Goal: Task Accomplishment & Management: Complete application form

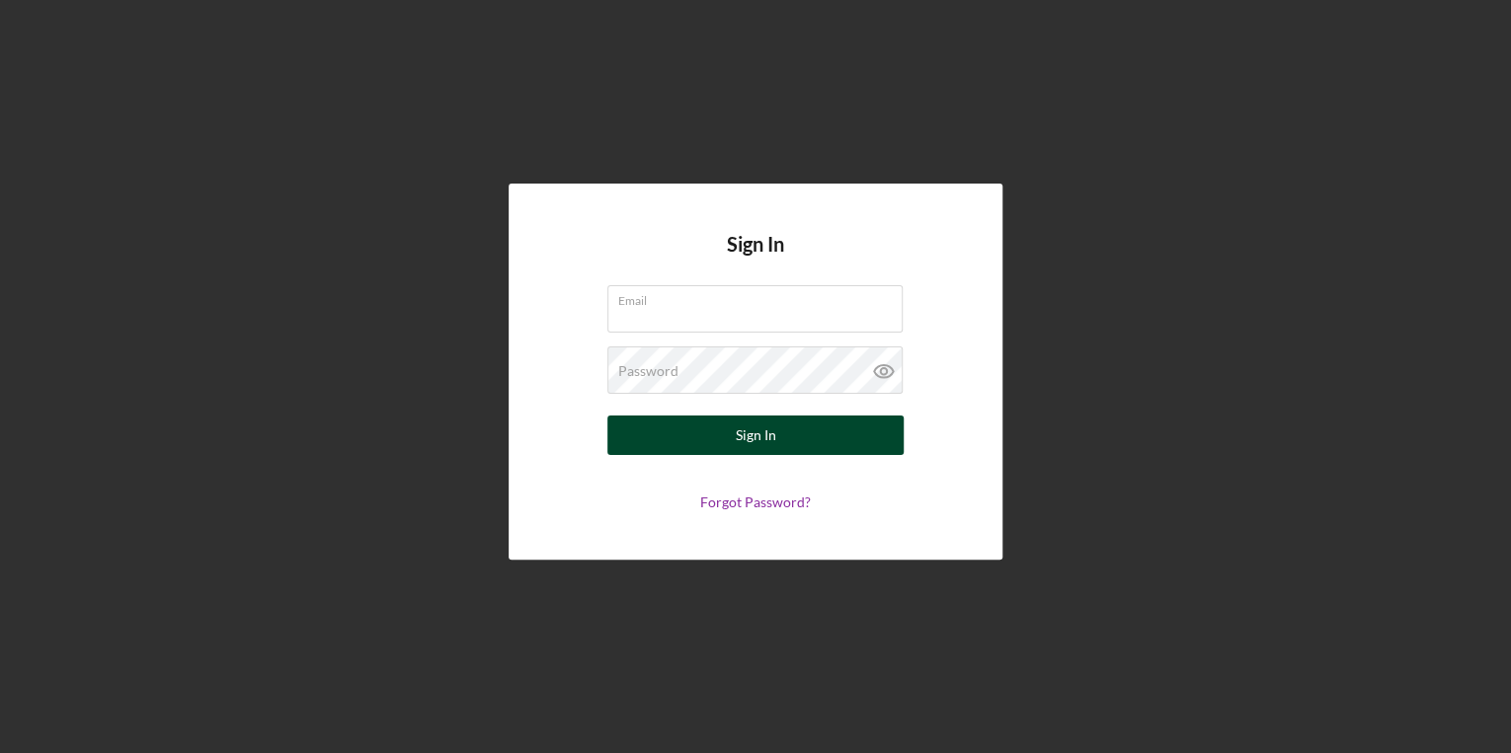
type input "[PERSON_NAME][EMAIL_ADDRESS][PERSON_NAME][DOMAIN_NAME]"
click at [813, 441] on button "Sign In" at bounding box center [755, 435] width 296 height 39
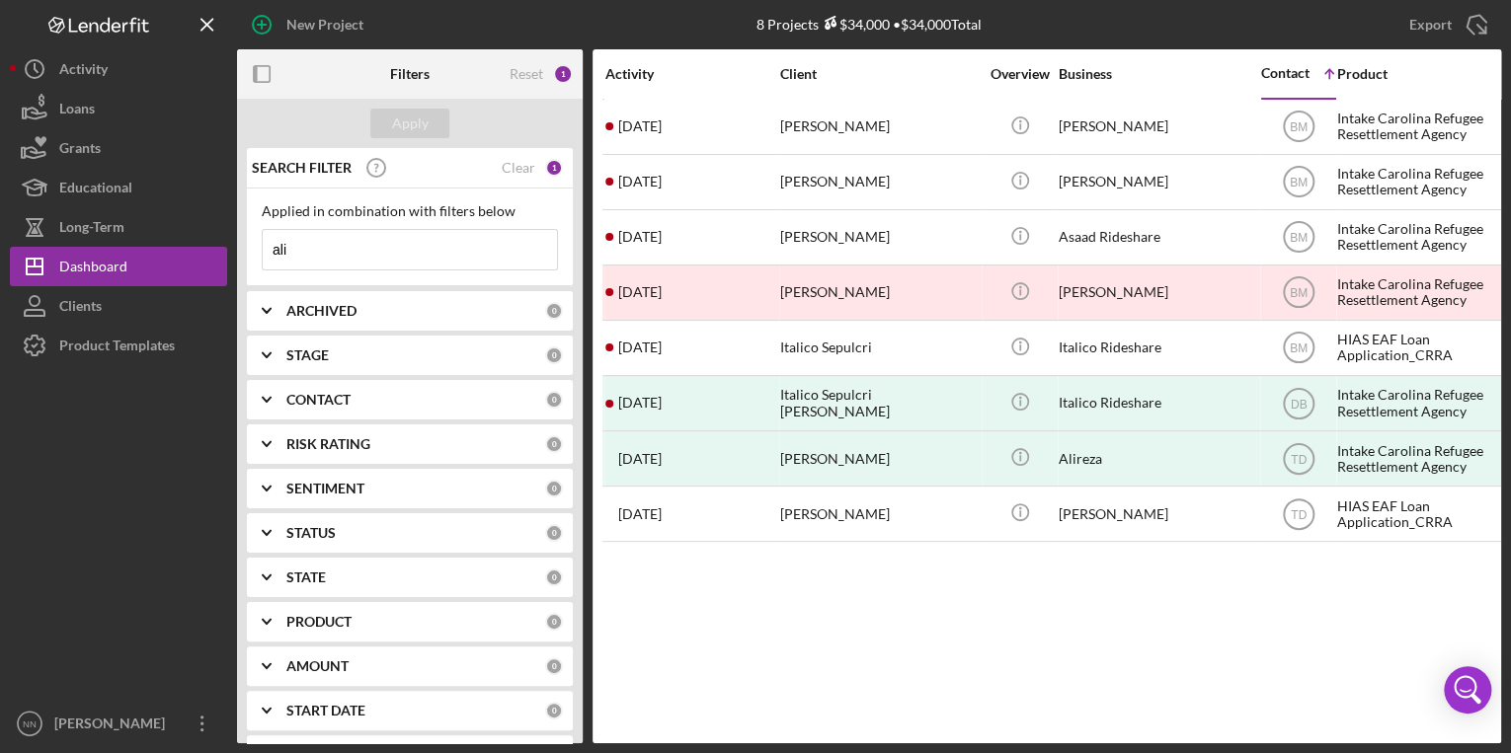
drag, startPoint x: 367, startPoint y: 248, endPoint x: 238, endPoint y: 230, distance: 130.6
click at [237, 231] on div "SEARCH FILTER Clear 1 Applied in combination with filters below ali Icon/Menu C…" at bounding box center [410, 445] width 346 height 595
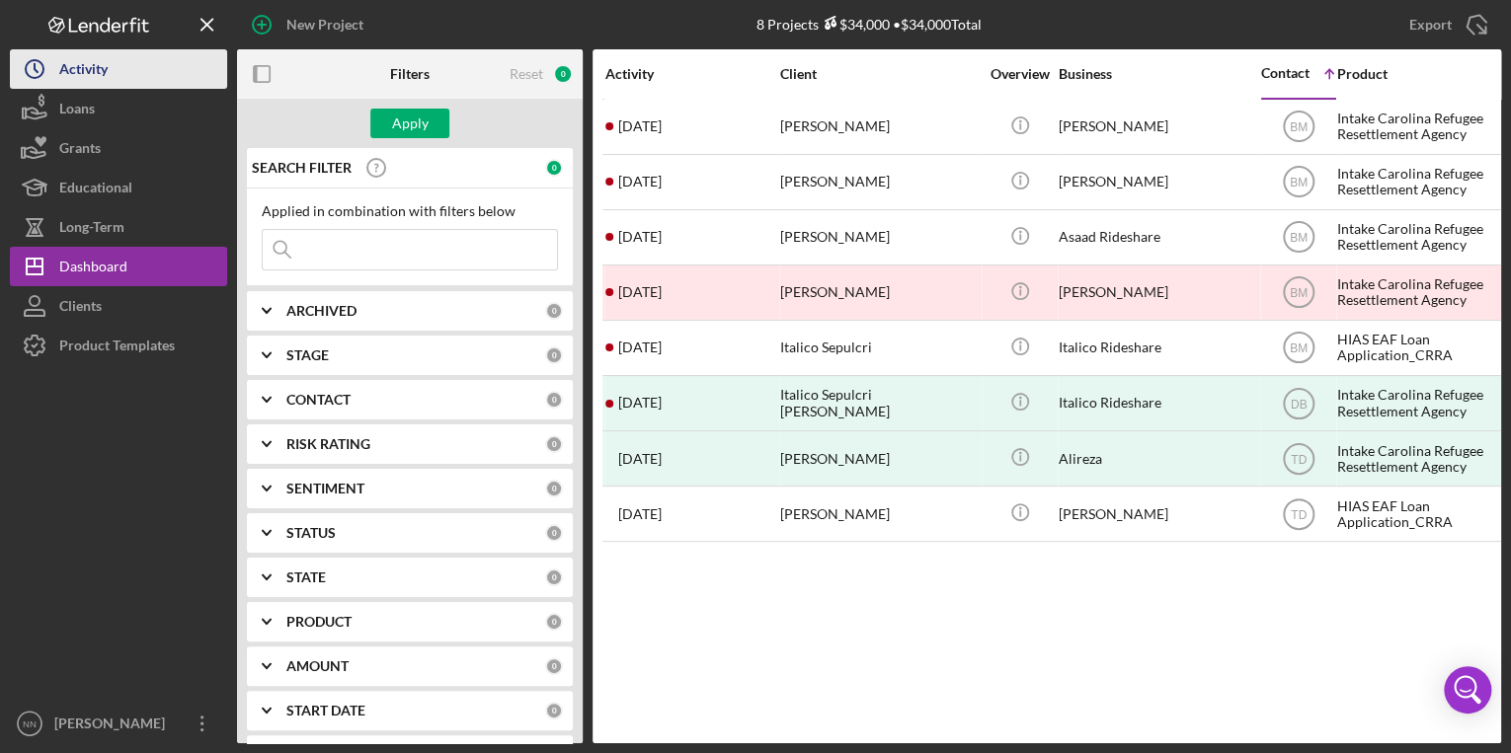
click at [125, 76] on button "Icon/History Activity" at bounding box center [118, 68] width 217 height 39
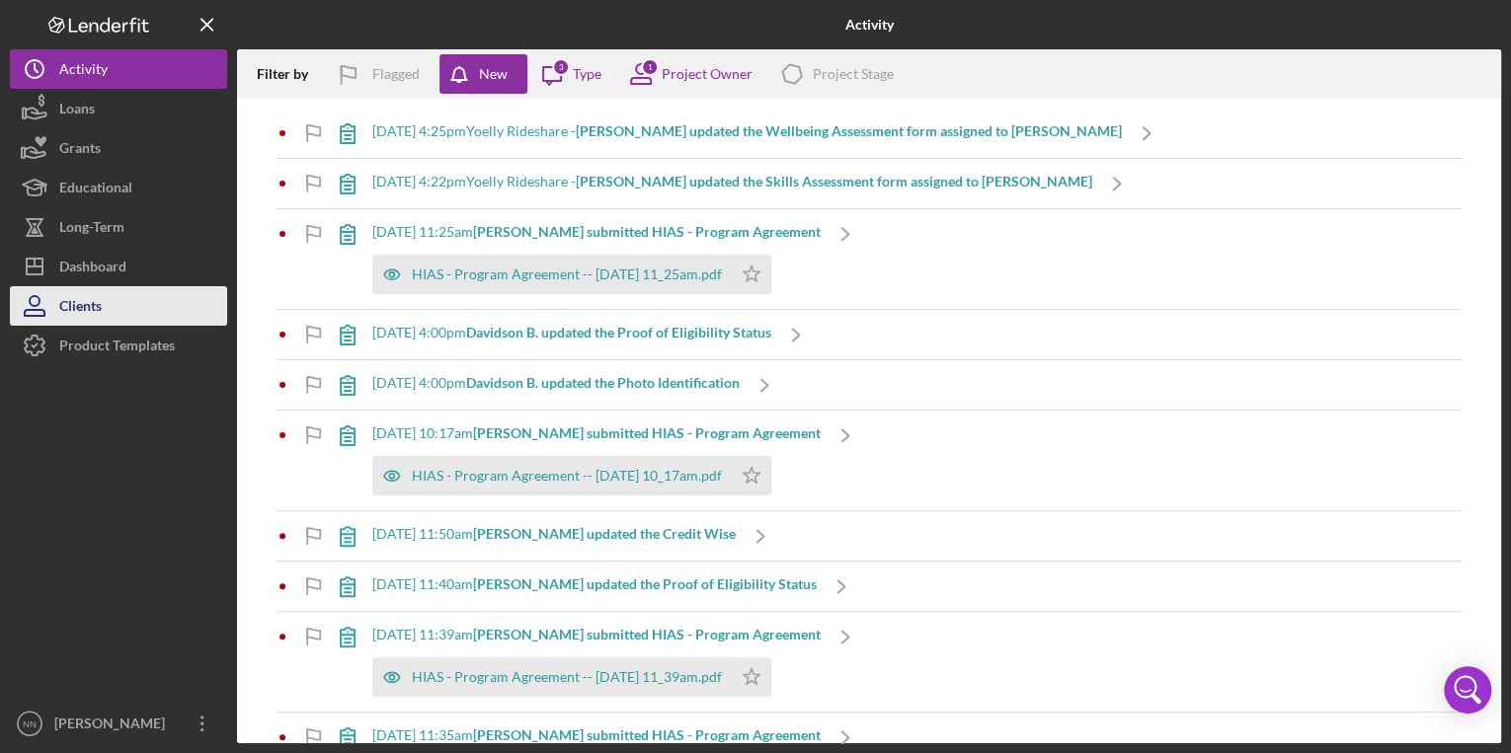
click at [130, 316] on button "Clients" at bounding box center [118, 305] width 217 height 39
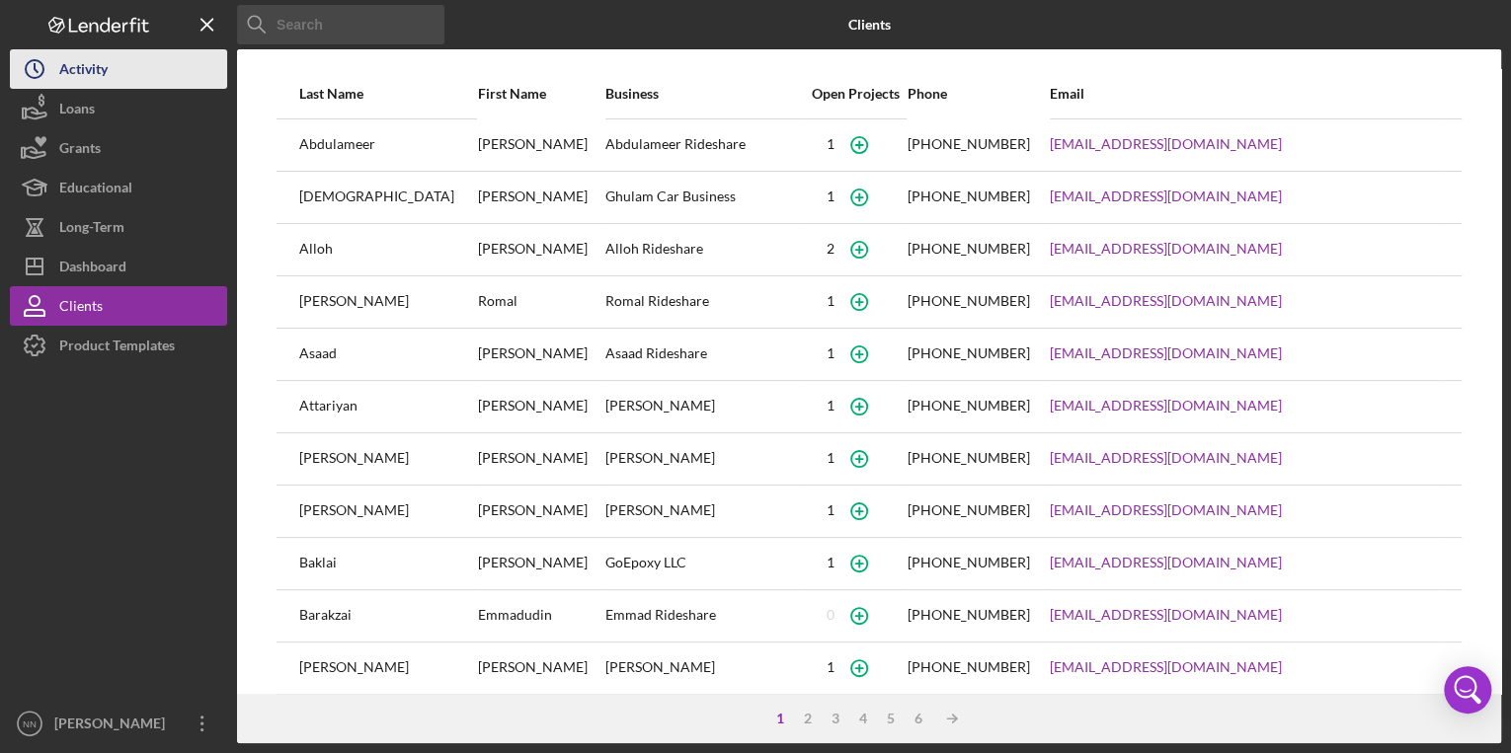
click at [100, 73] on div "Activity" at bounding box center [83, 71] width 48 height 44
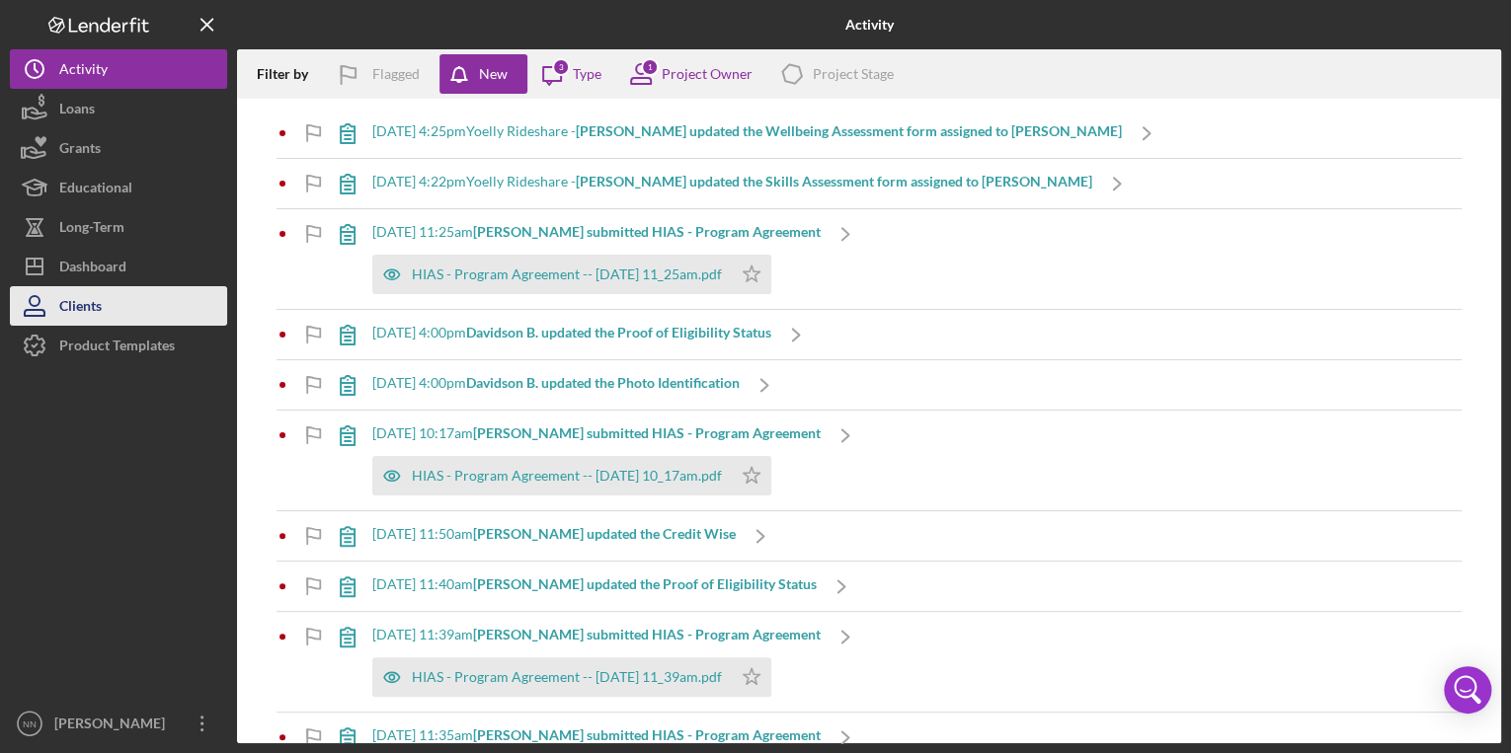
click at [85, 312] on div "Clients" at bounding box center [80, 308] width 42 height 44
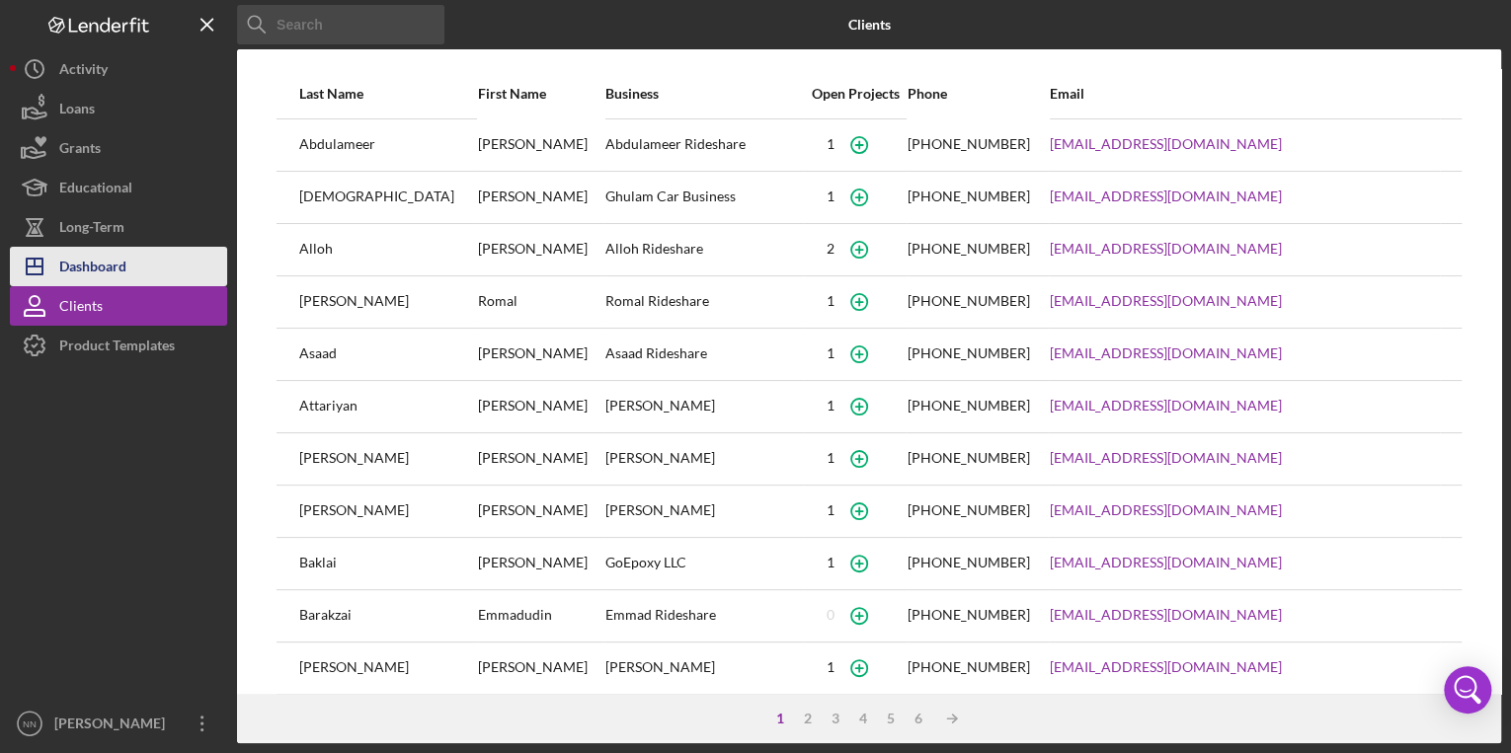
click at [99, 271] on div "Dashboard" at bounding box center [92, 269] width 67 height 44
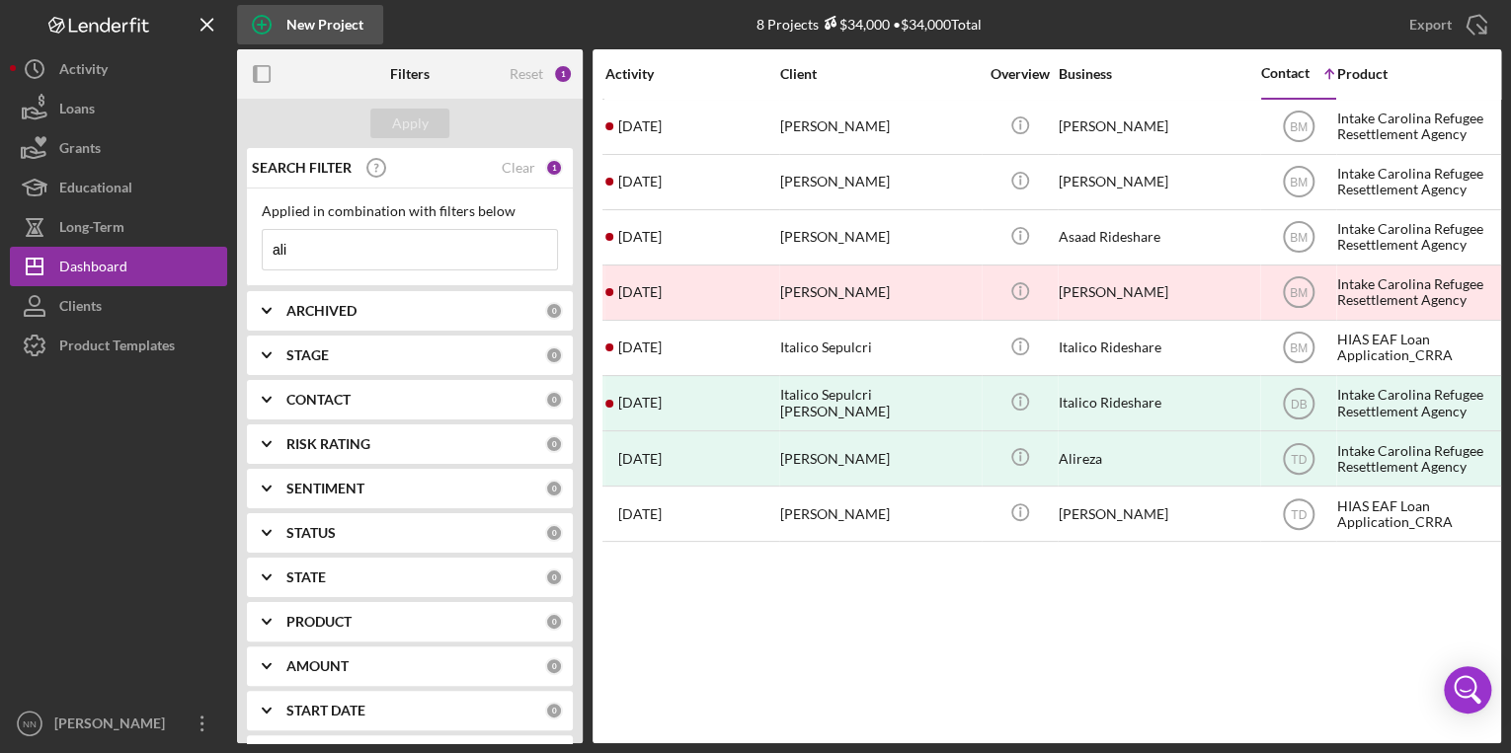
click at [319, 24] on div "New Project" at bounding box center [324, 24] width 77 height 39
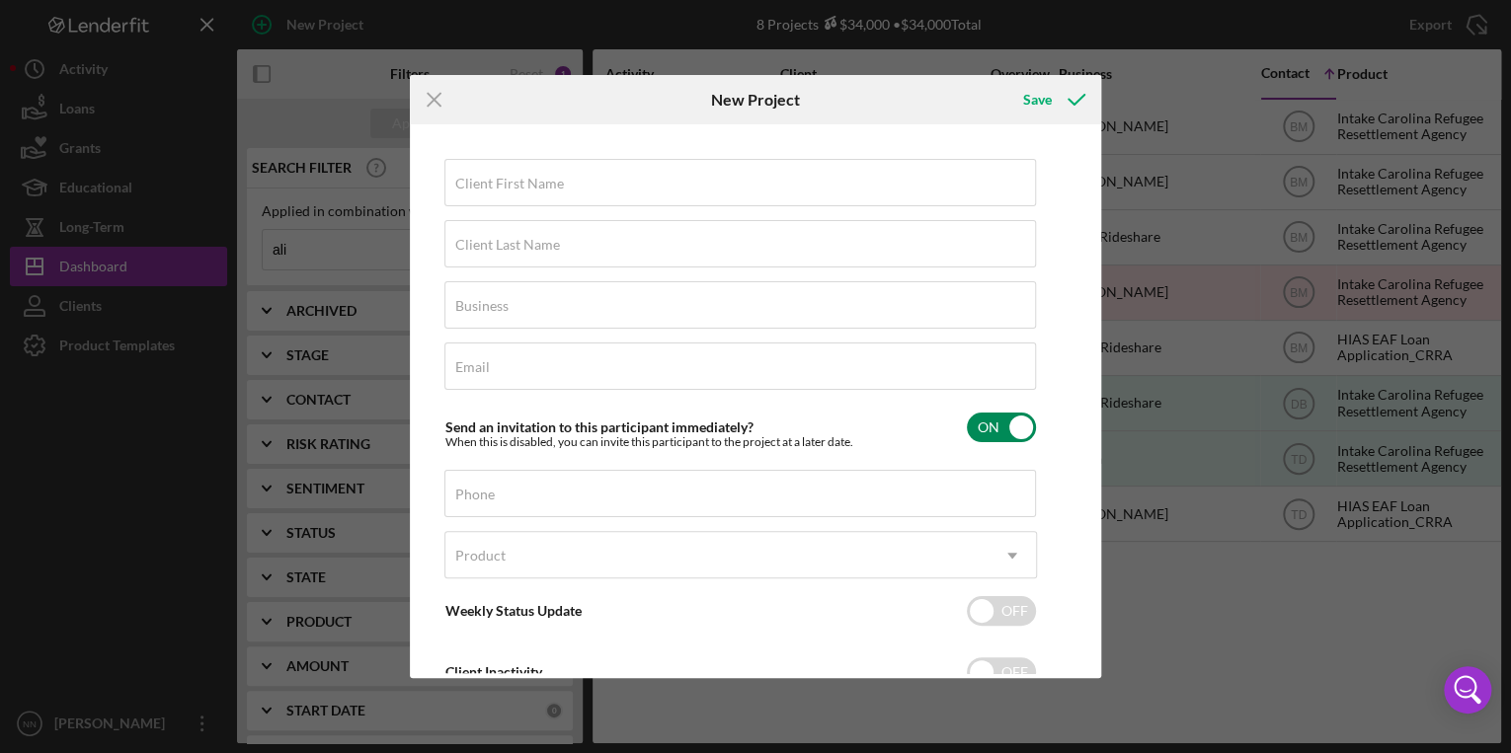
click at [1002, 419] on input "checkbox" at bounding box center [1001, 428] width 69 height 30
checkbox input "false"
click at [593, 196] on input "Client First Name" at bounding box center [739, 182] width 591 height 47
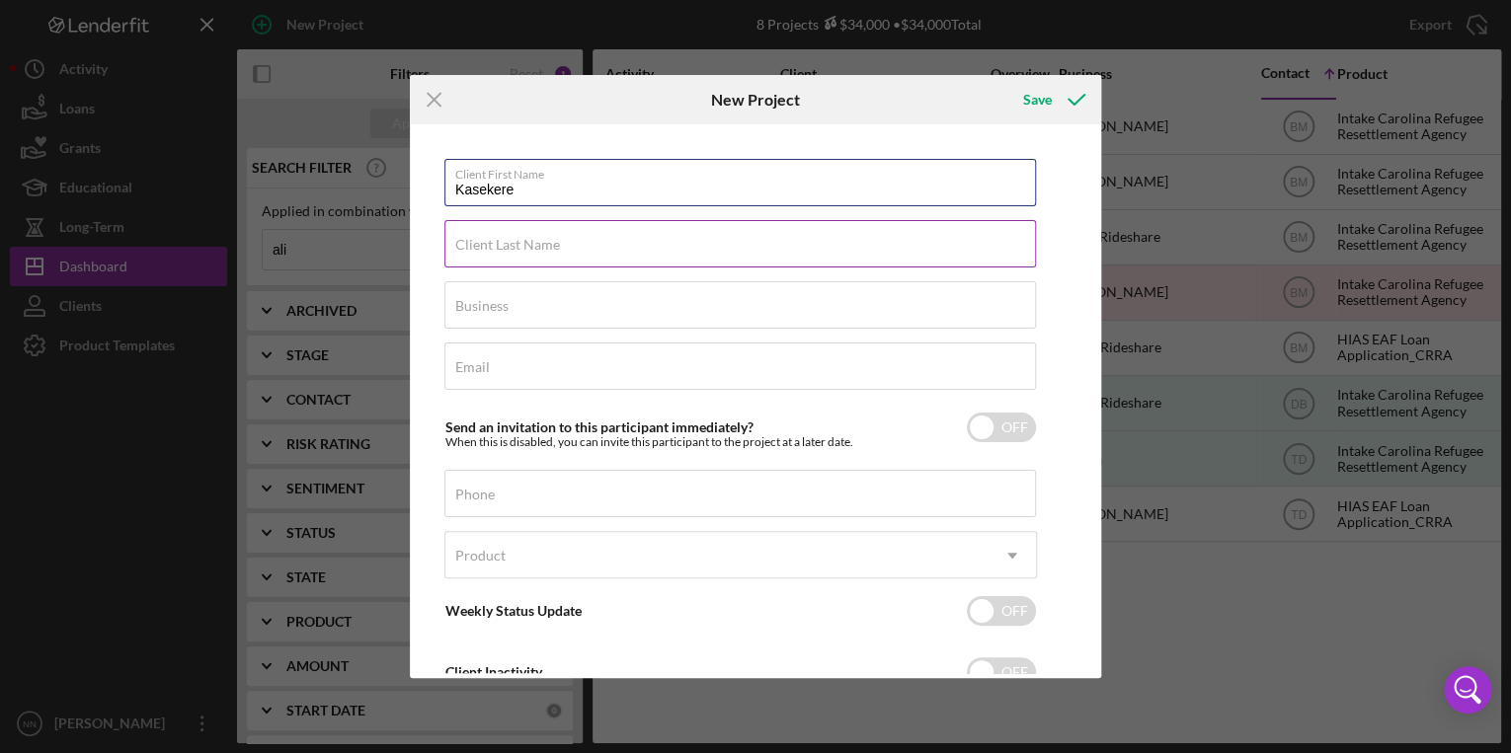
type input "Kasekere"
click at [501, 242] on label "Client Last Name" at bounding box center [507, 245] width 105 height 16
click at [501, 242] on input "Client Last Name" at bounding box center [739, 243] width 591 height 47
type input "Notbem"
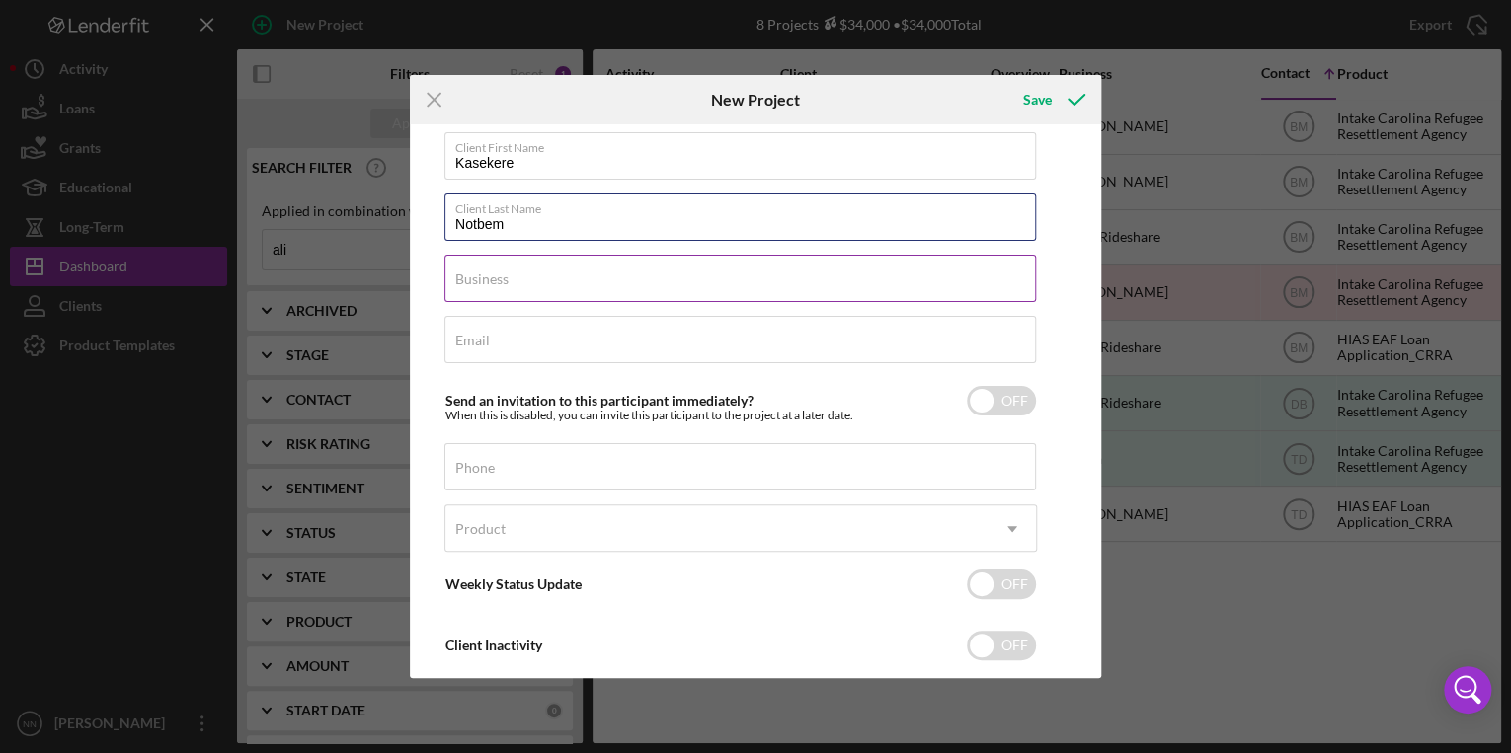
scroll to position [68, 0]
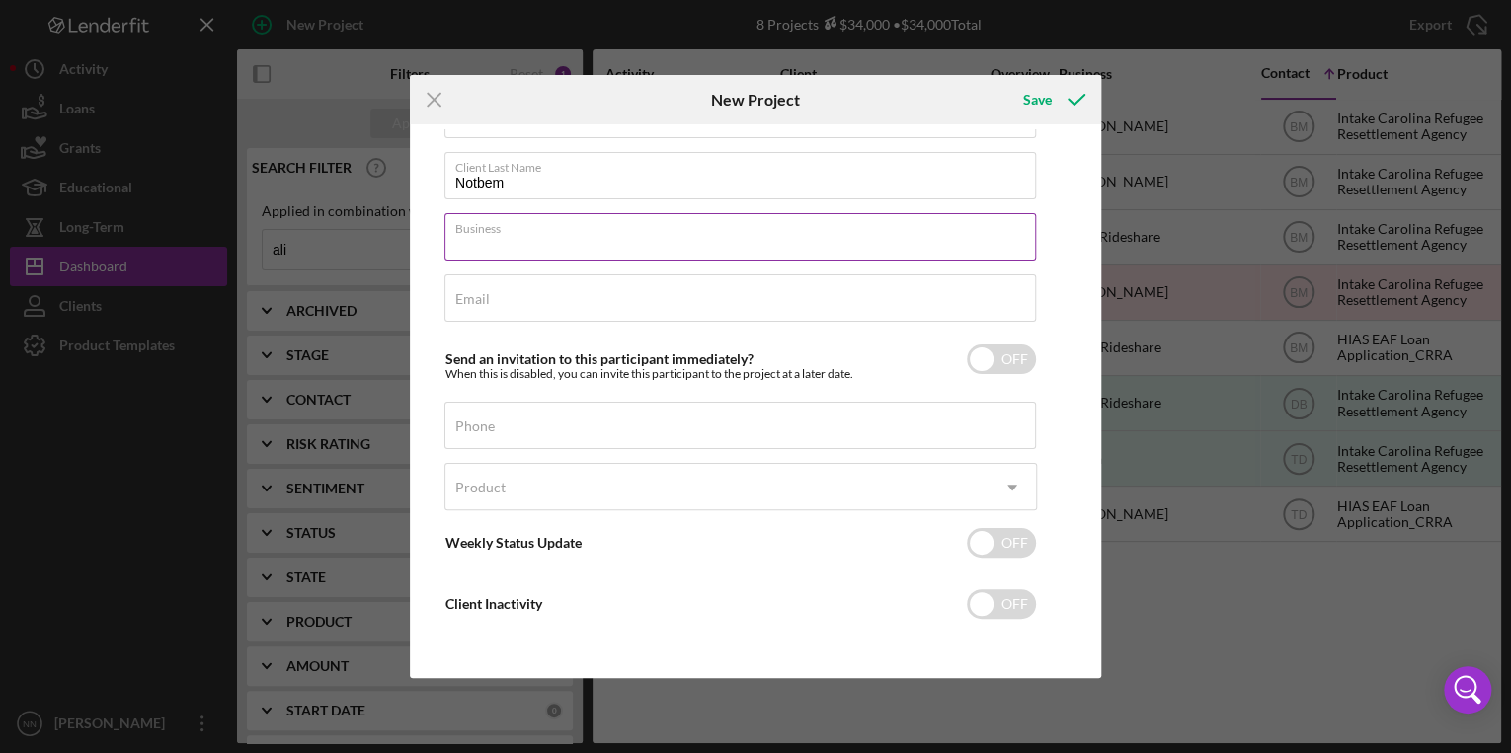
click at [535, 242] on input "Business" at bounding box center [739, 236] width 591 height 47
type input "K"
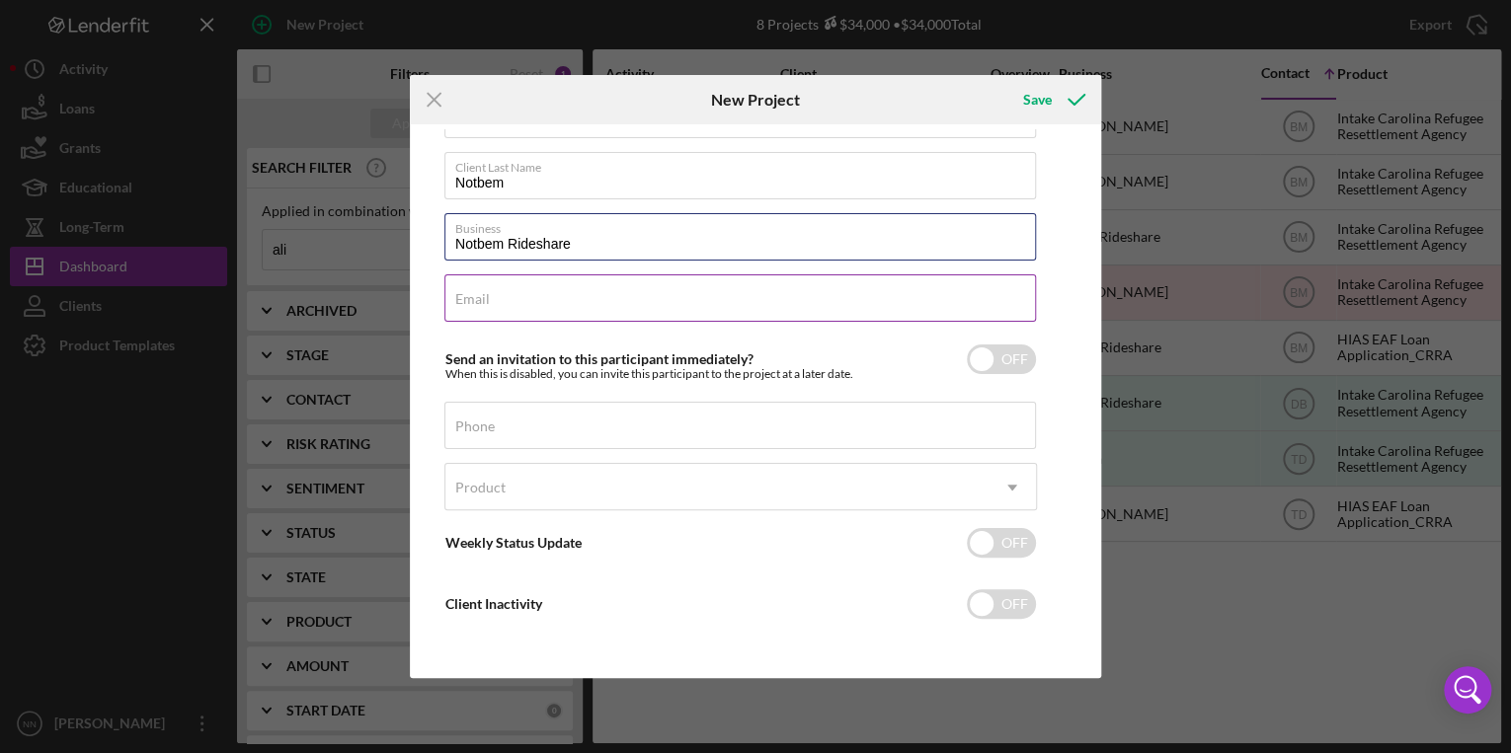
type input "Notbem Rideshare"
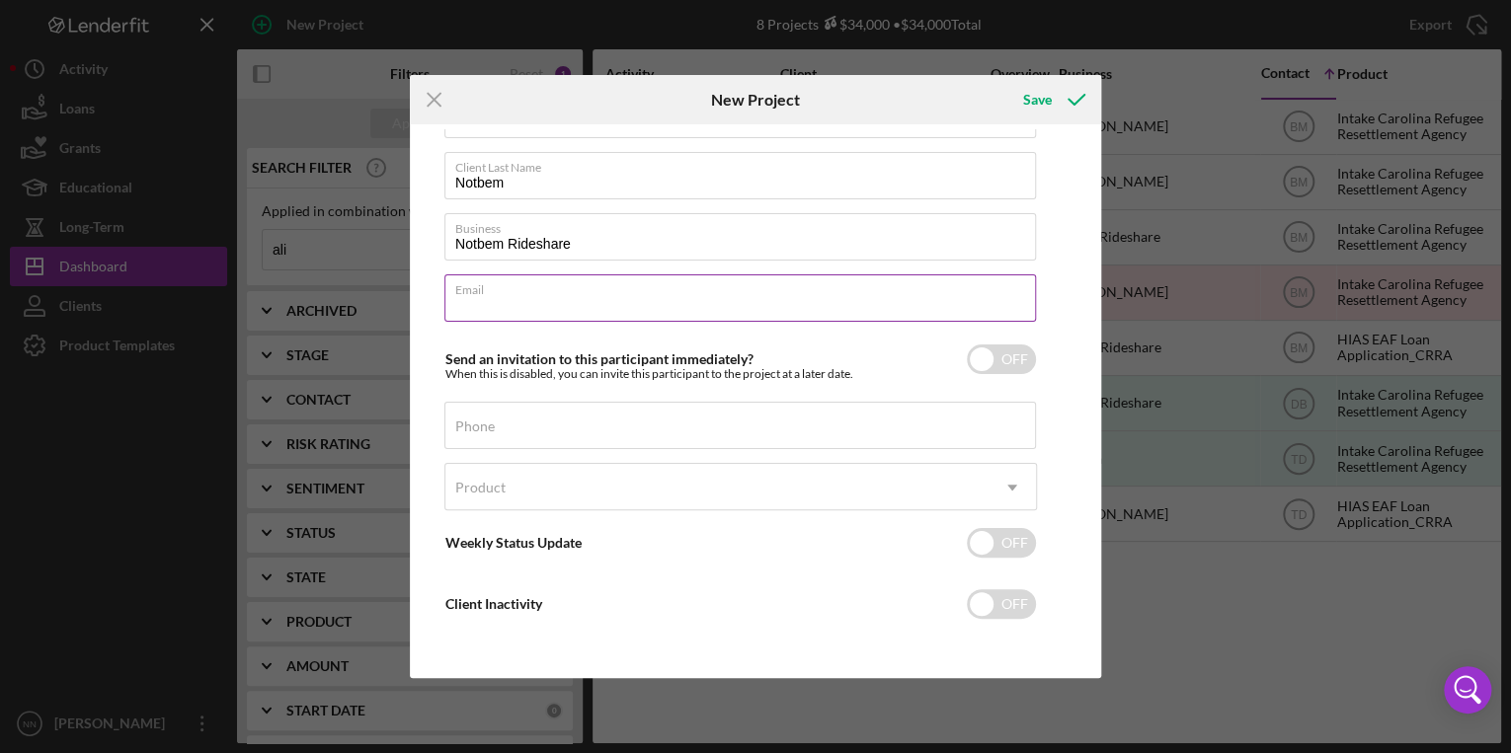
click at [580, 297] on input "Email" at bounding box center [739, 298] width 591 height 47
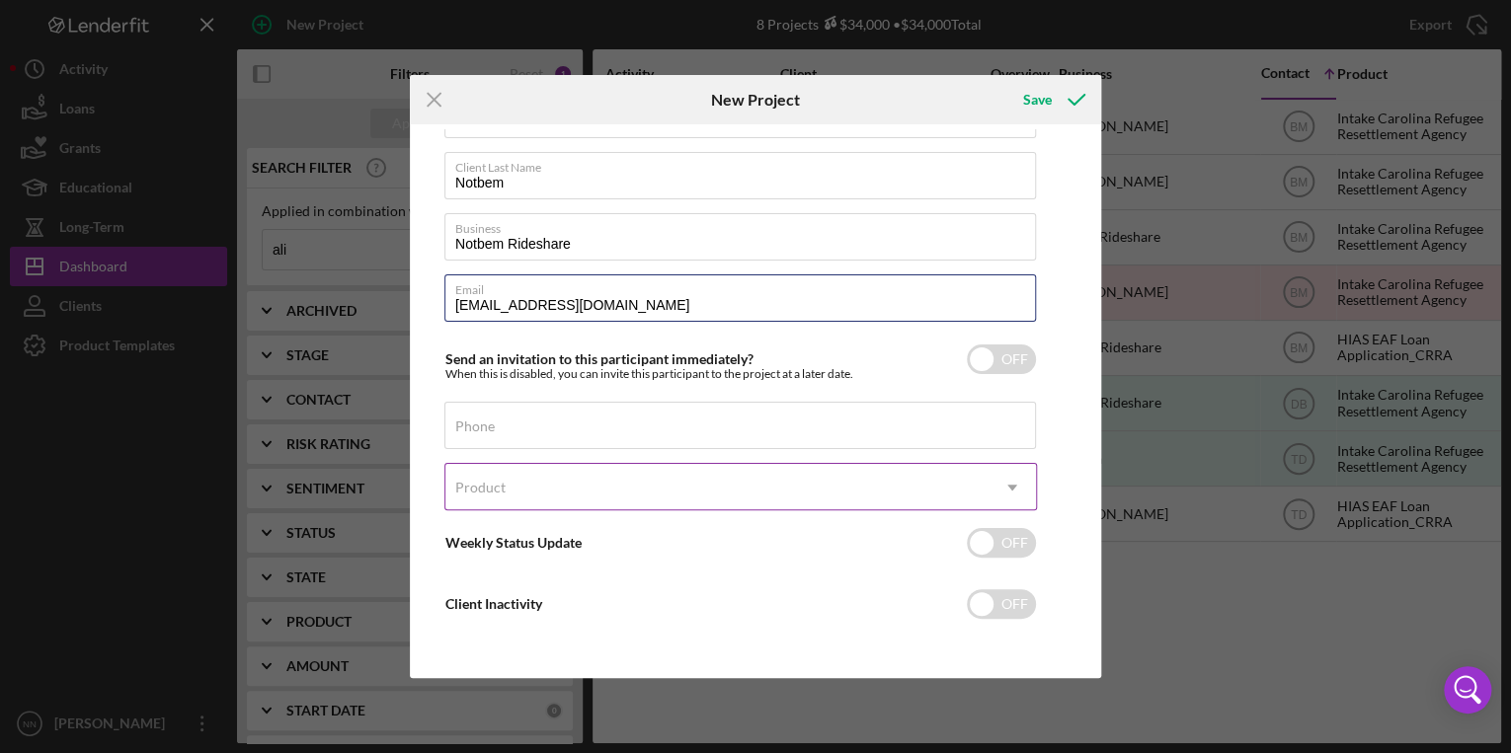
type input "notbemkasekere@gmail.com"
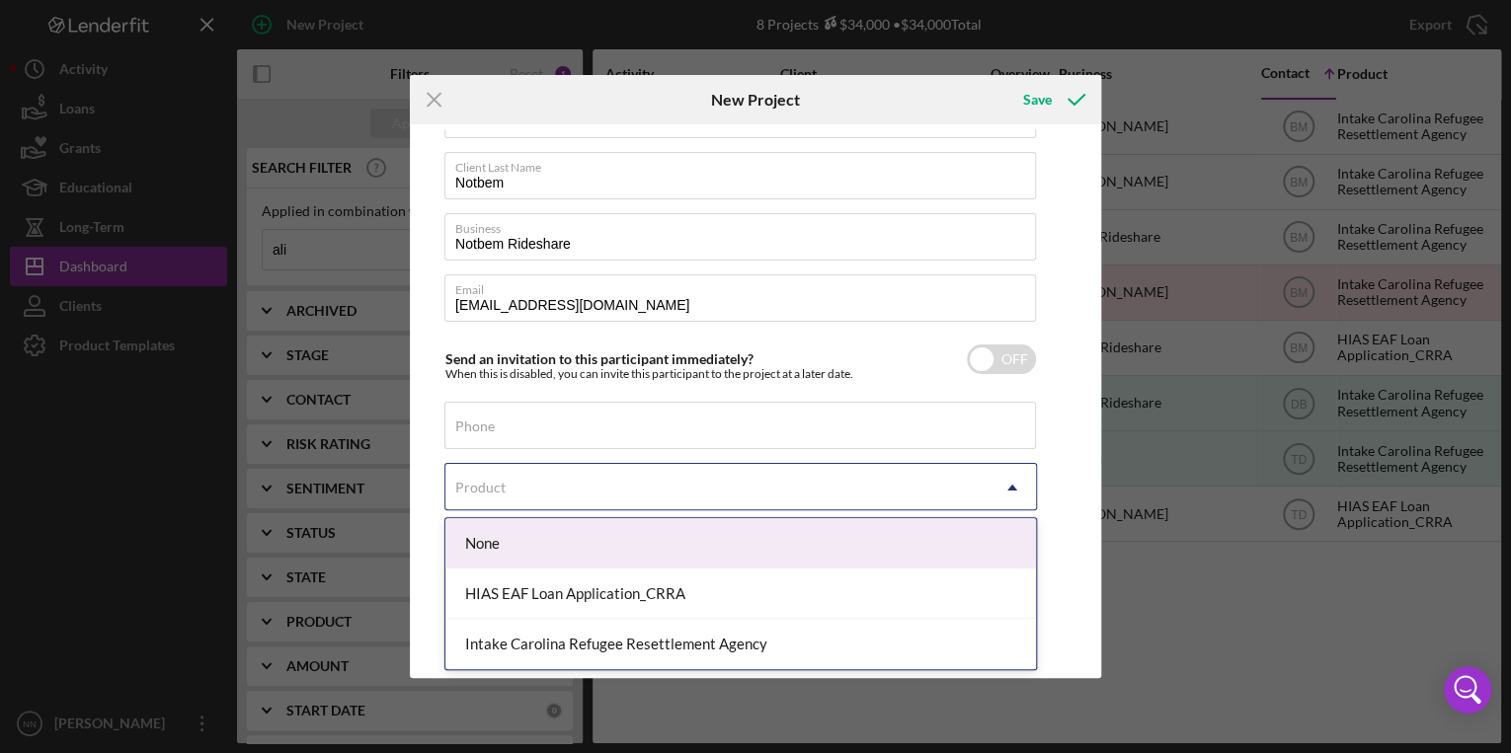
click at [568, 485] on div "Product" at bounding box center [716, 487] width 543 height 45
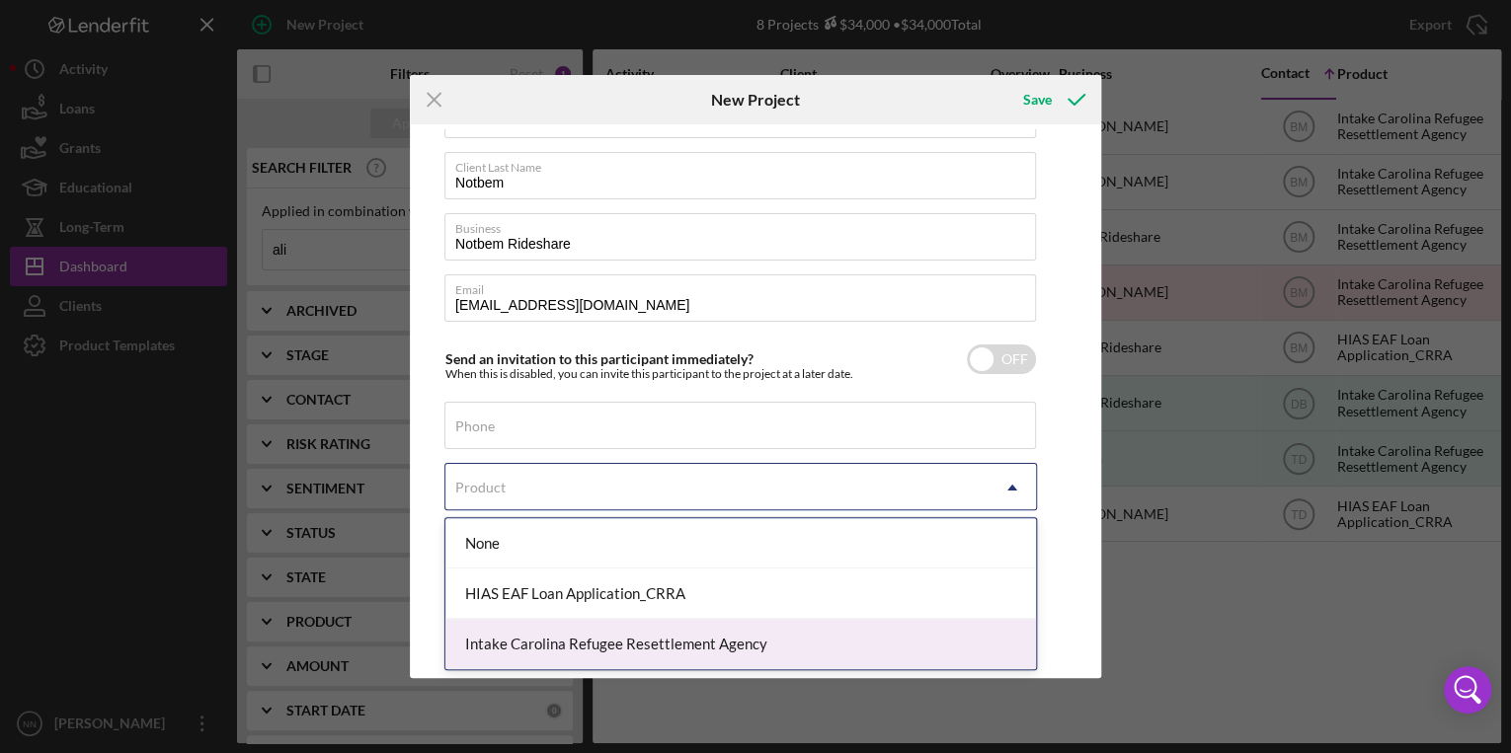
click at [502, 644] on div "Intake Carolina Refugee Resettlement Agency" at bounding box center [740, 644] width 590 height 50
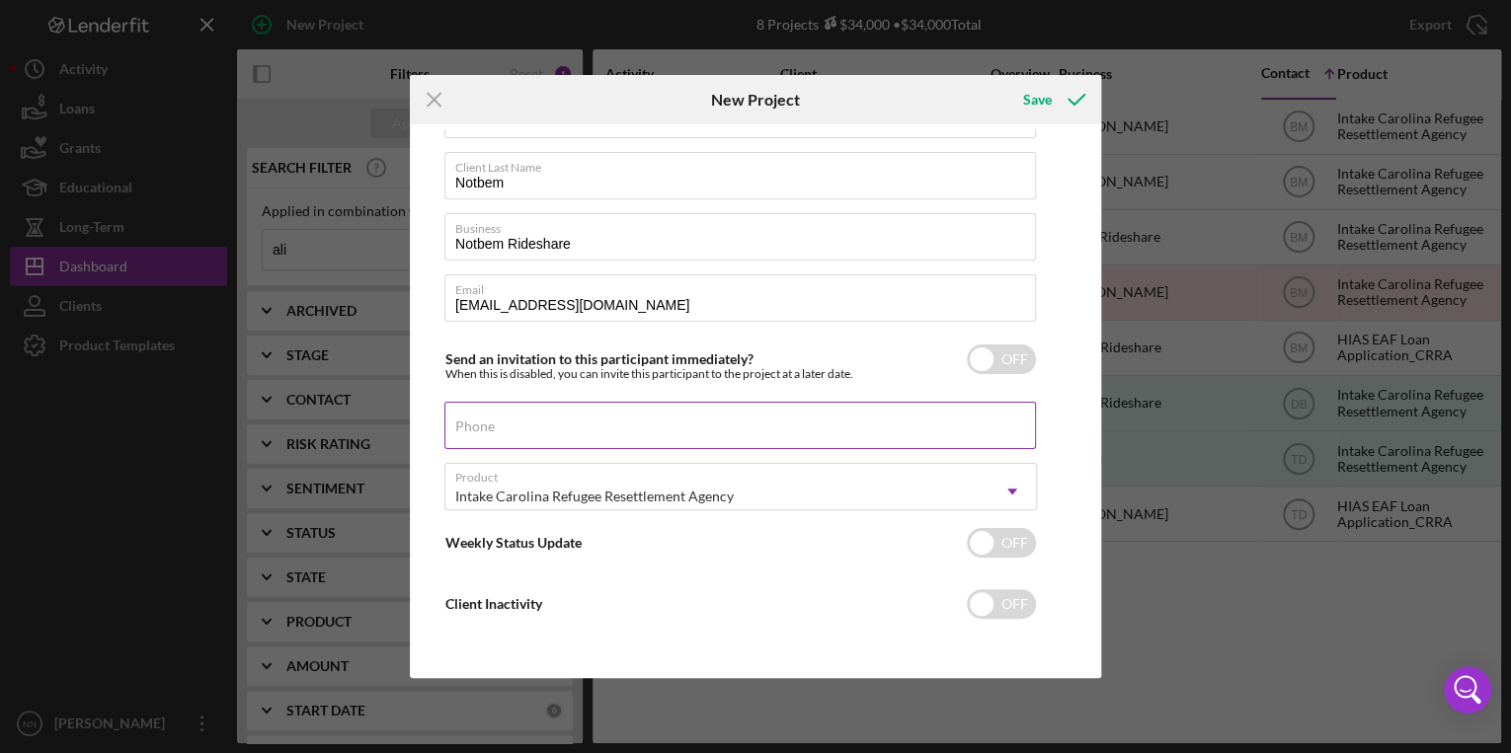
click at [503, 433] on input "Phone" at bounding box center [739, 425] width 591 height 47
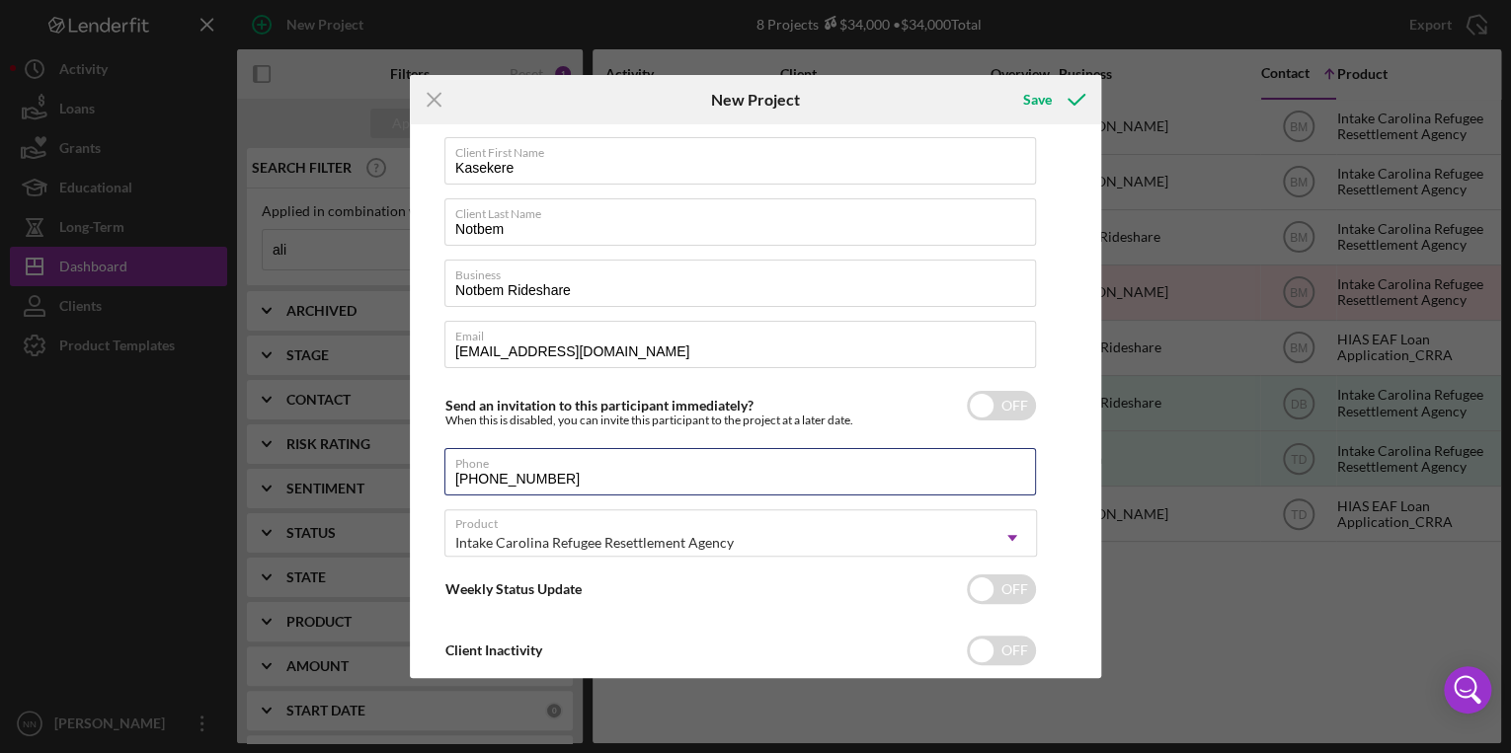
scroll to position [0, 0]
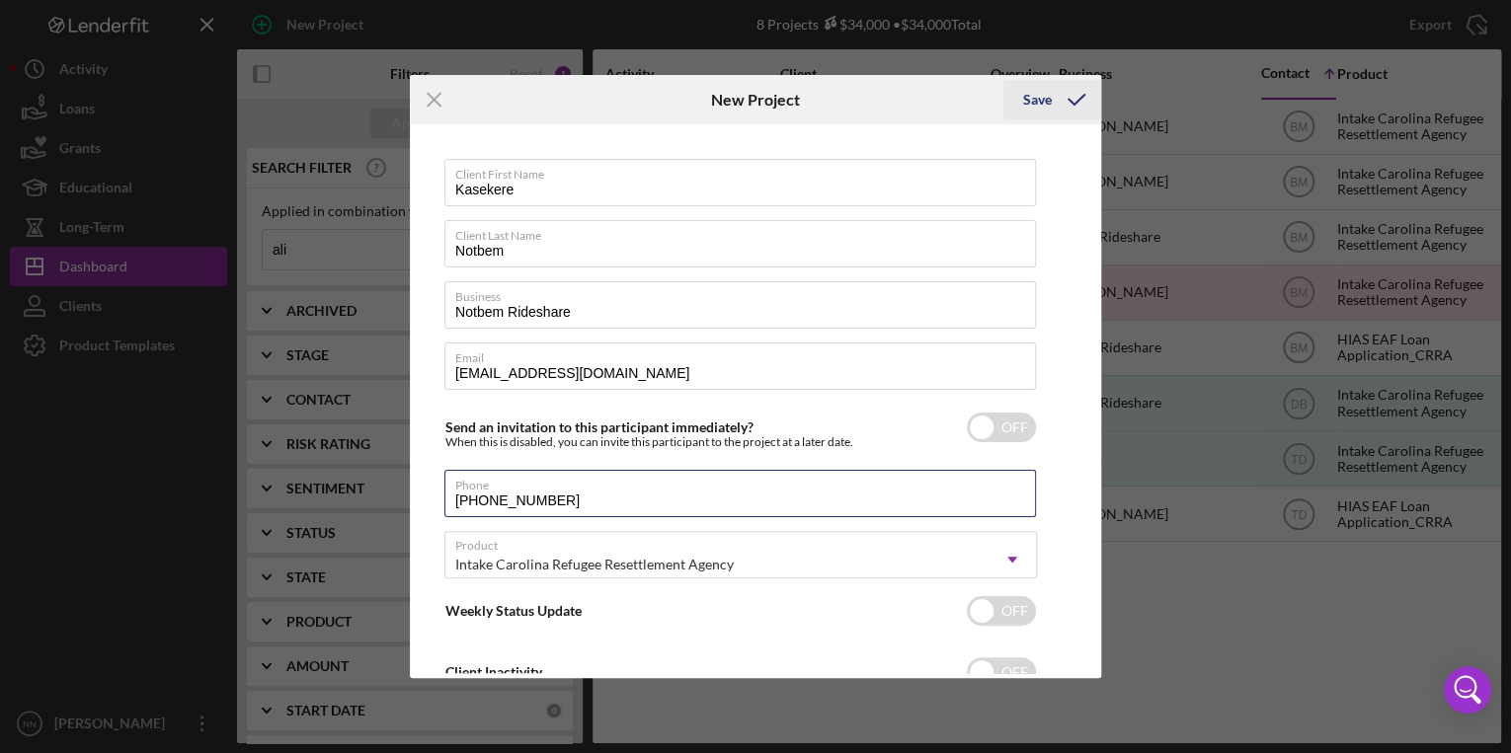
type input "(980) 403-7601"
click at [1041, 107] on div "Save" at bounding box center [1037, 99] width 29 height 39
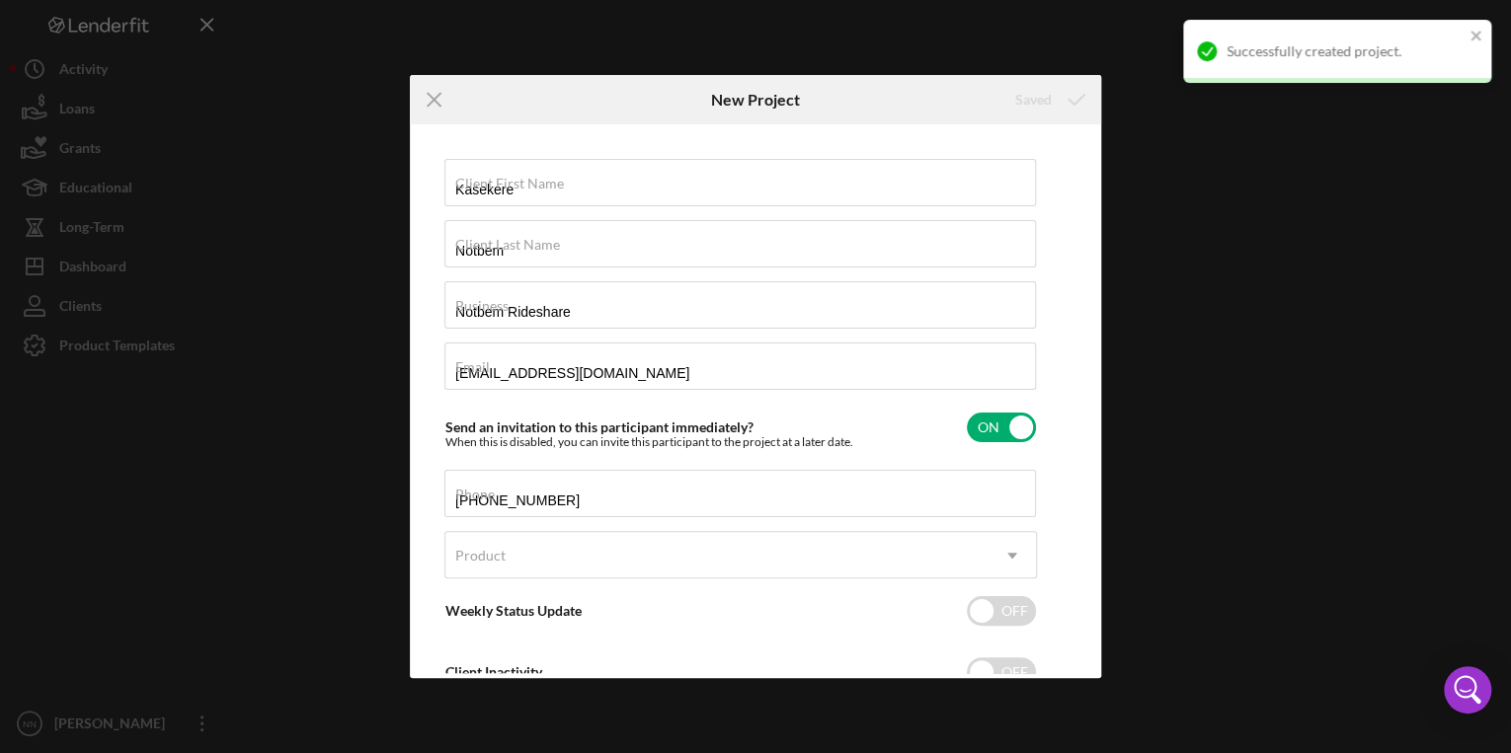
checkbox input "true"
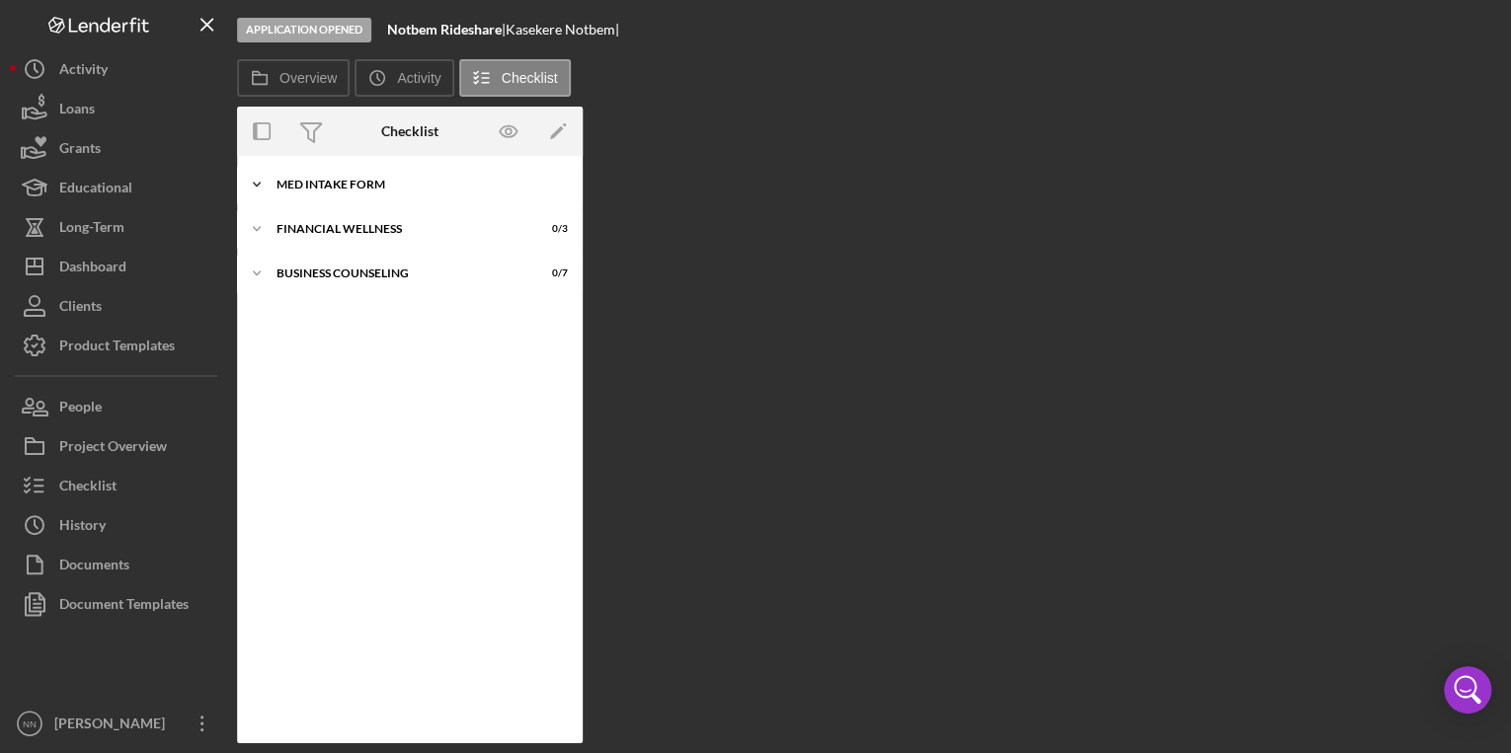
click at [285, 187] on div "MED Intake Form" at bounding box center [416, 185] width 281 height 12
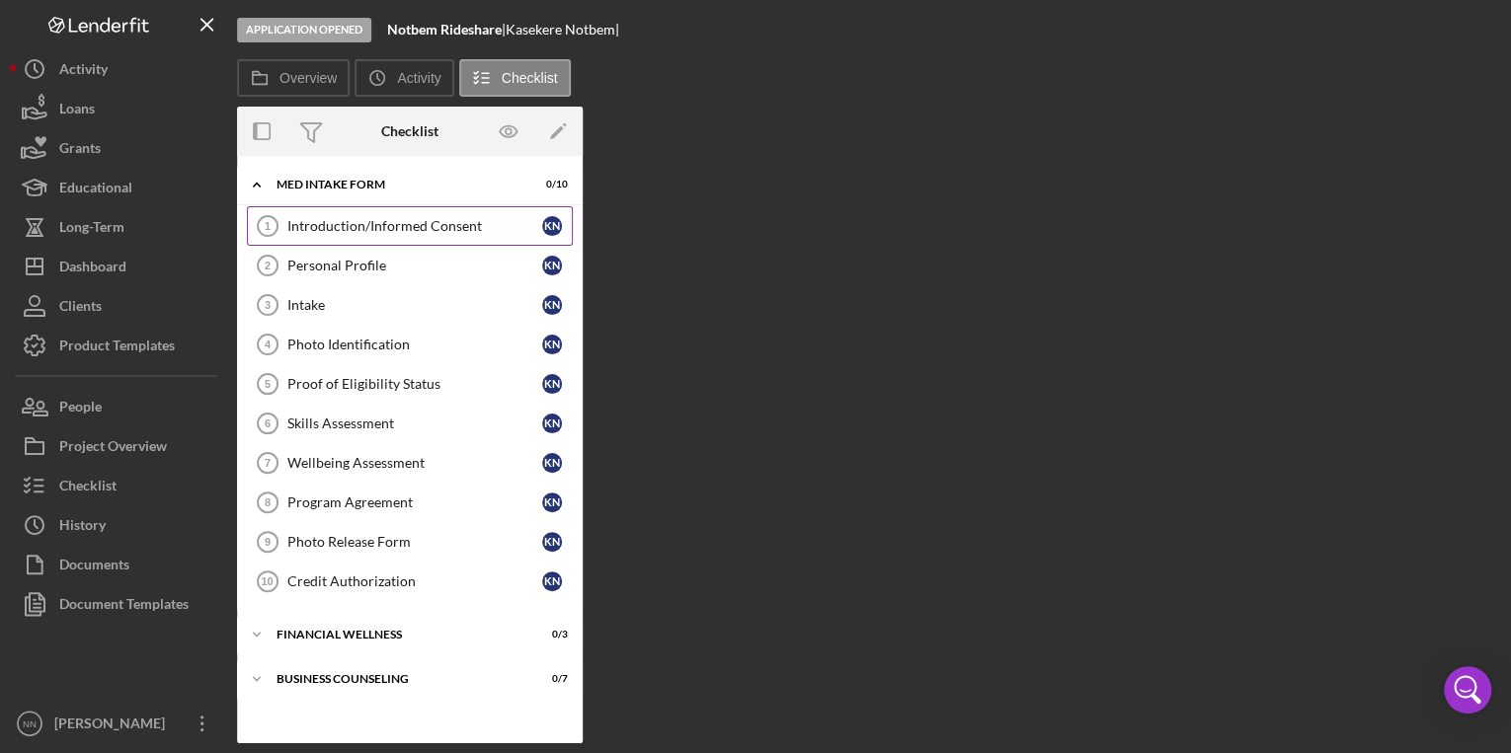
click at [367, 224] on div "Introduction/Informed Consent" at bounding box center [414, 226] width 255 height 16
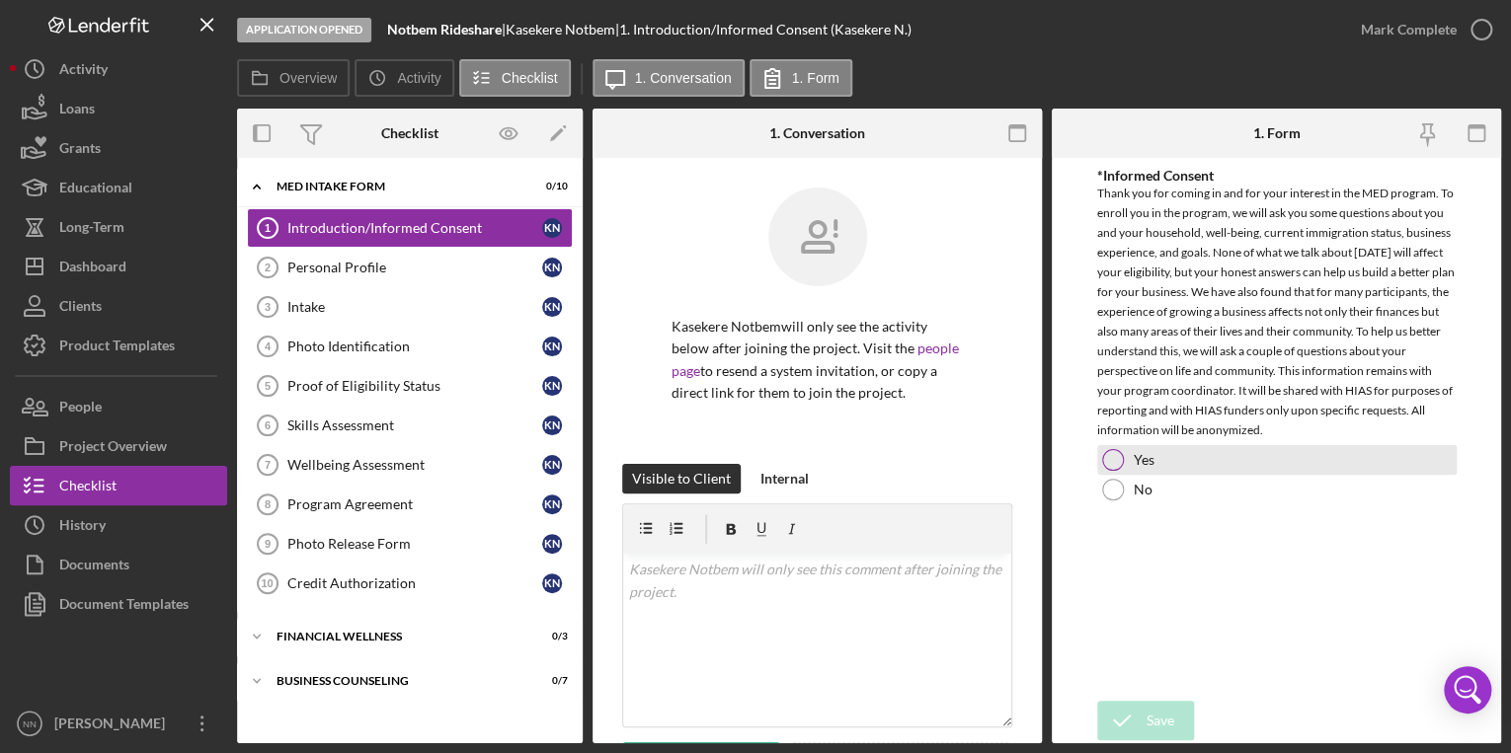
click at [1128, 454] on div "Yes" at bounding box center [1276, 460] width 359 height 30
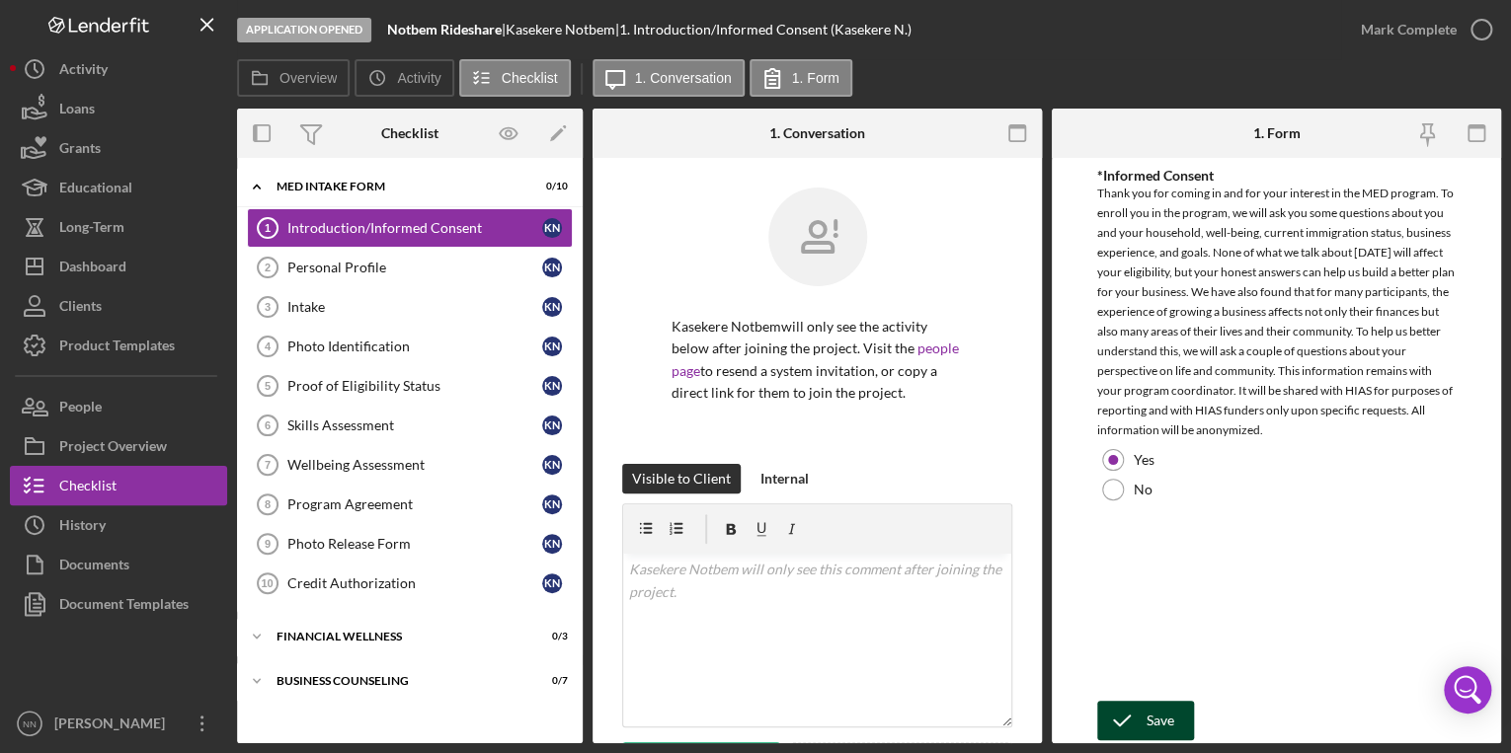
click at [1146, 719] on div "Save" at bounding box center [1160, 720] width 28 height 39
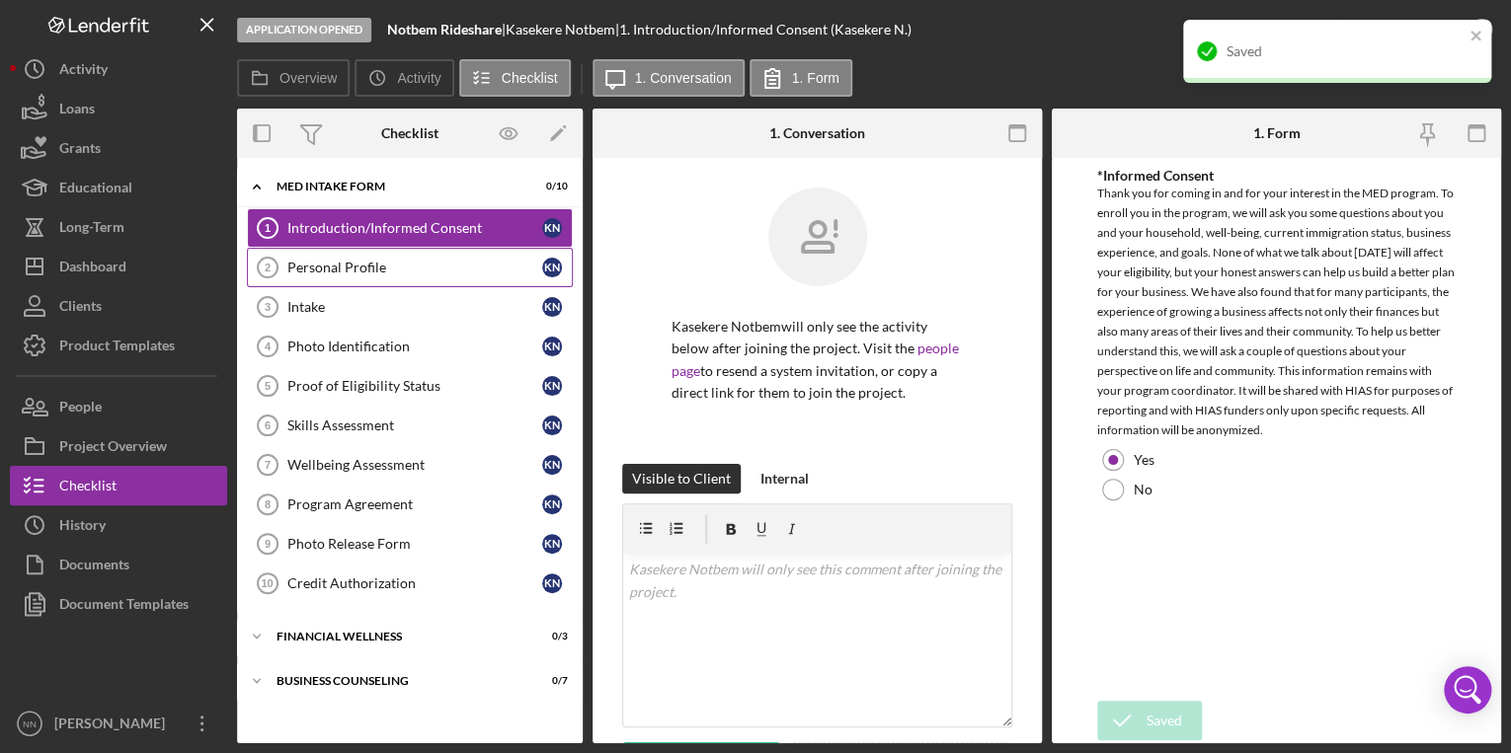
click at [382, 257] on link "Personal Profile 2 Personal Profile K N" at bounding box center [410, 267] width 326 height 39
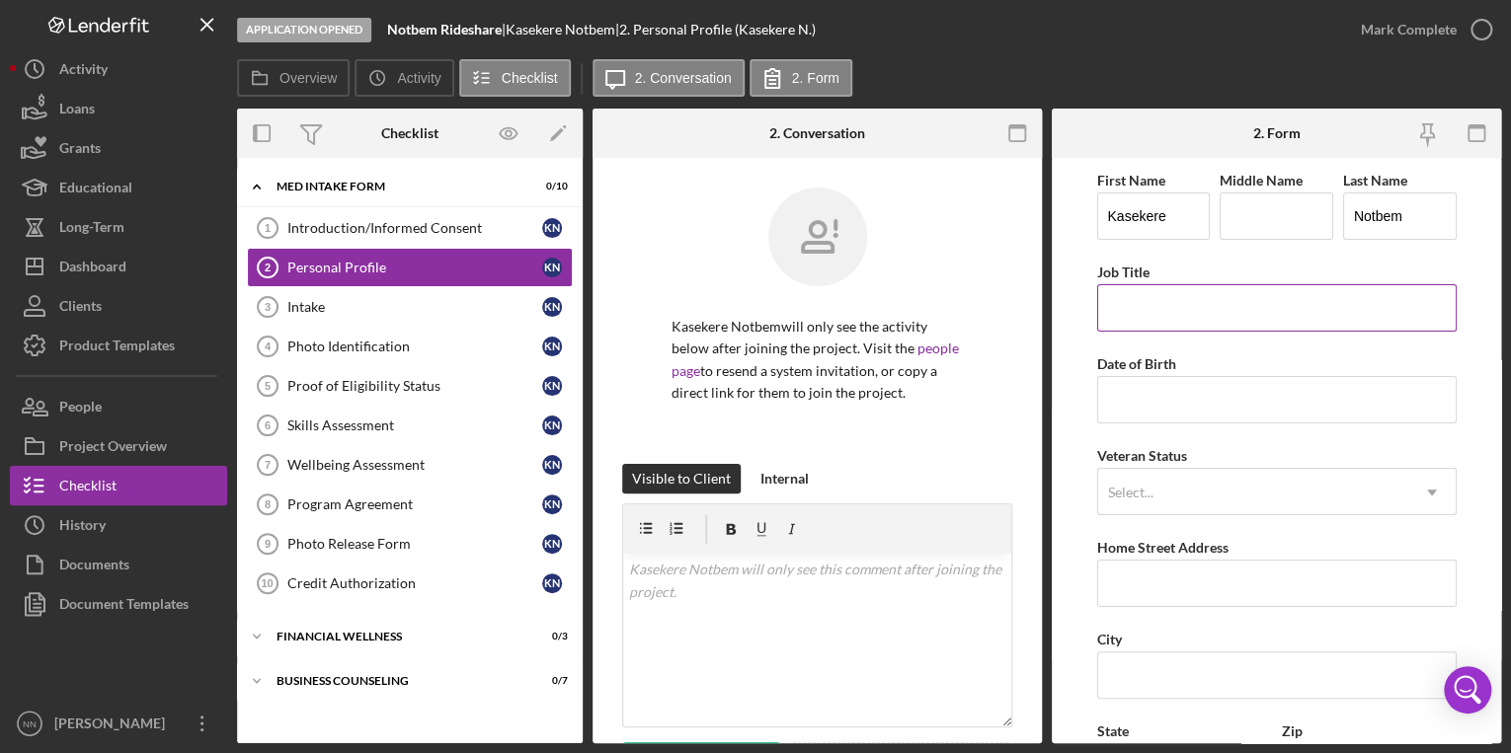
click at [1287, 313] on input "Job Title" at bounding box center [1276, 307] width 359 height 47
click at [1253, 300] on input "Job Title" at bounding box center [1276, 307] width 359 height 47
click at [1107, 400] on input "Date of Birth" at bounding box center [1276, 399] width 359 height 47
click at [1307, 390] on input "02/dd/yyyy" at bounding box center [1276, 399] width 359 height 47
type input "02/dd/yyyy"
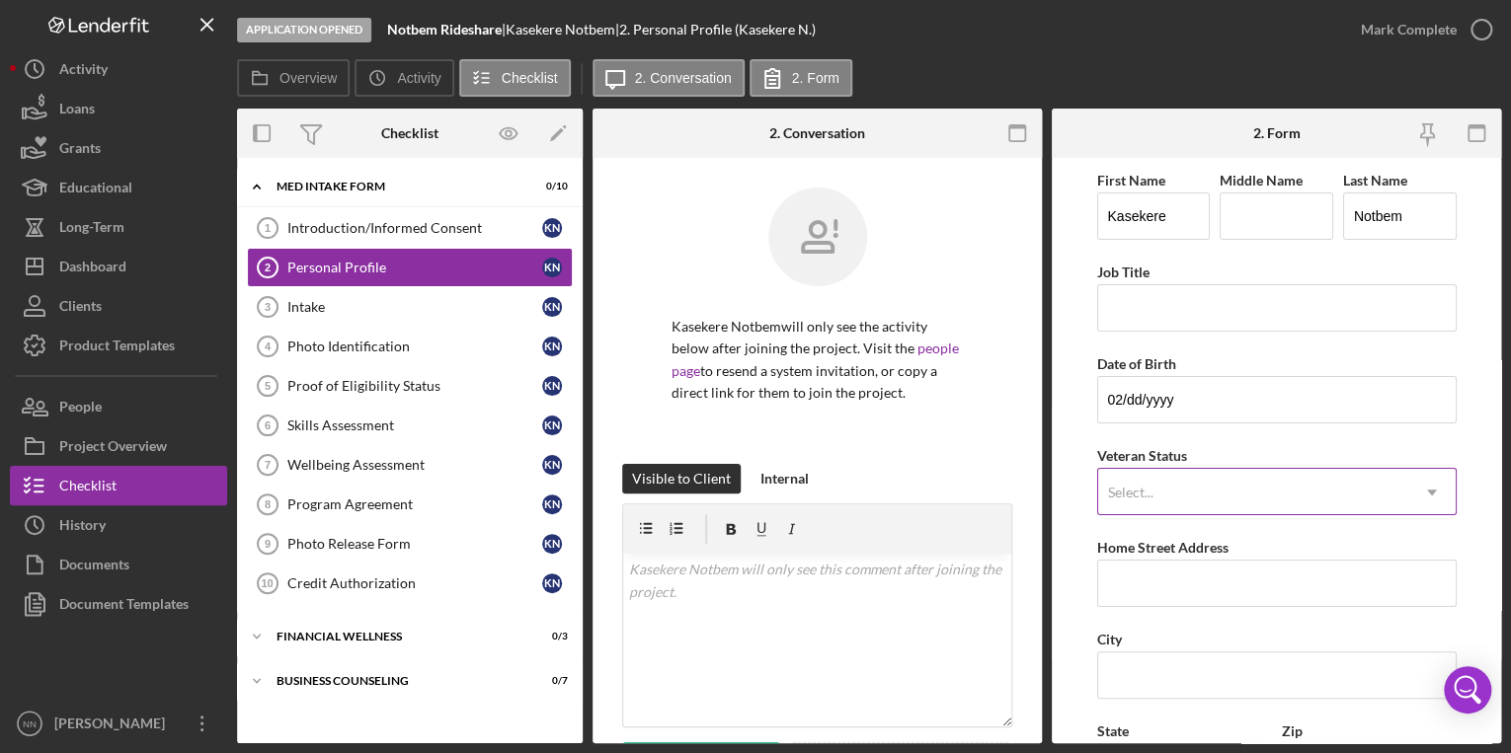
click at [1210, 486] on div "Select..." at bounding box center [1253, 492] width 310 height 45
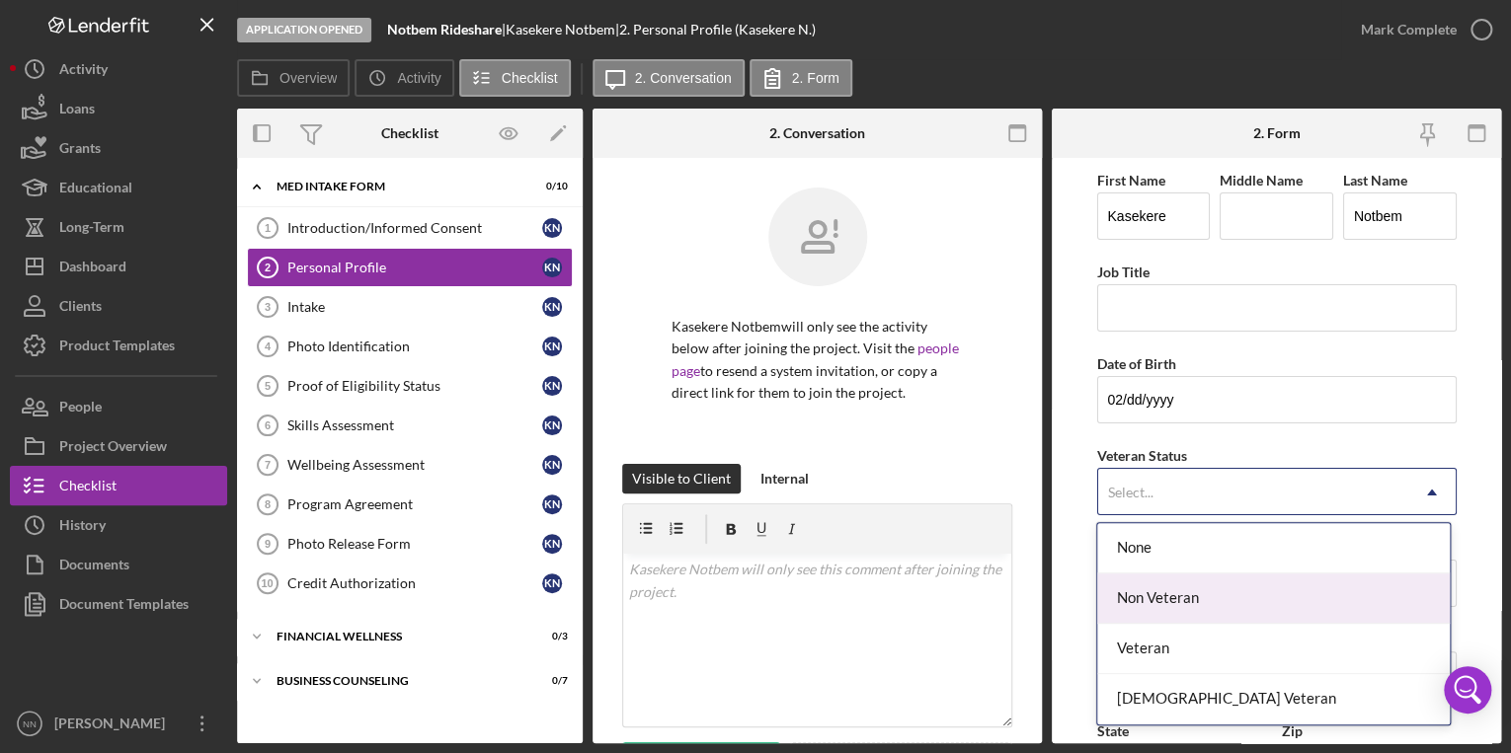
click at [1155, 598] on div "Non Veteran" at bounding box center [1273, 599] width 353 height 50
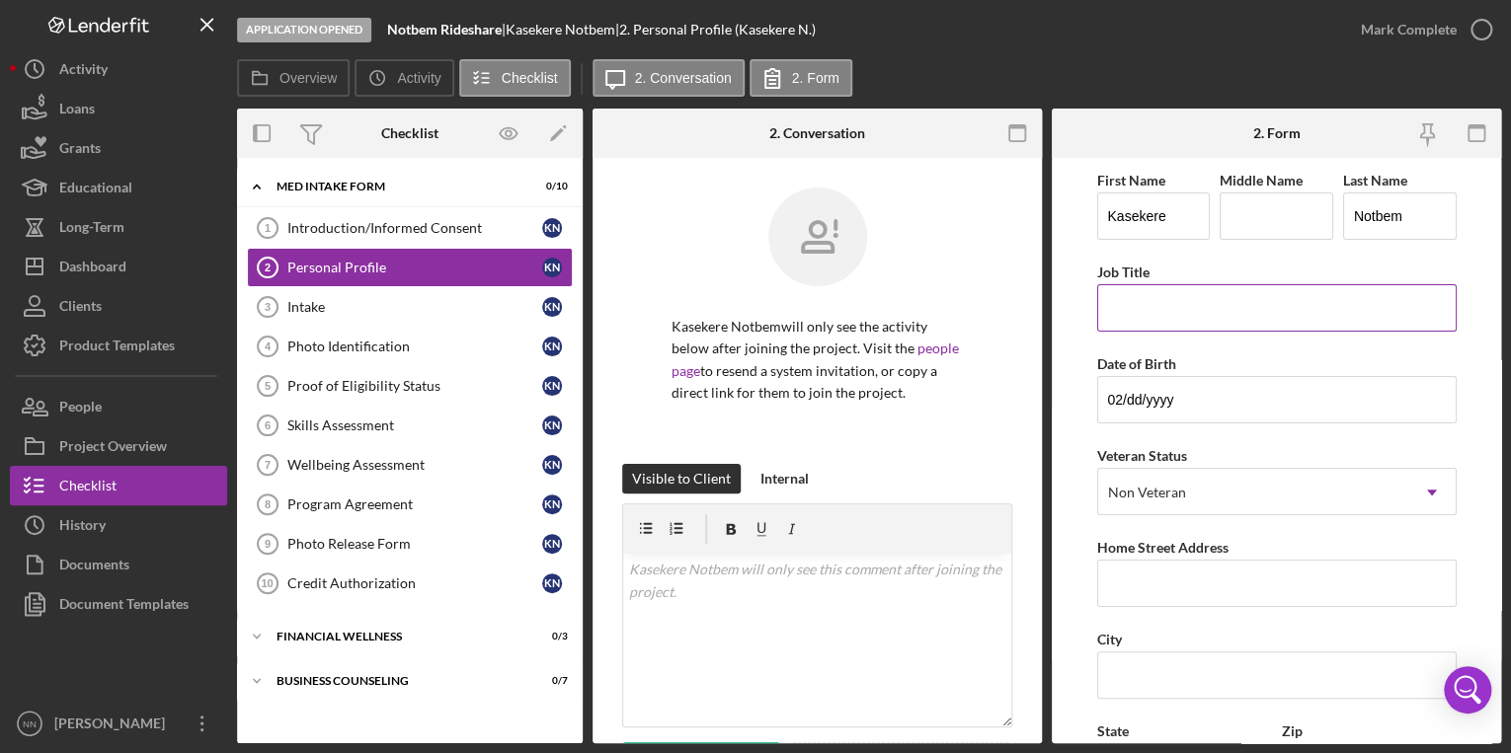
click at [1216, 306] on input "Job Title" at bounding box center [1276, 307] width 359 height 47
type input "Machine Operator"
drag, startPoint x: 1225, startPoint y: 403, endPoint x: 1051, endPoint y: 401, distance: 174.8
click at [1042, 402] on div "Overview Internal Workflow Stage Application Opened Icon/Dropdown Arrow Archive…" at bounding box center [869, 426] width 1264 height 635
paste input "15/2005"
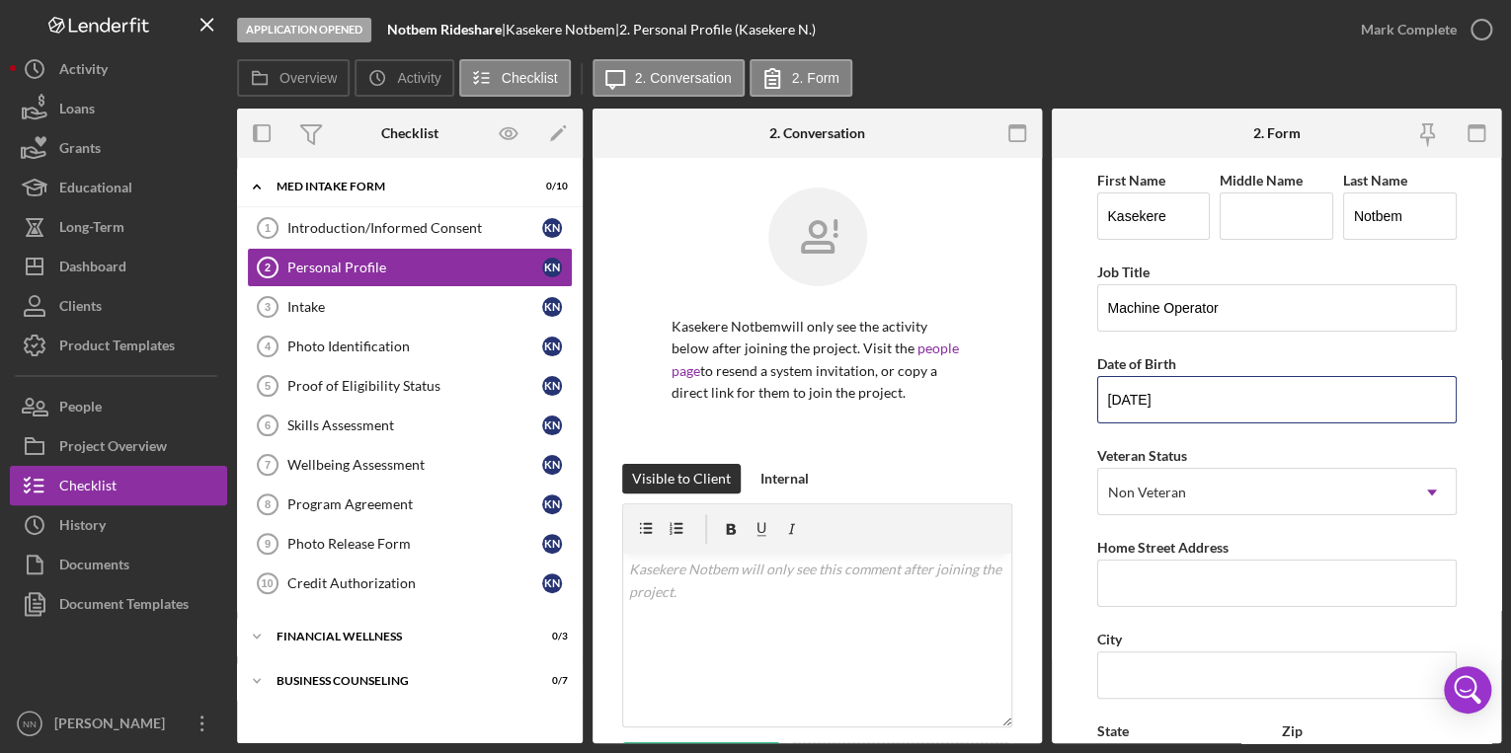
type input "02/15/2005"
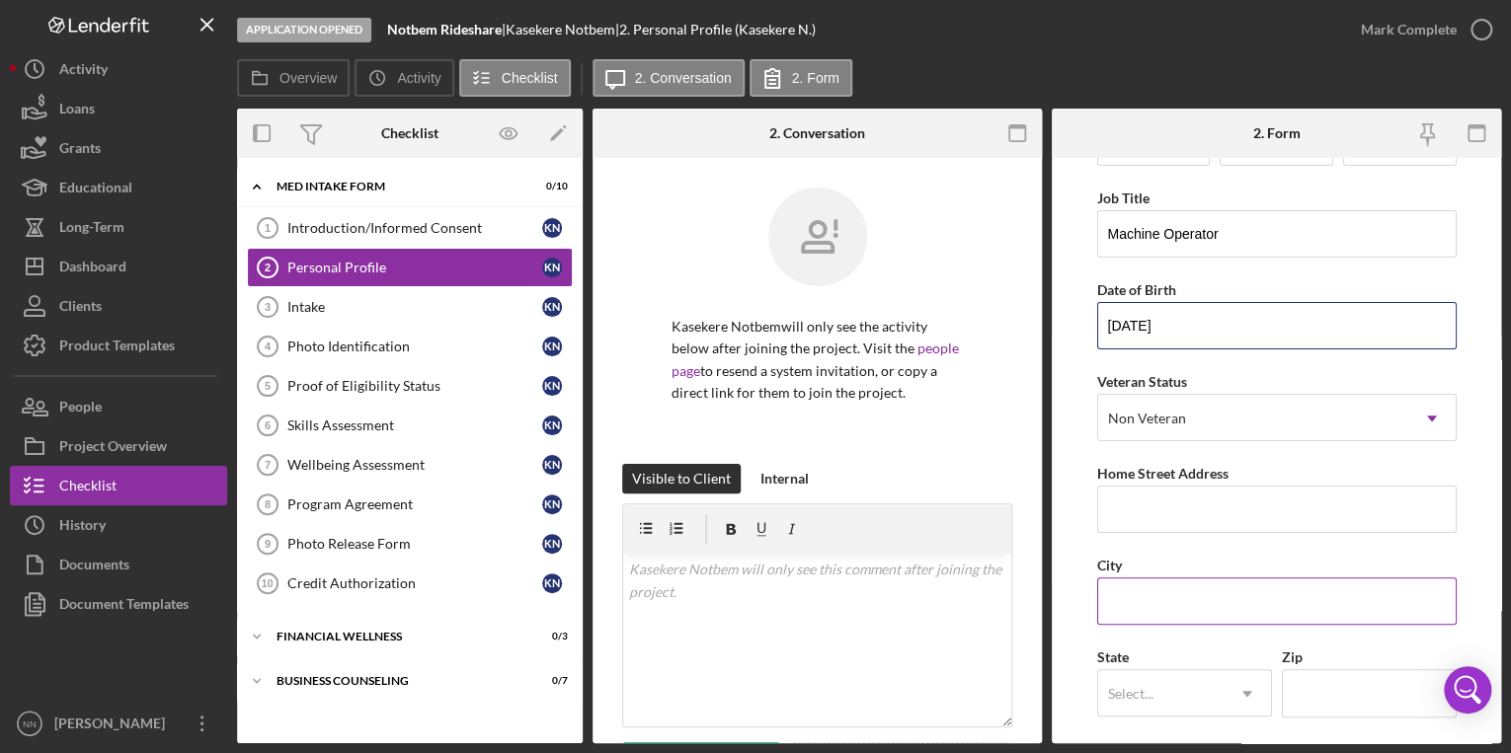
scroll to position [158, 0]
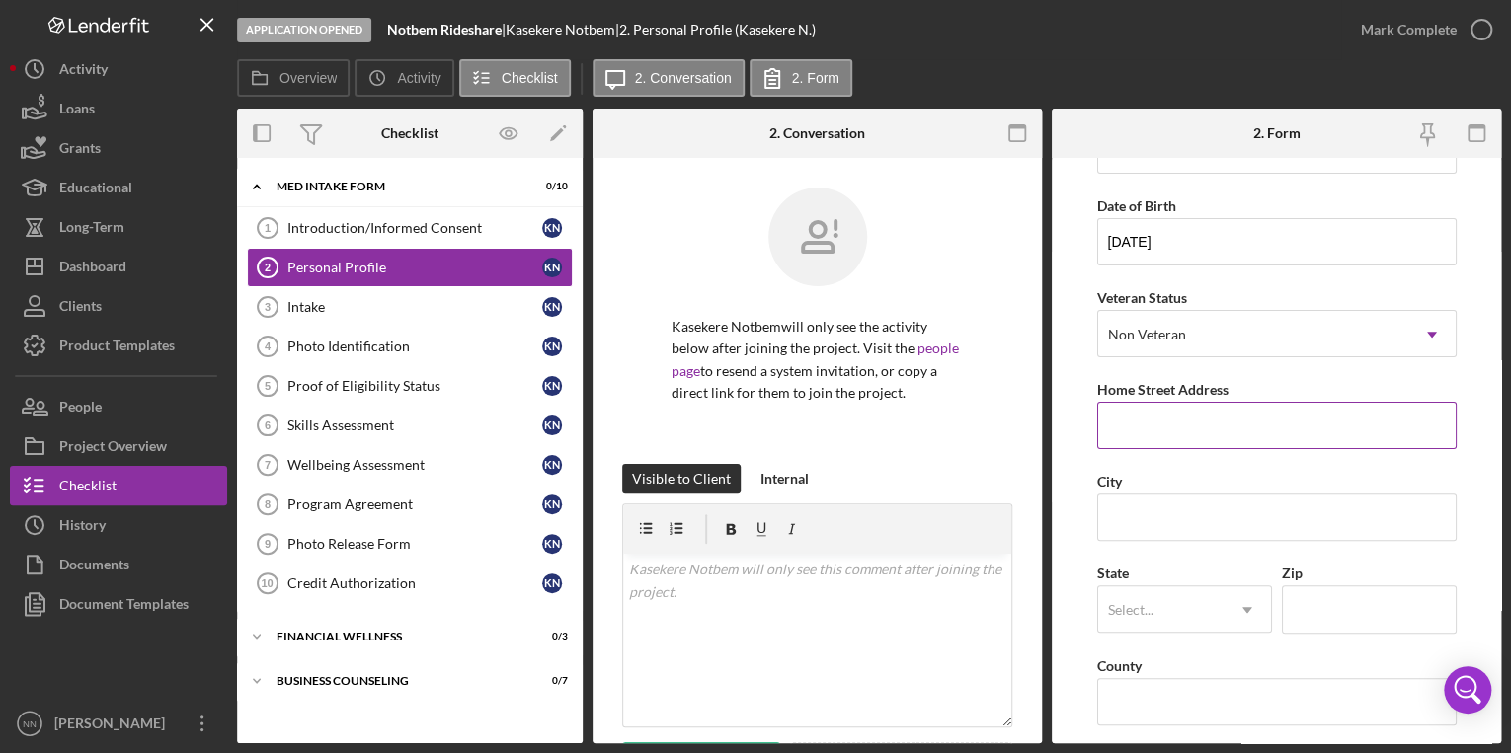
paste input "5429 Albemarle Road"
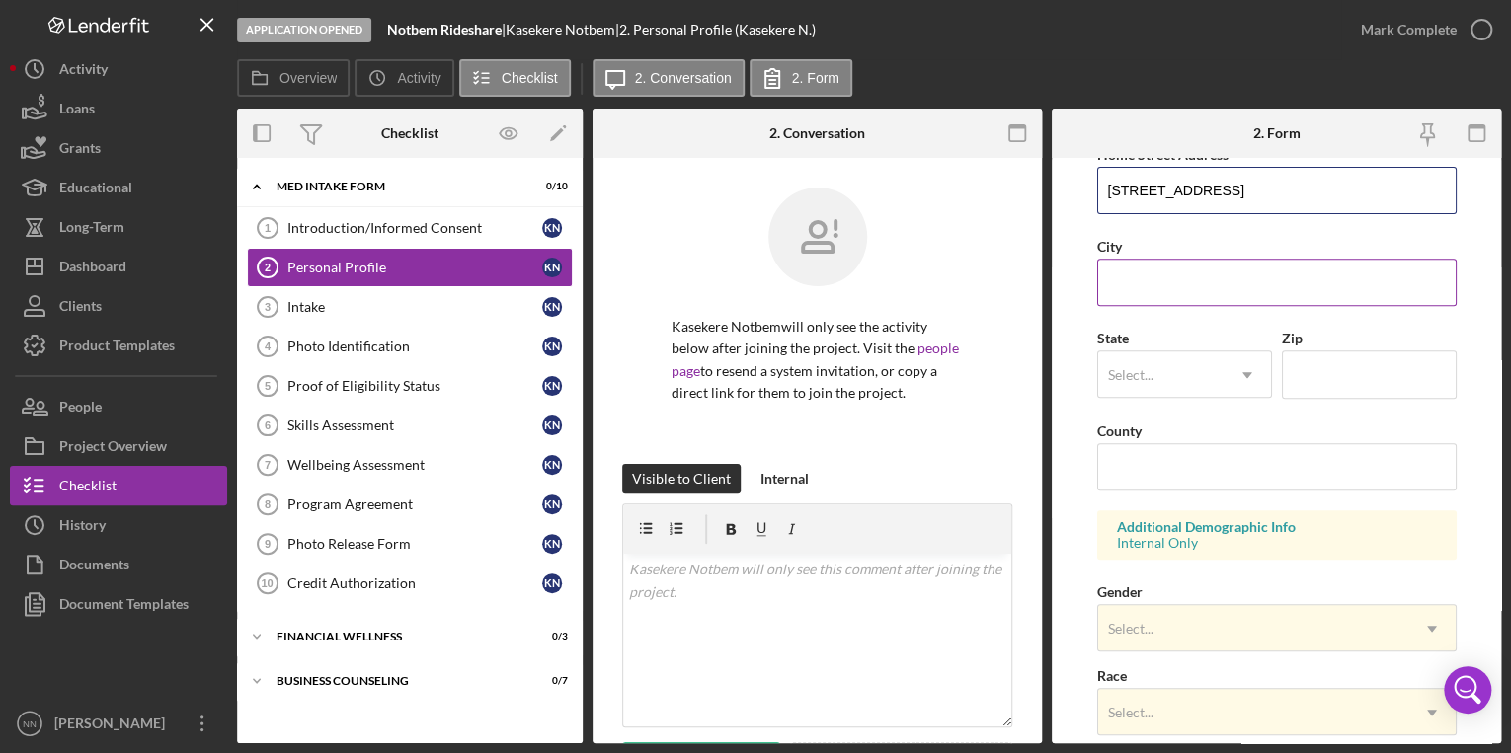
scroll to position [395, 0]
type input "5429 Albemarle Road Apt N"
click at [1180, 286] on input "City" at bounding box center [1276, 280] width 359 height 47
type input "Charlotte"
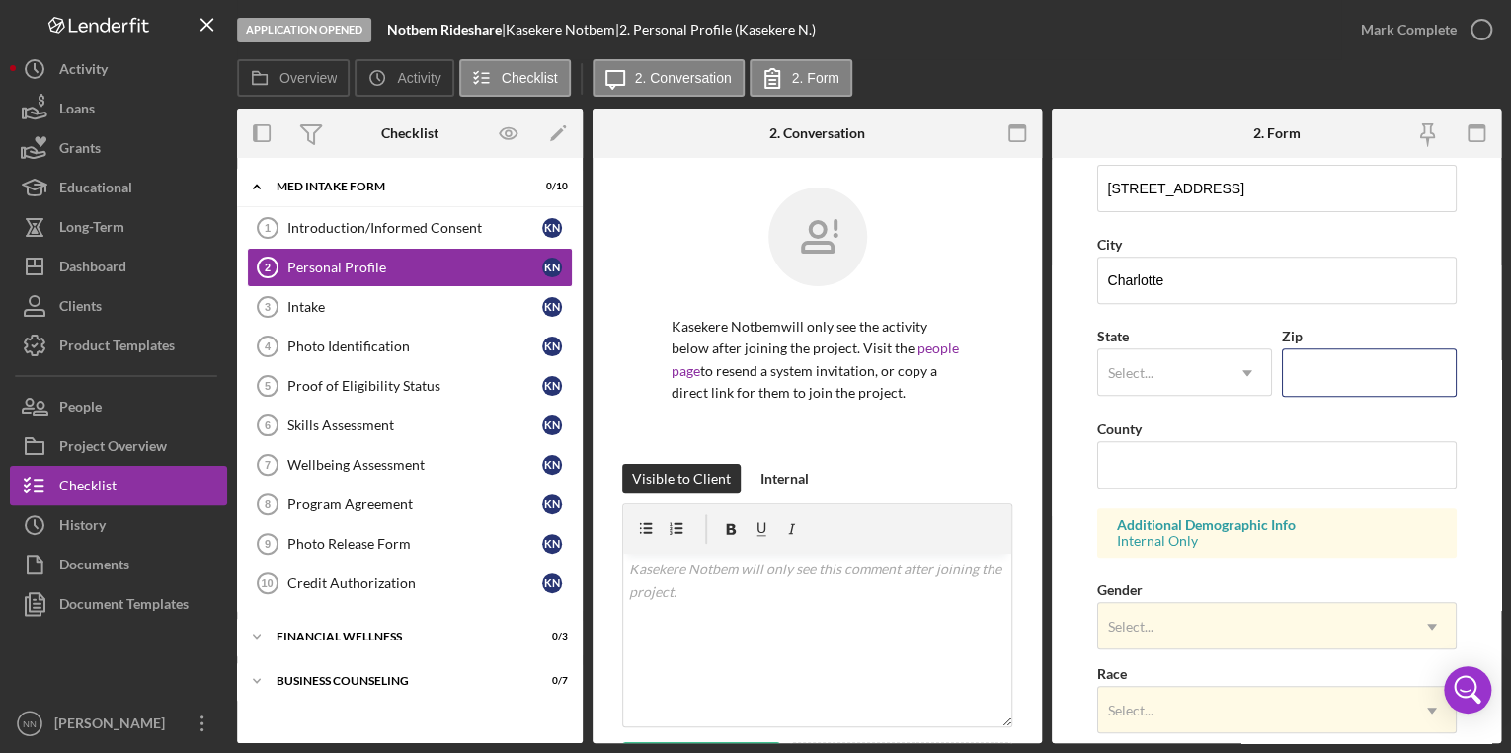
type input "28209"
type input "North Carolina"
click at [1143, 370] on div "Select..." at bounding box center [1130, 373] width 45 height 16
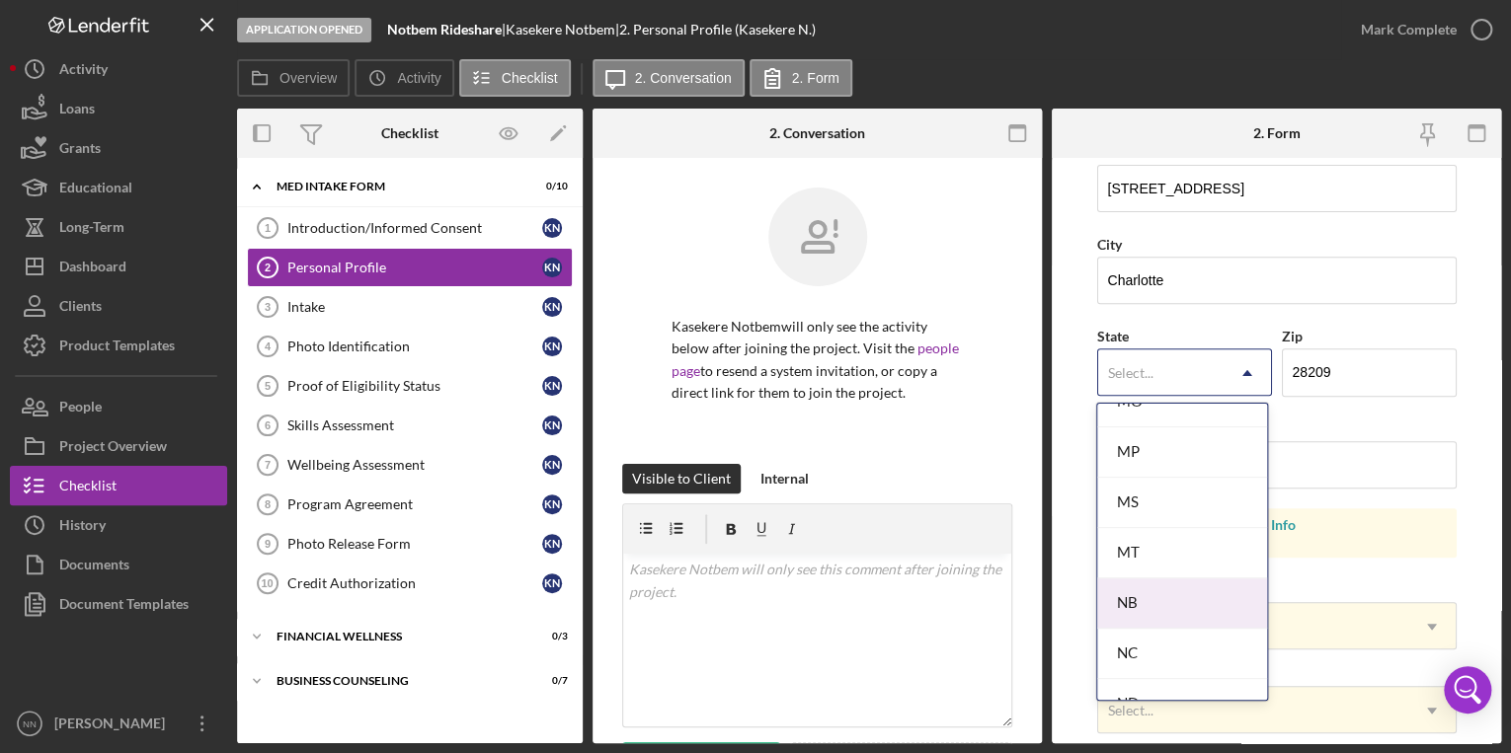
scroll to position [1817, 0]
click at [1144, 623] on div "NC" at bounding box center [1182, 626] width 171 height 50
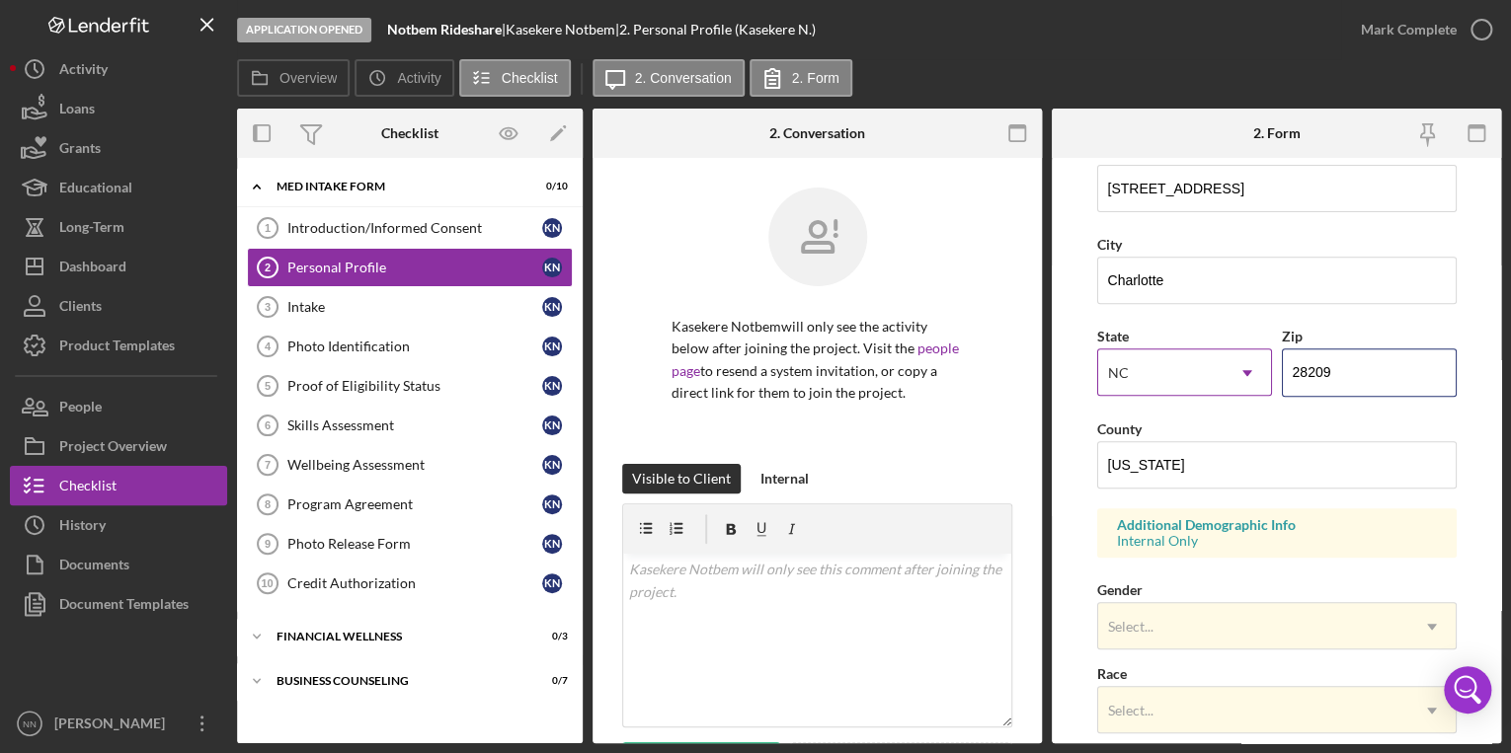
drag, startPoint x: 1365, startPoint y: 363, endPoint x: 1252, endPoint y: 377, distance: 113.4
click at [1252, 377] on div "State option NC, selected. NC Icon/Dropdown Arrow Zip 28209" at bounding box center [1276, 370] width 359 height 92
type input "28212"
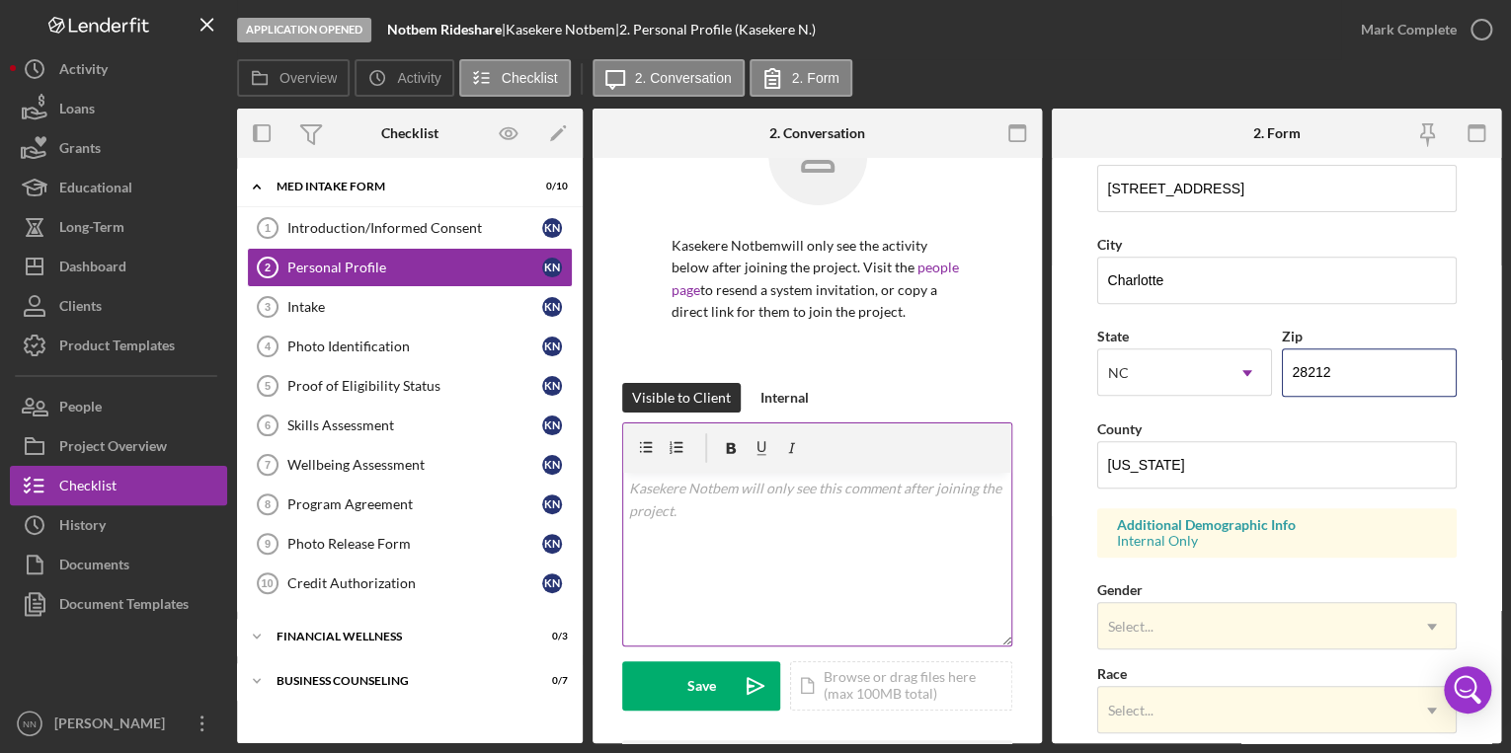
scroll to position [158, 0]
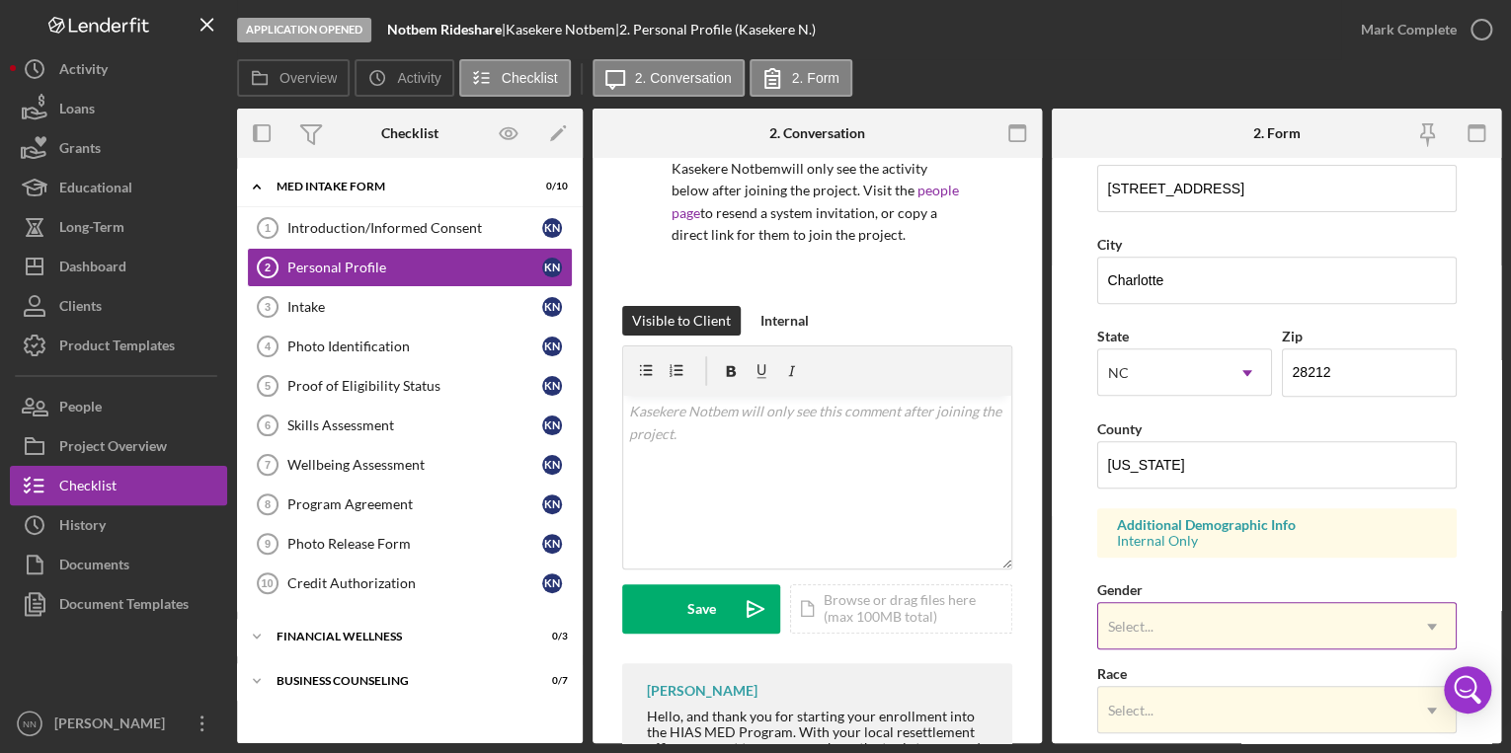
click at [1138, 632] on div "Select..." at bounding box center [1253, 626] width 310 height 45
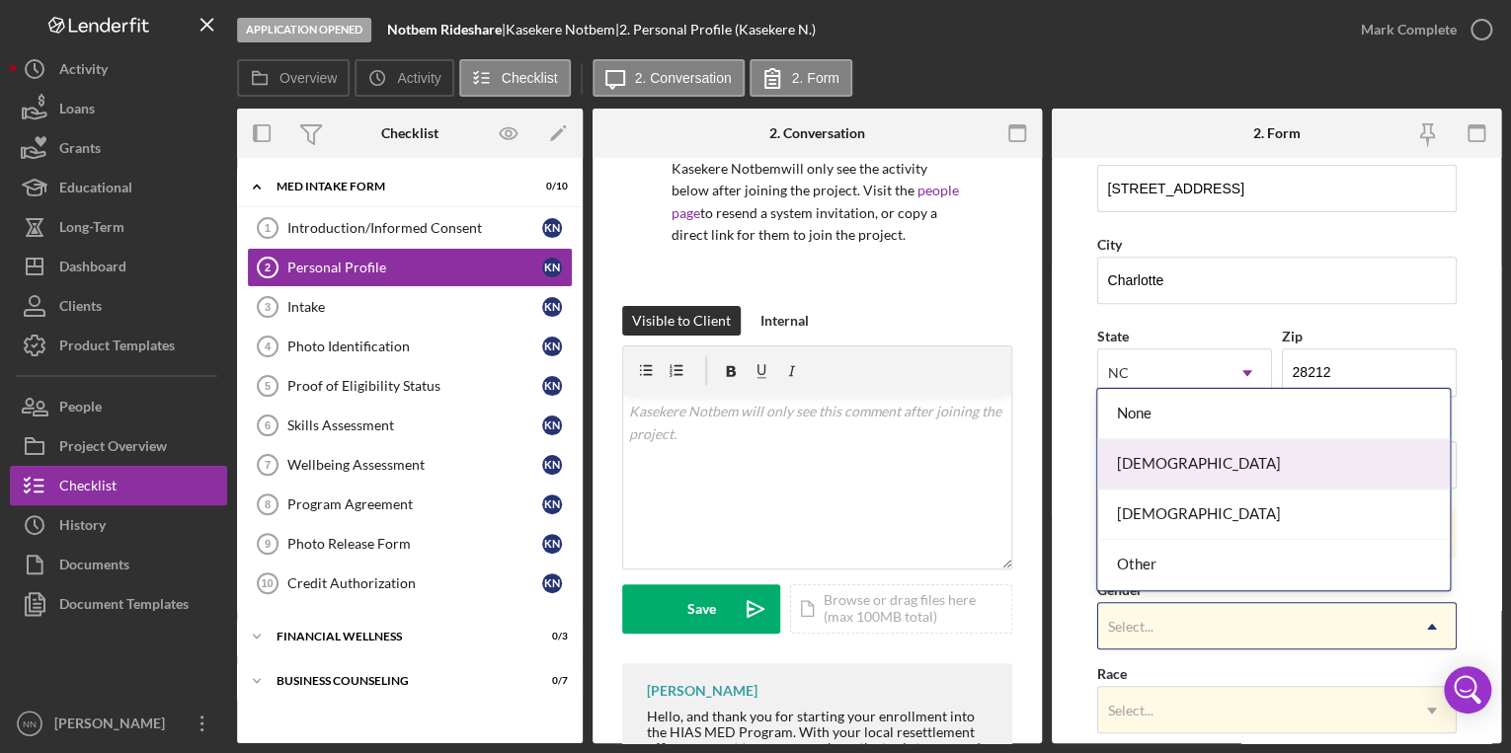
click at [1181, 464] on div "Female" at bounding box center [1273, 464] width 353 height 50
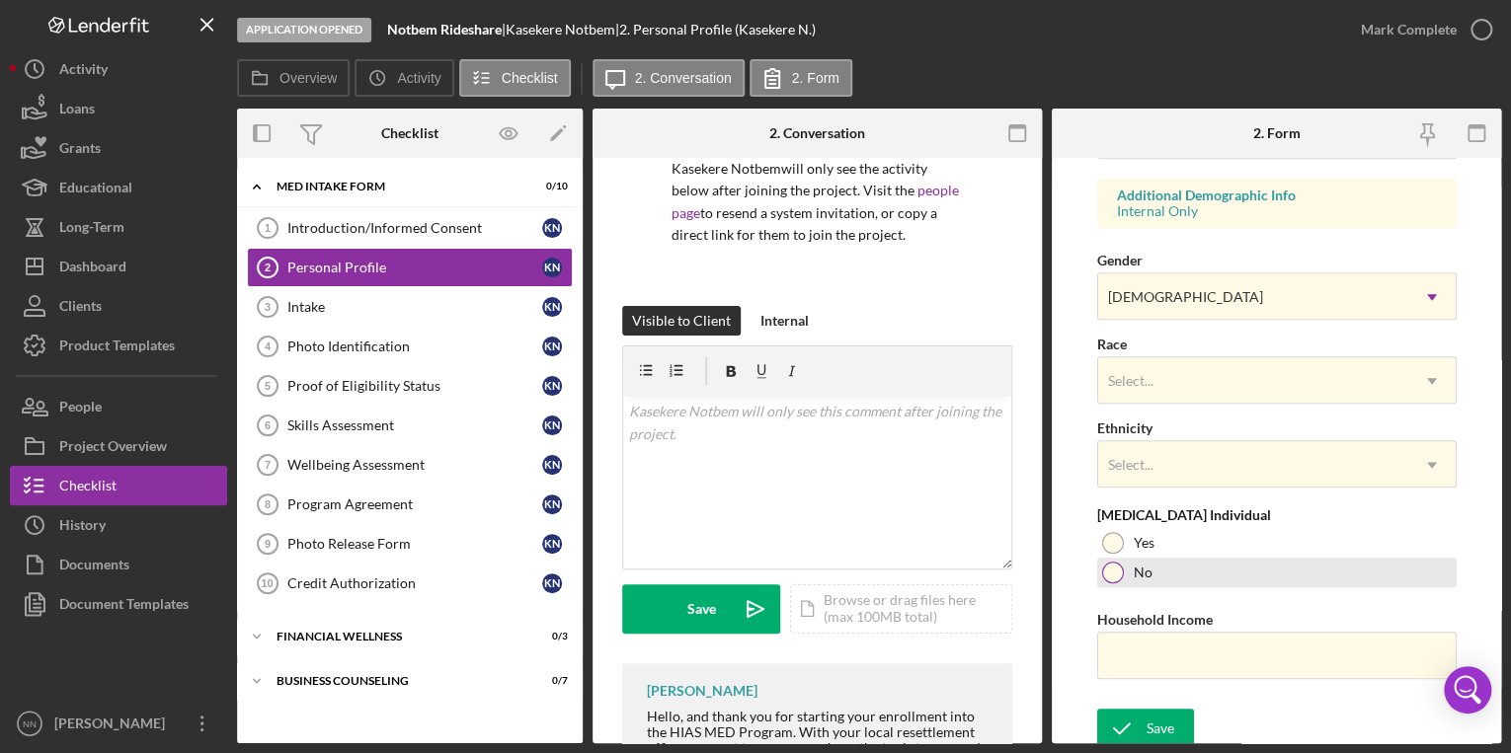
scroll to position [729, 0]
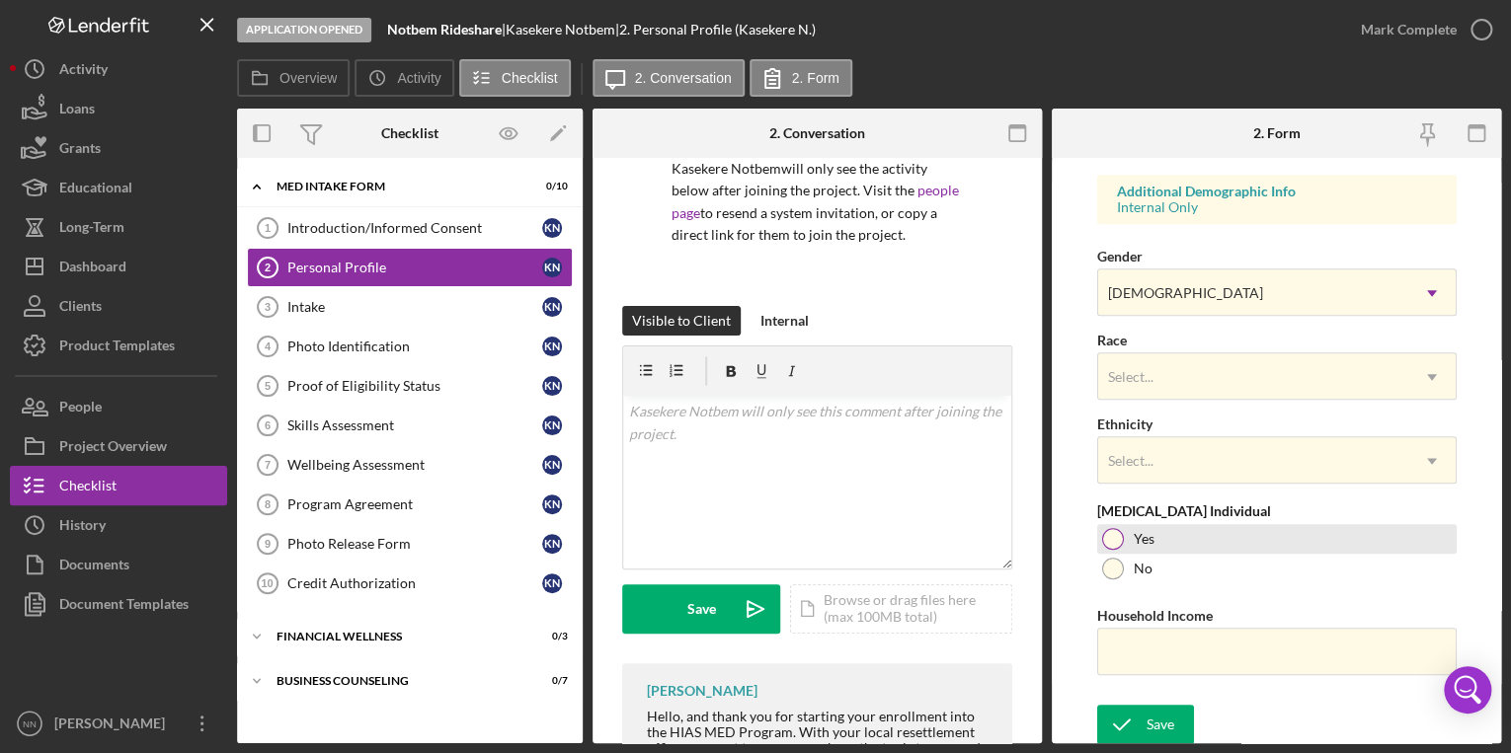
click at [1123, 539] on div "Yes" at bounding box center [1276, 539] width 359 height 30
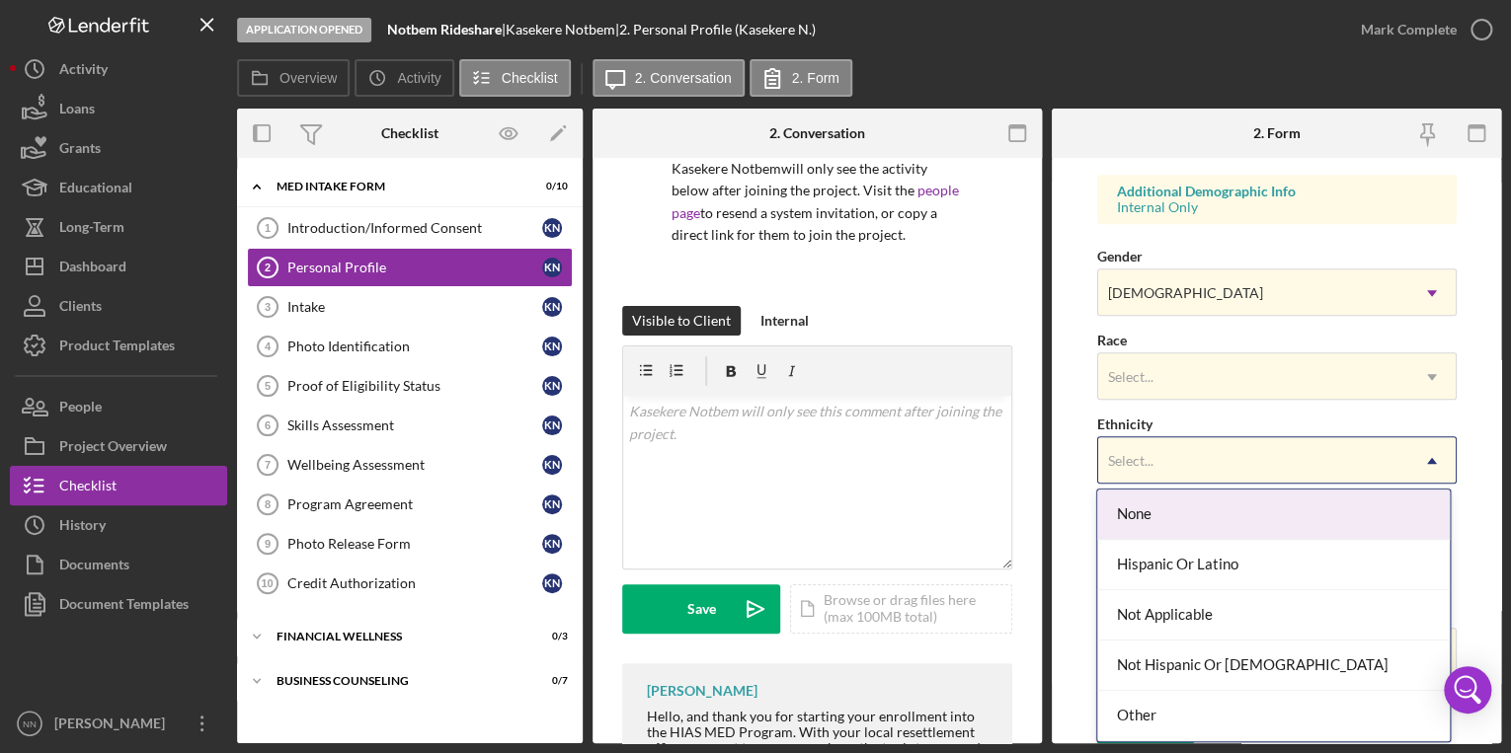
click at [1166, 448] on div "Select..." at bounding box center [1253, 460] width 310 height 45
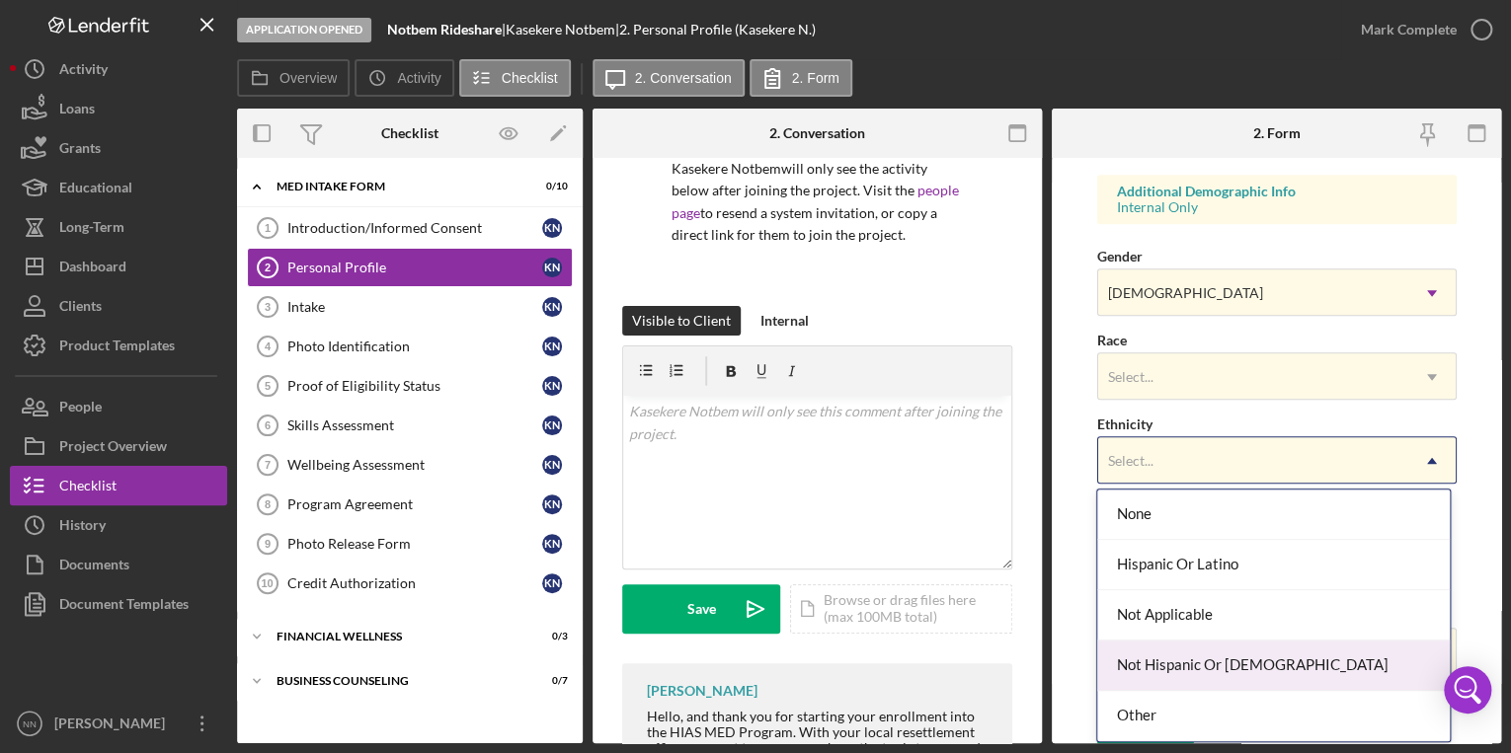
click at [1177, 649] on div "Not Hispanic Or Latino" at bounding box center [1273, 666] width 353 height 50
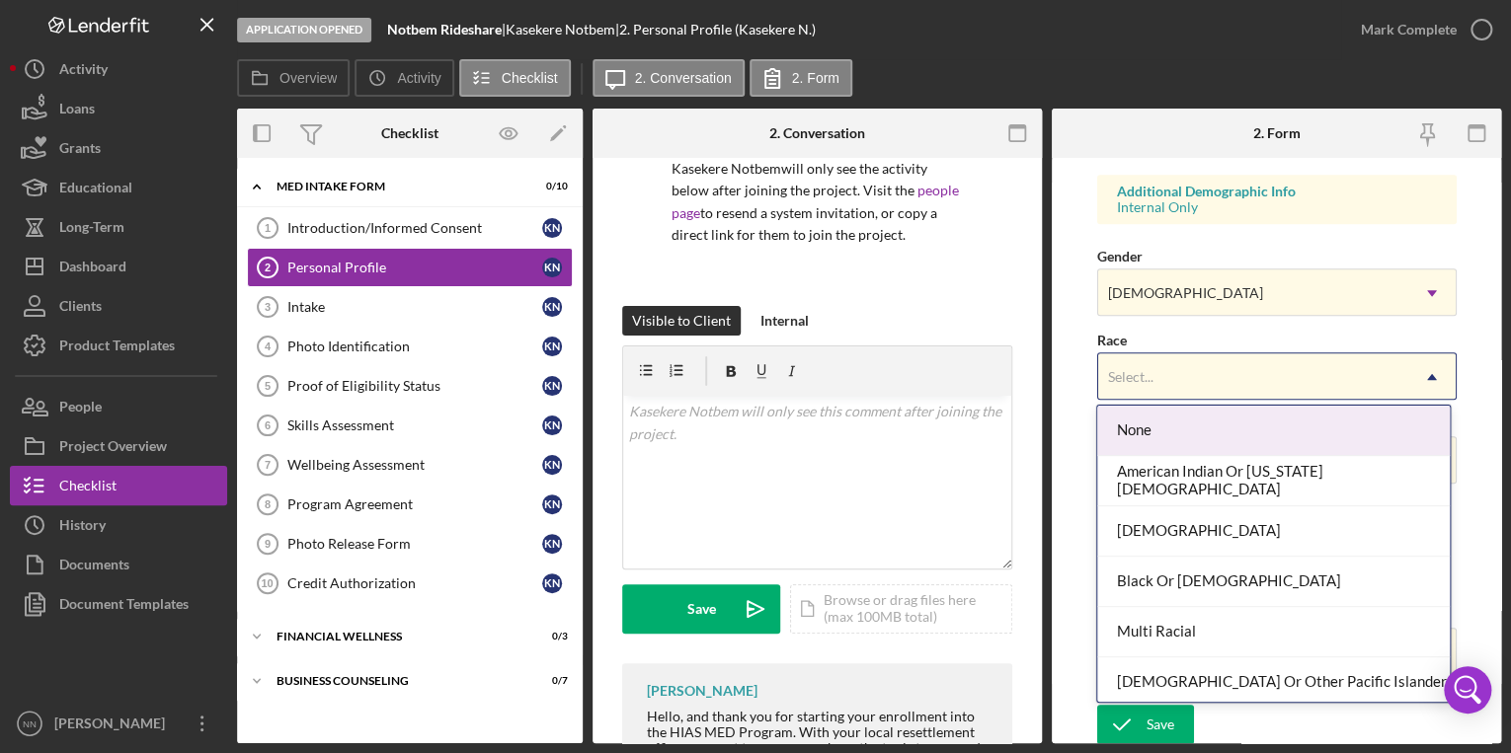
click at [1172, 362] on div "Select..." at bounding box center [1253, 376] width 310 height 45
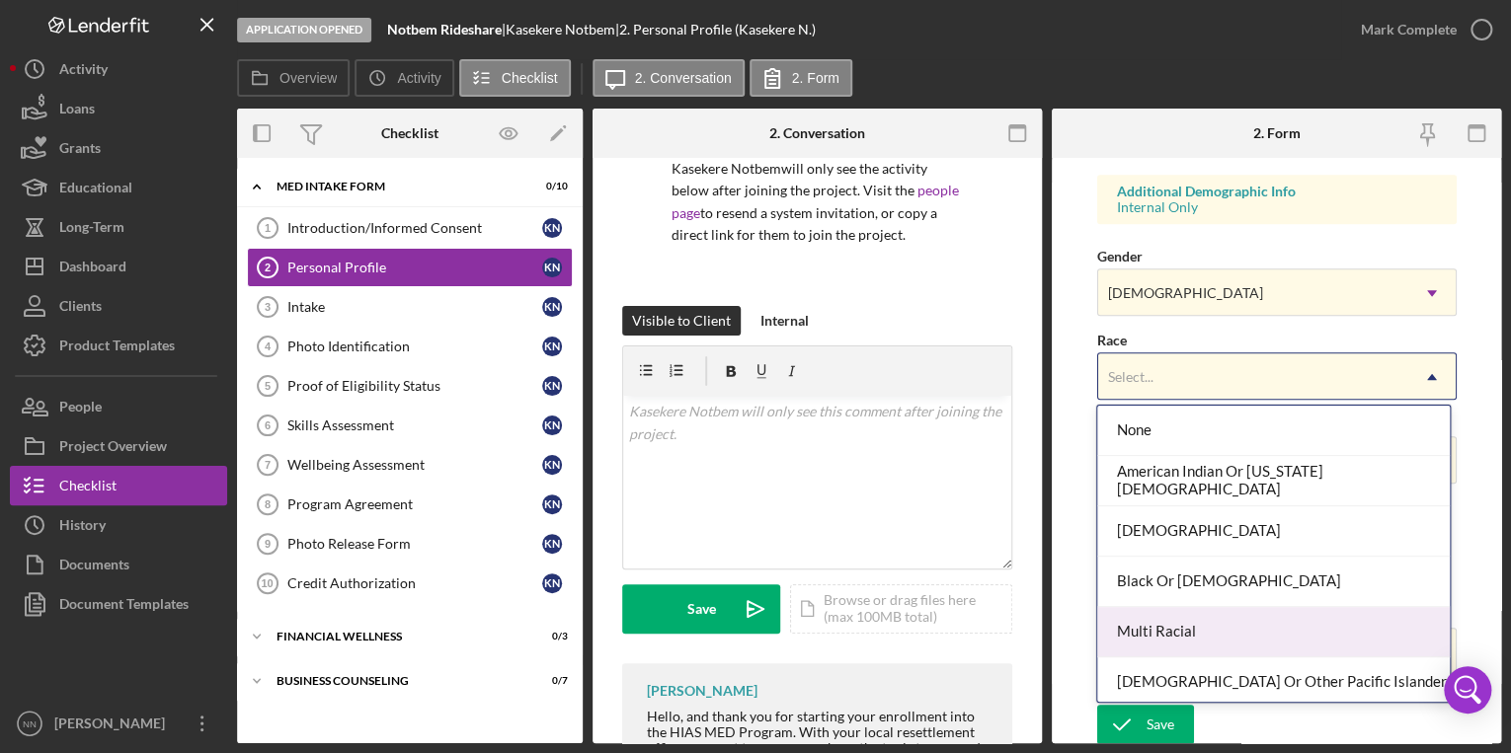
scroll to position [105, 0]
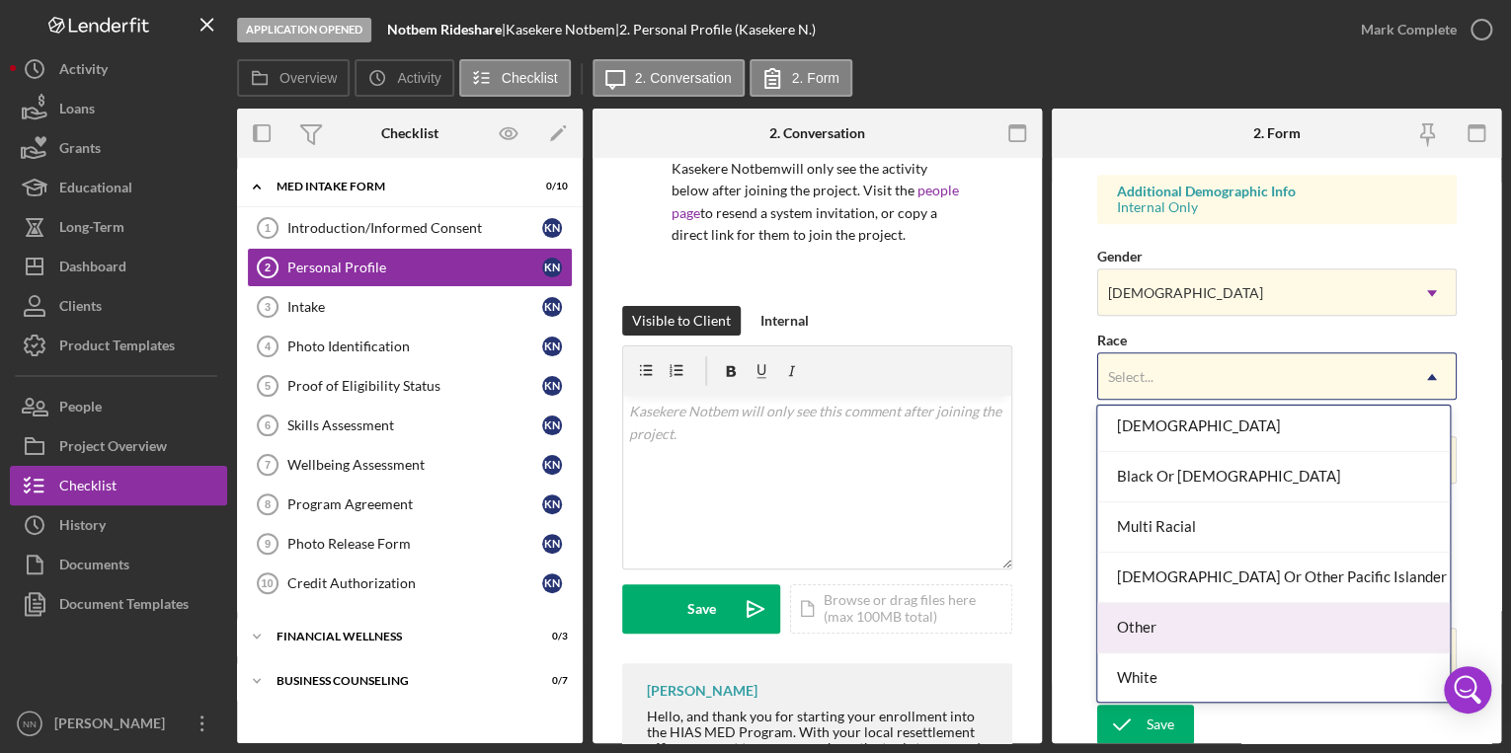
click at [1174, 633] on div "Other" at bounding box center [1273, 628] width 353 height 50
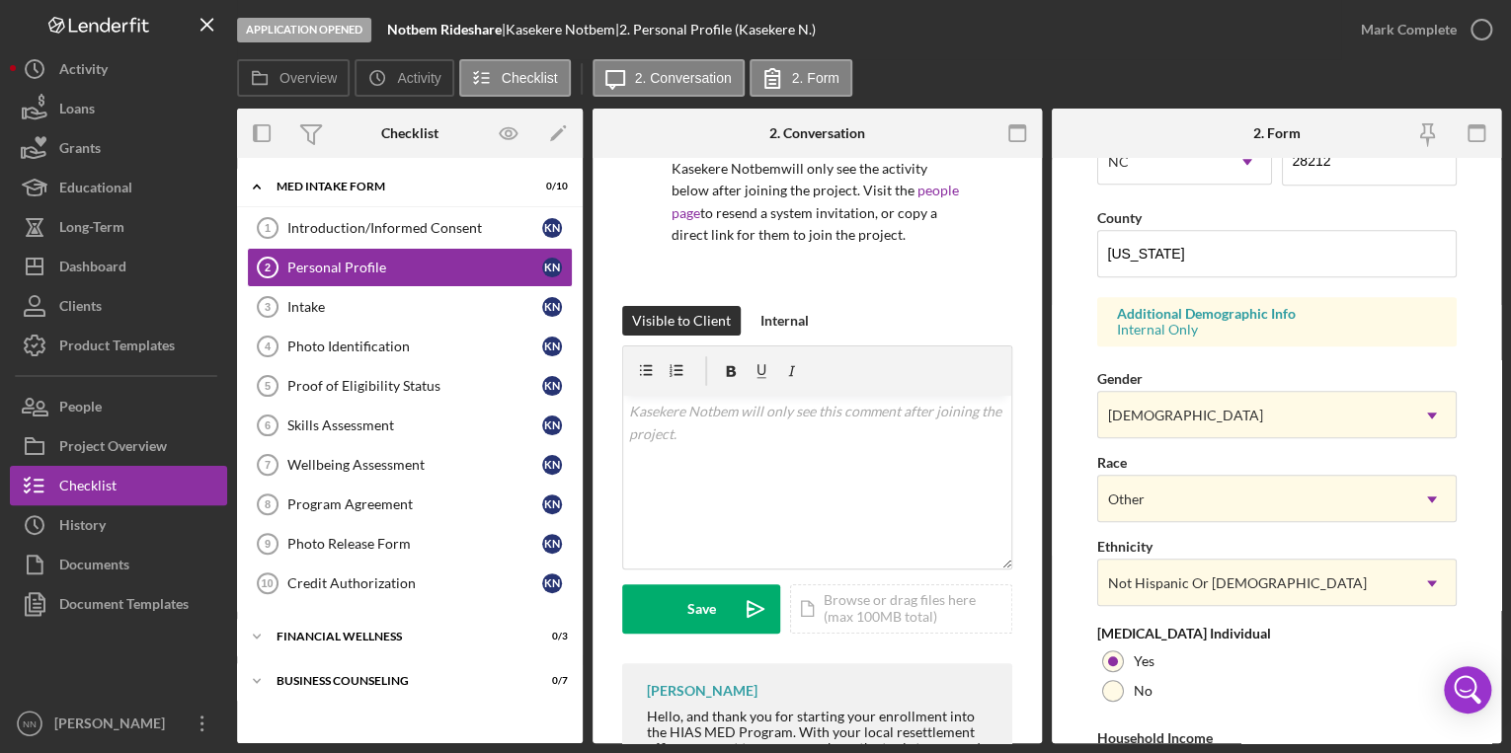
scroll to position [729, 0]
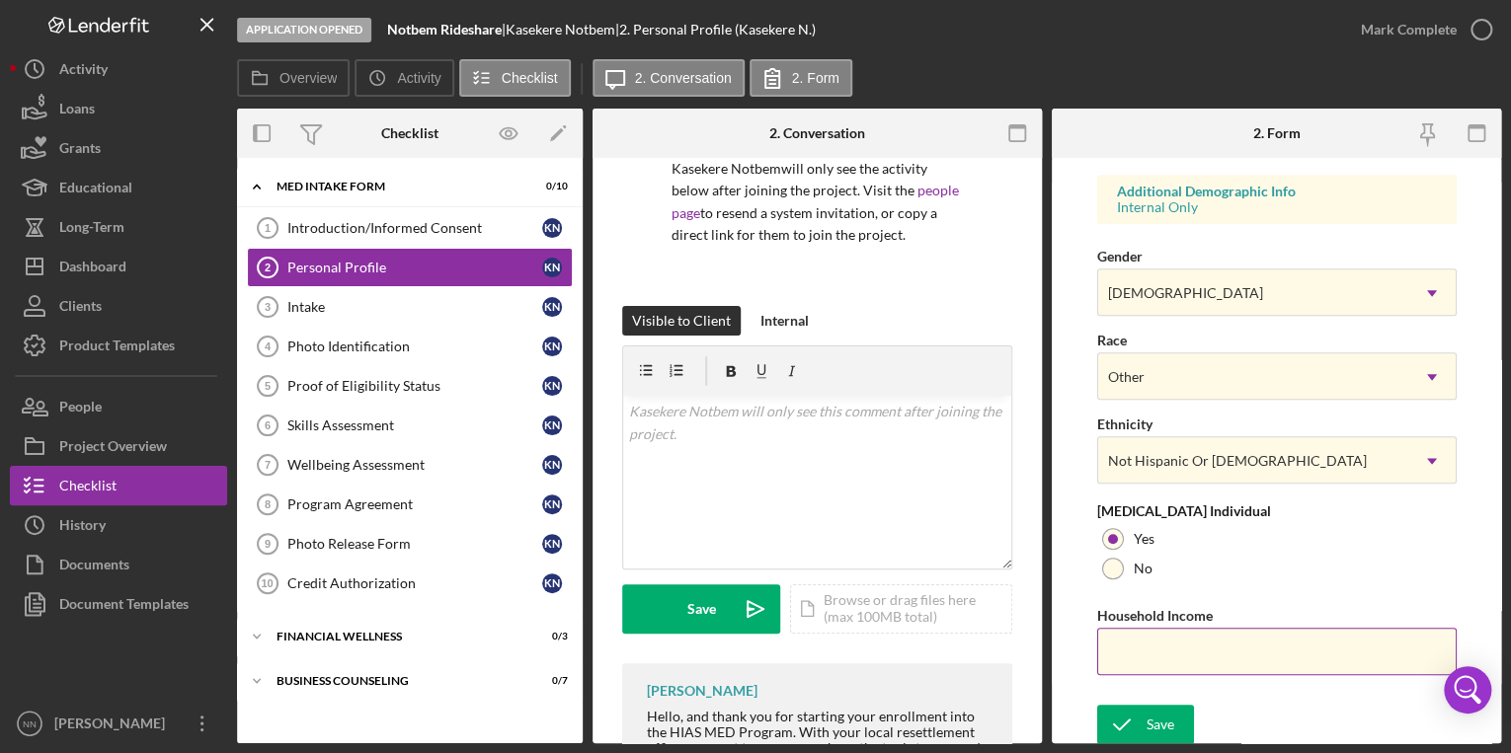
click at [1148, 658] on input "Household Income" at bounding box center [1276, 651] width 359 height 47
click at [1274, 706] on div "Save Save" at bounding box center [1276, 726] width 359 height 42
click at [1169, 710] on div "Save" at bounding box center [1160, 724] width 28 height 39
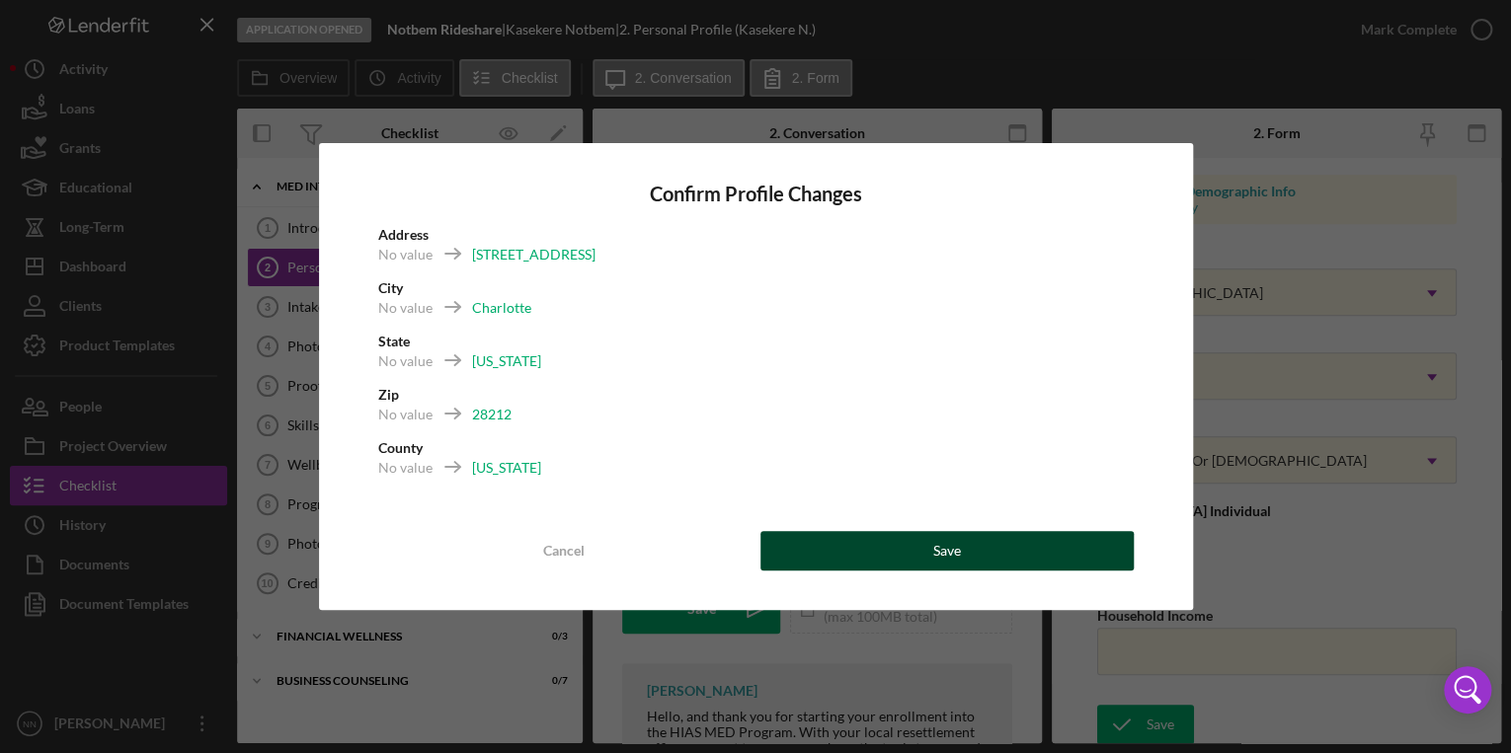
click at [1023, 552] on button "Save" at bounding box center [946, 550] width 373 height 39
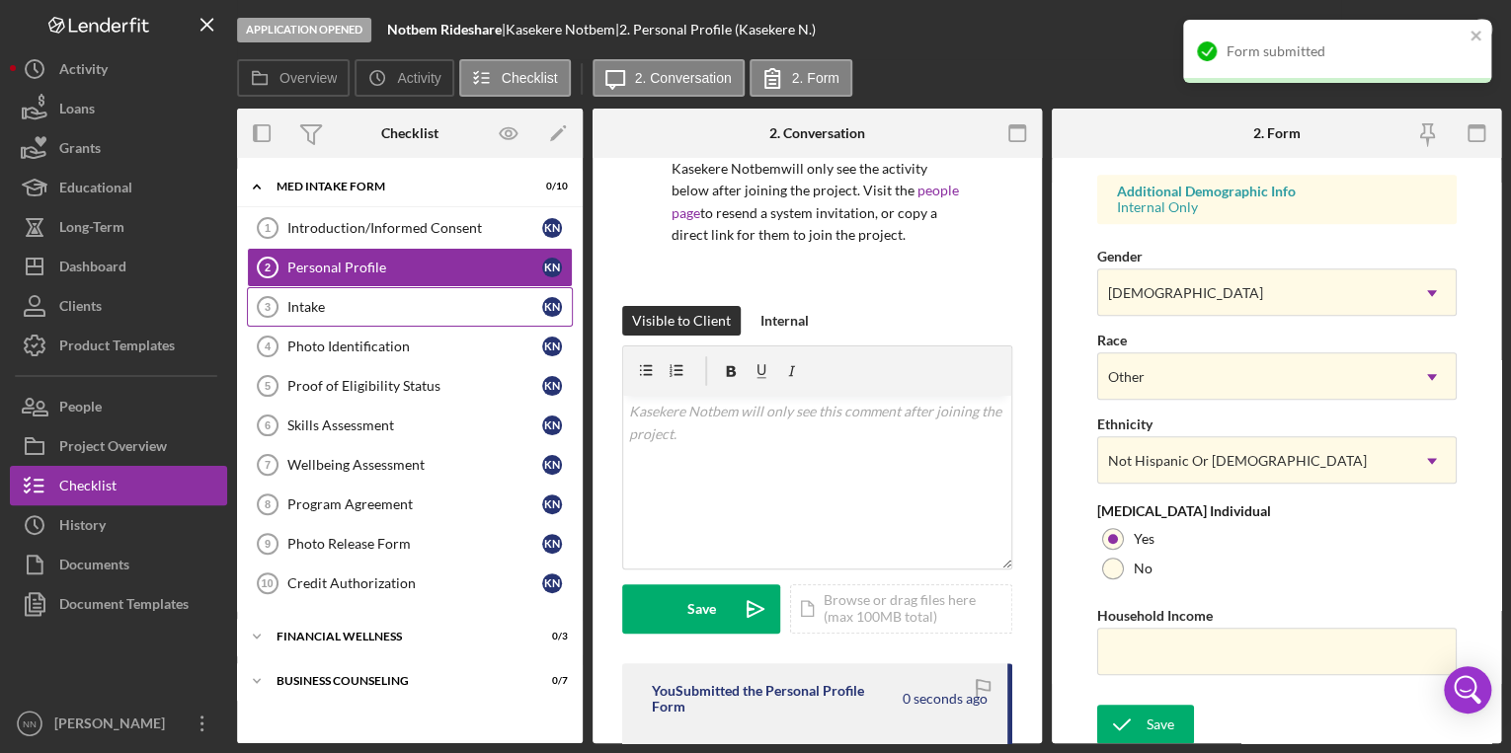
click at [364, 300] on div "Intake" at bounding box center [414, 307] width 255 height 16
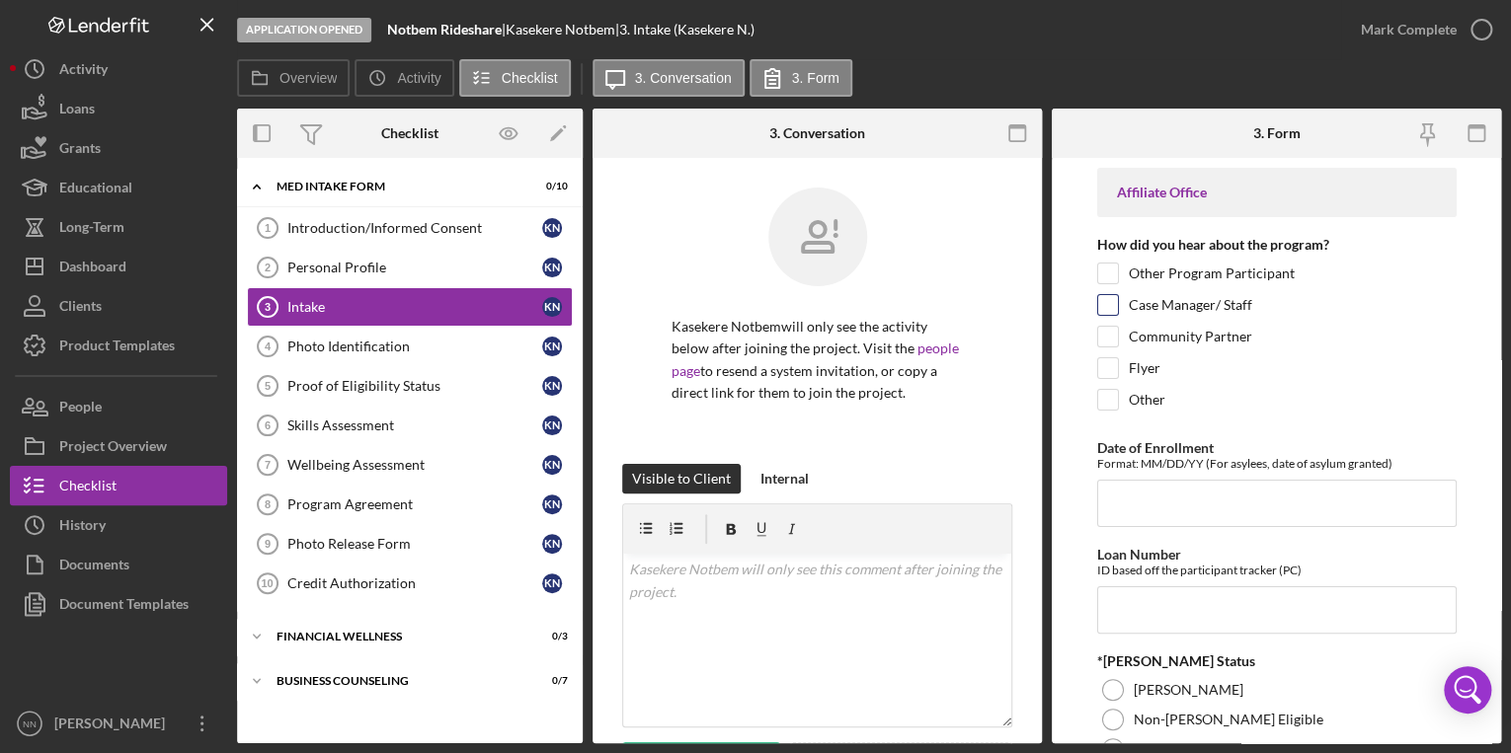
click at [1106, 300] on input "Case Manager/ Staff" at bounding box center [1108, 305] width 20 height 20
checkbox input "true"
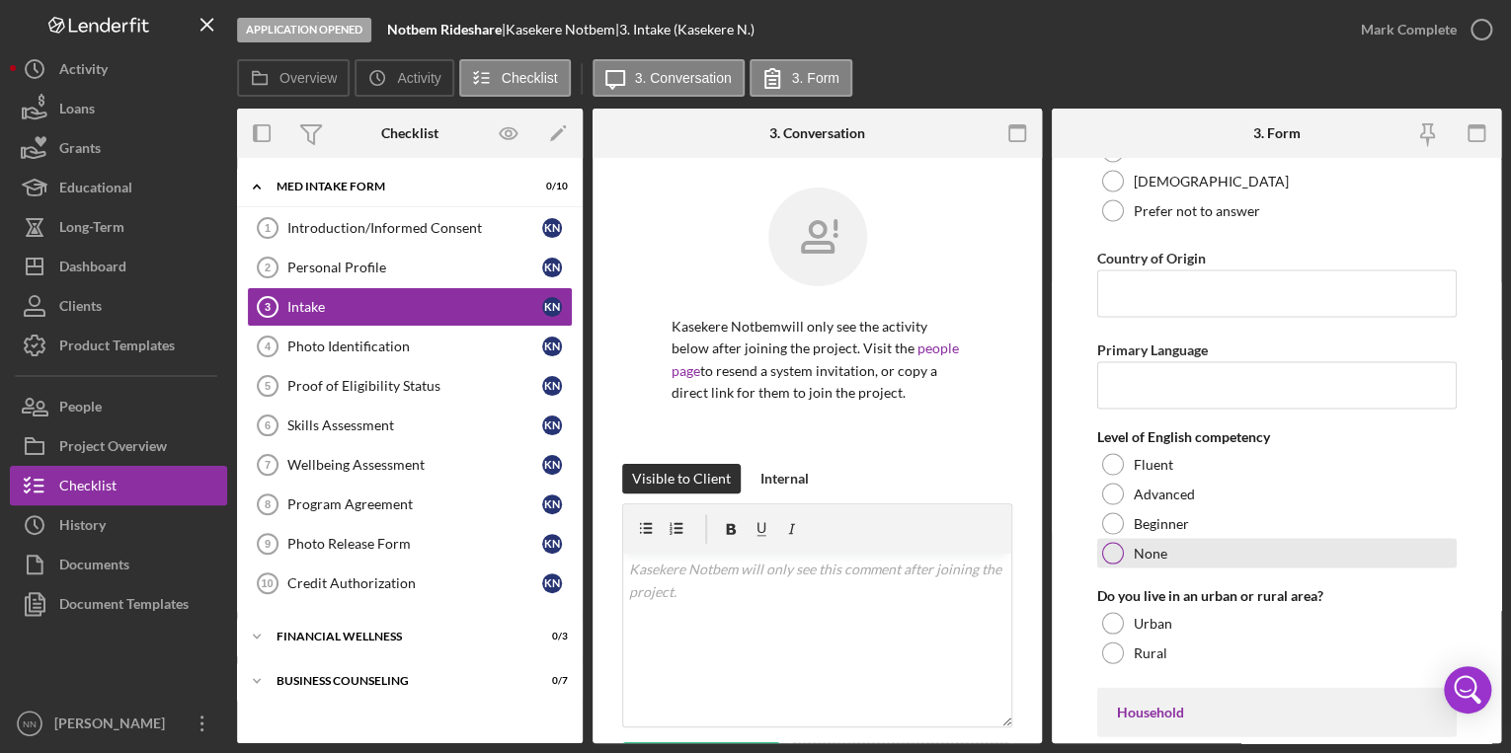
scroll to position [1896, 0]
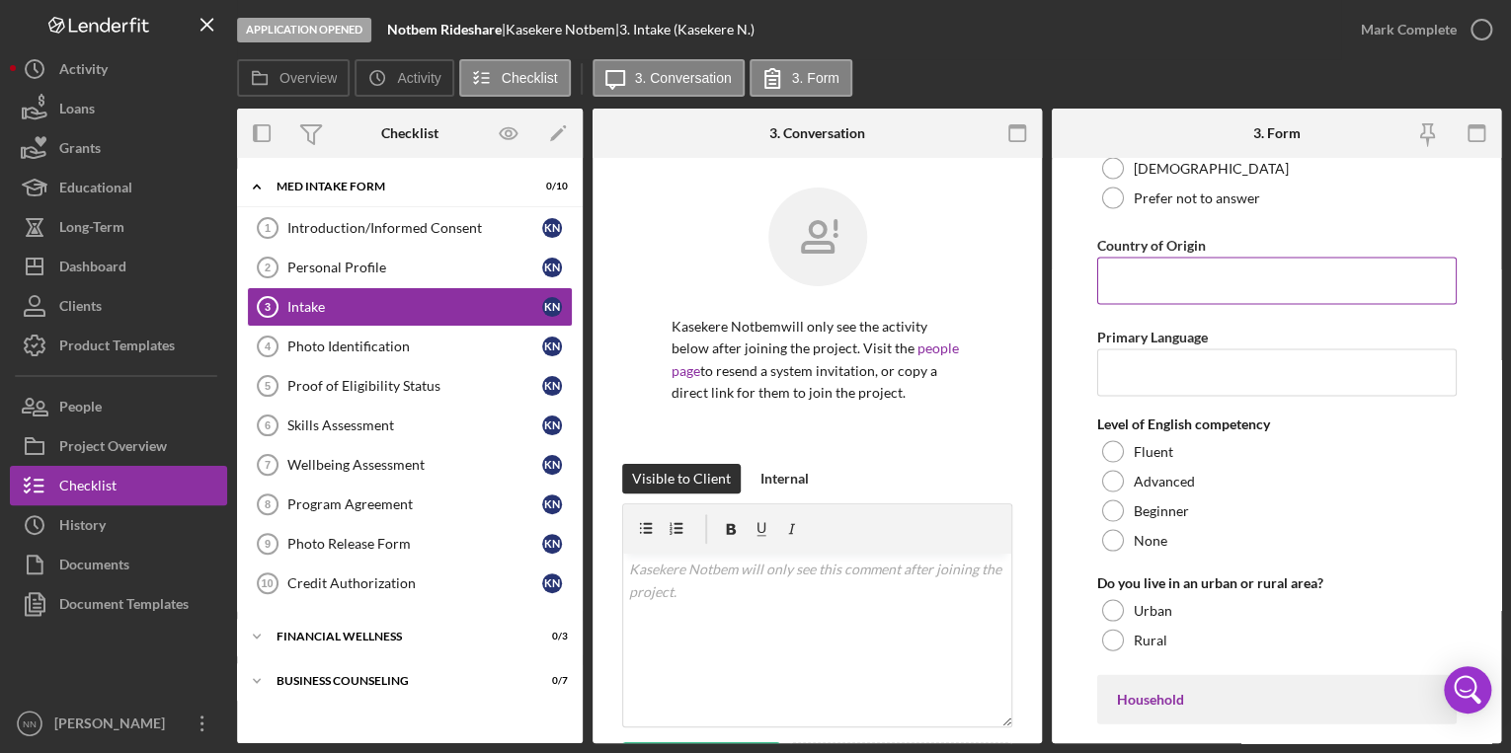
click at [1153, 289] on input "Country of Origin" at bounding box center [1276, 280] width 359 height 47
click at [1161, 375] on input "Primary Language" at bounding box center [1276, 372] width 359 height 47
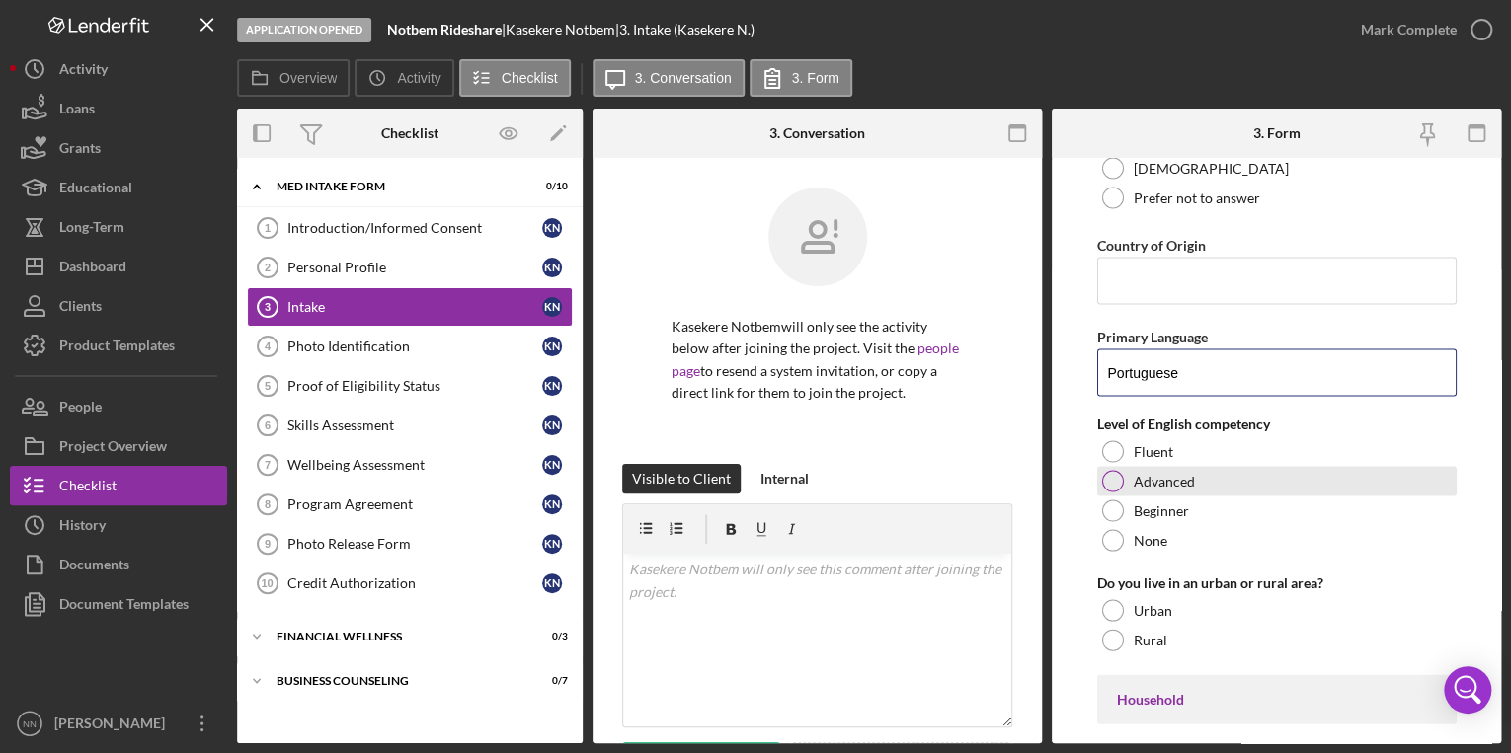
type input "Portuguese"
click at [1113, 483] on div at bounding box center [1113, 481] width 22 height 22
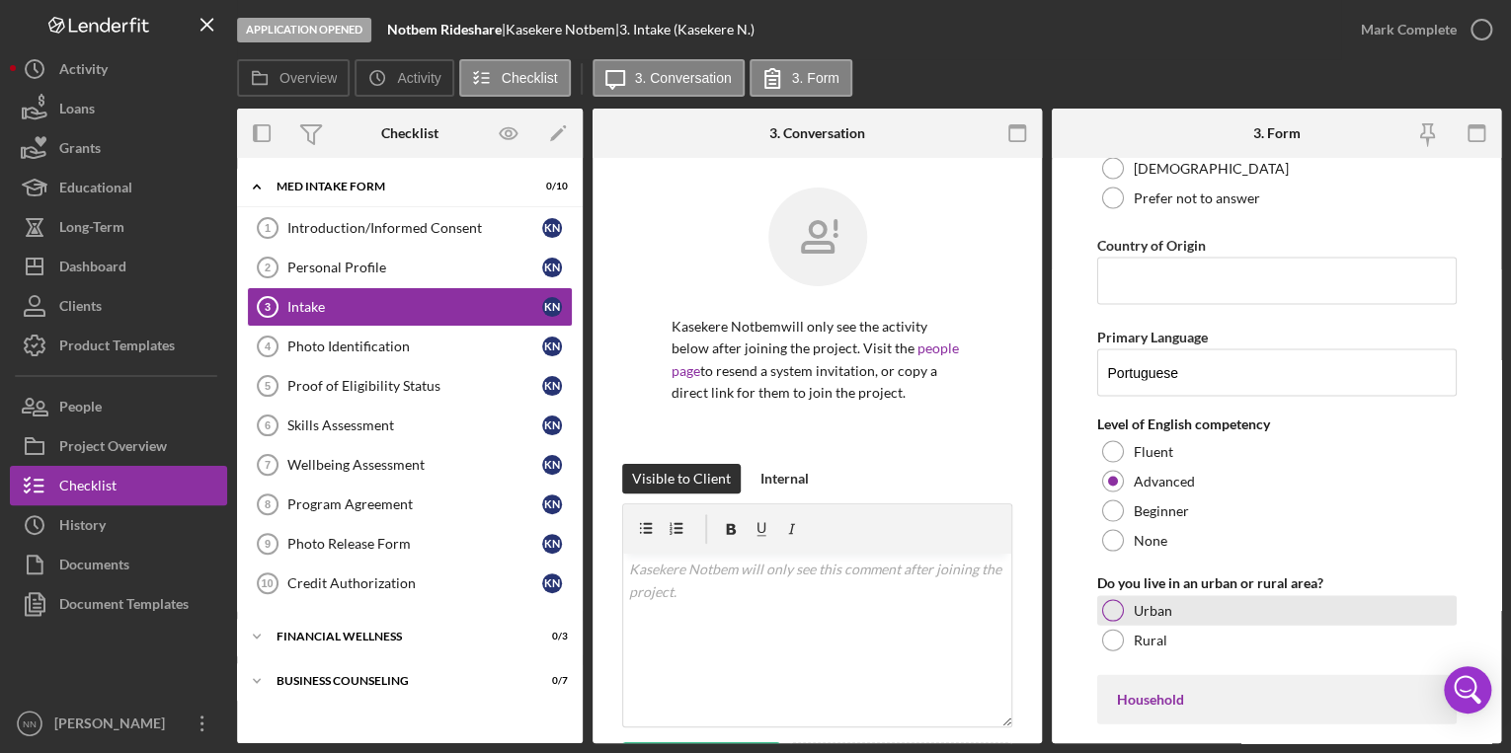
click at [1135, 618] on label "Urban" at bounding box center [1153, 610] width 39 height 16
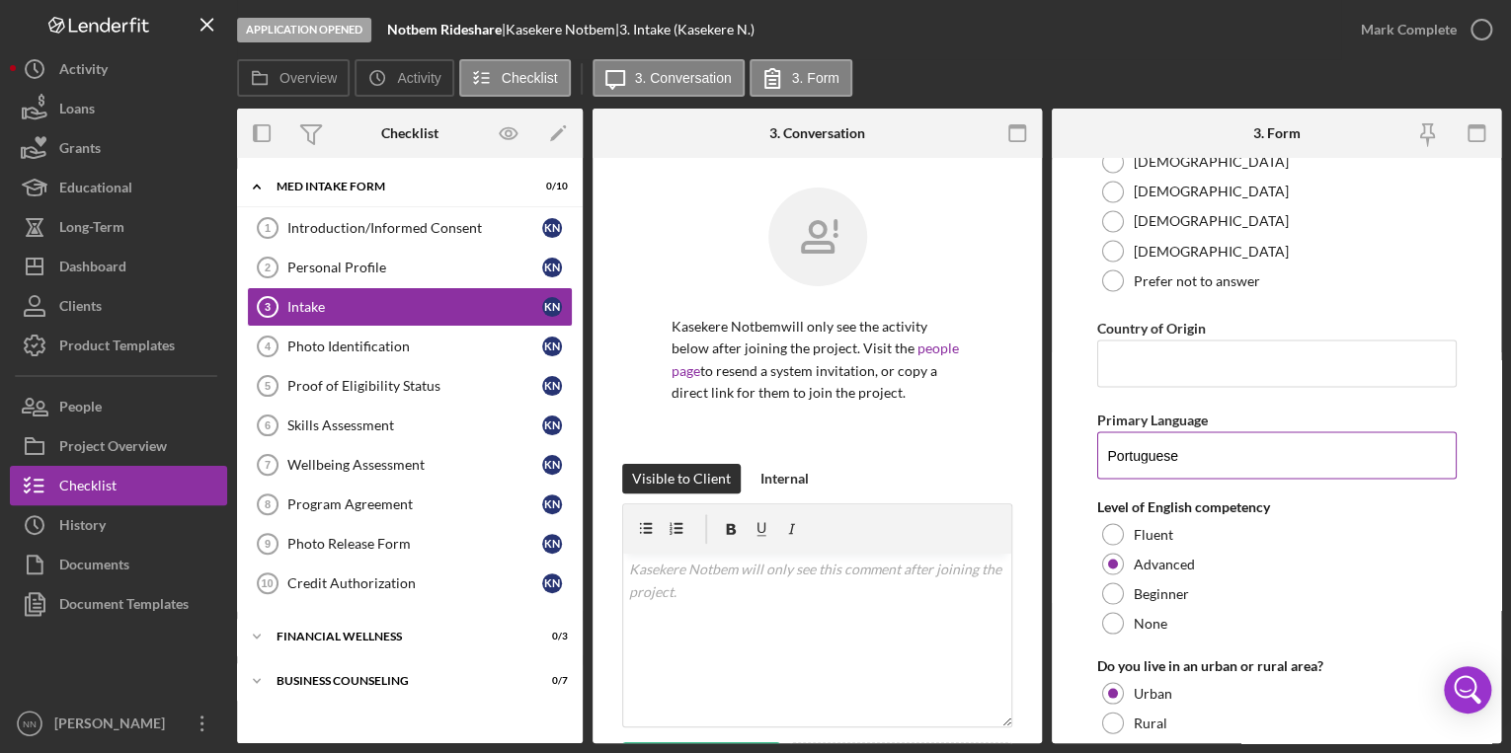
scroll to position [1659, 0]
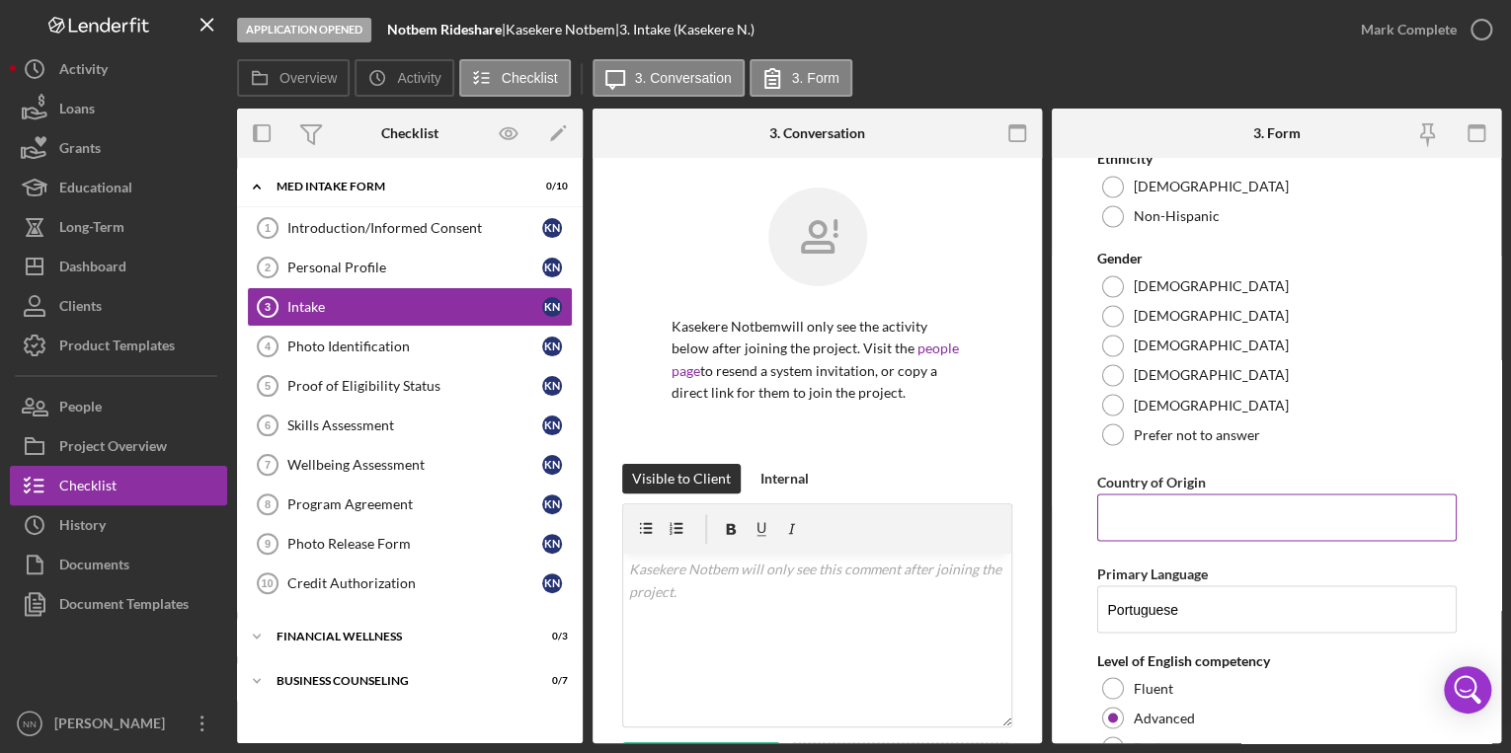
click at [1153, 525] on input "Country of Origin" at bounding box center [1276, 517] width 359 height 47
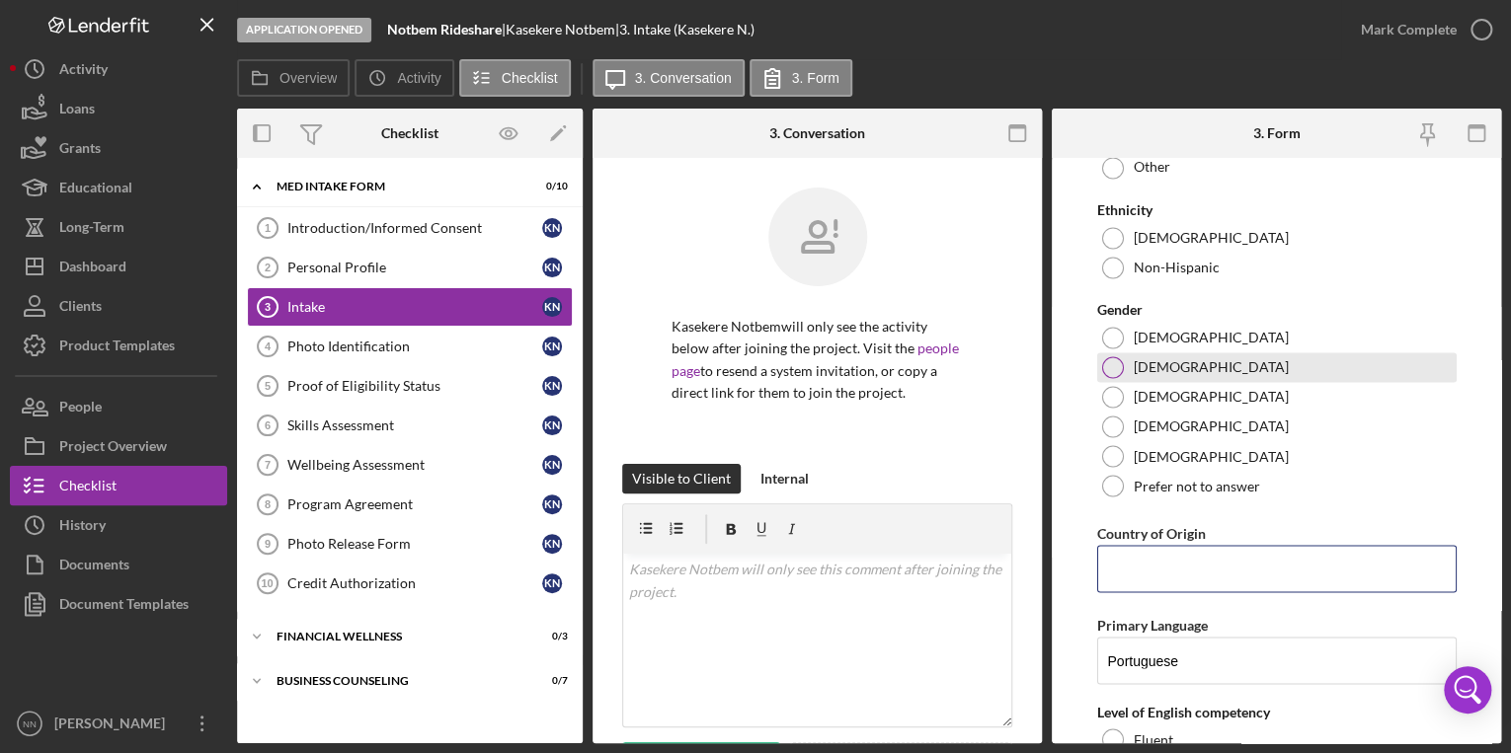
scroll to position [1580, 0]
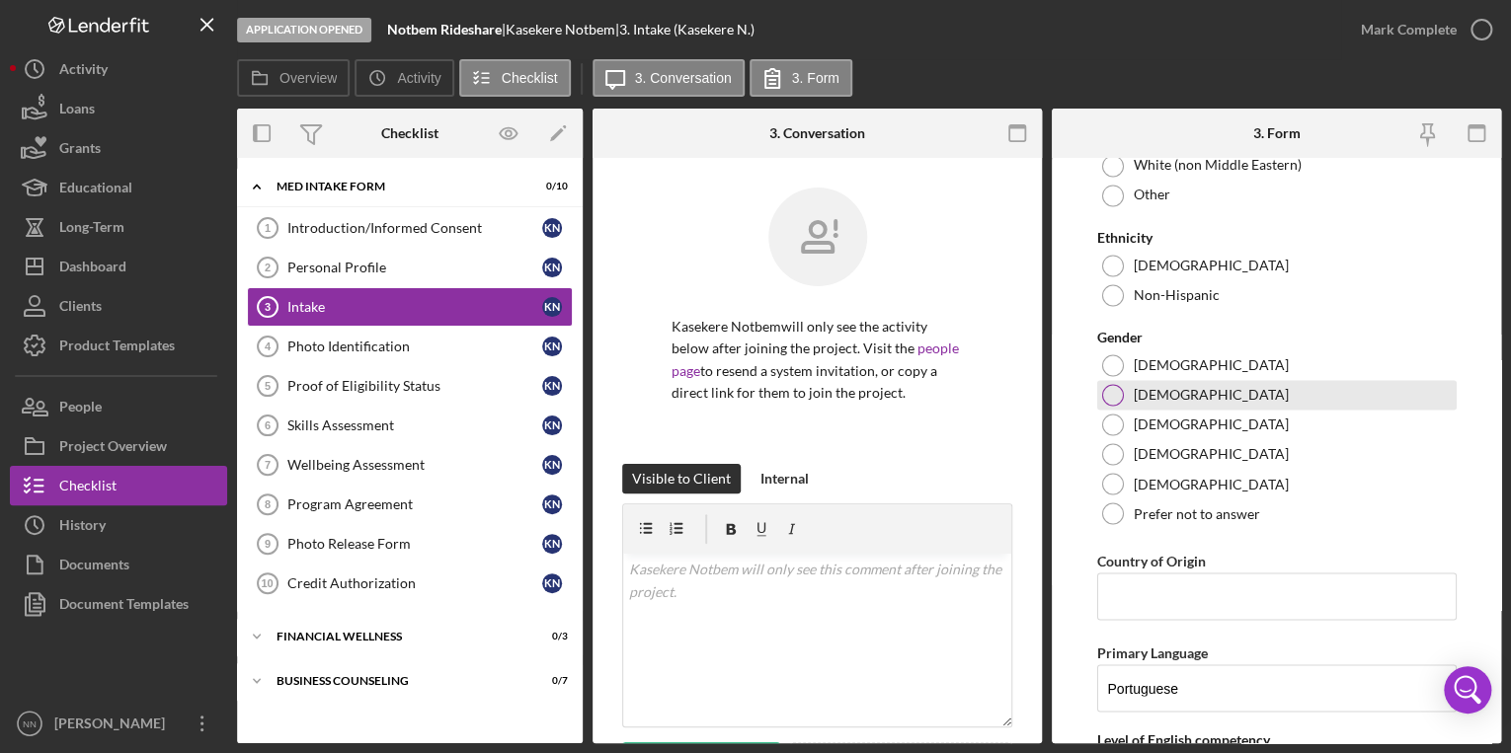
click at [1138, 410] on div "Male" at bounding box center [1276, 395] width 359 height 30
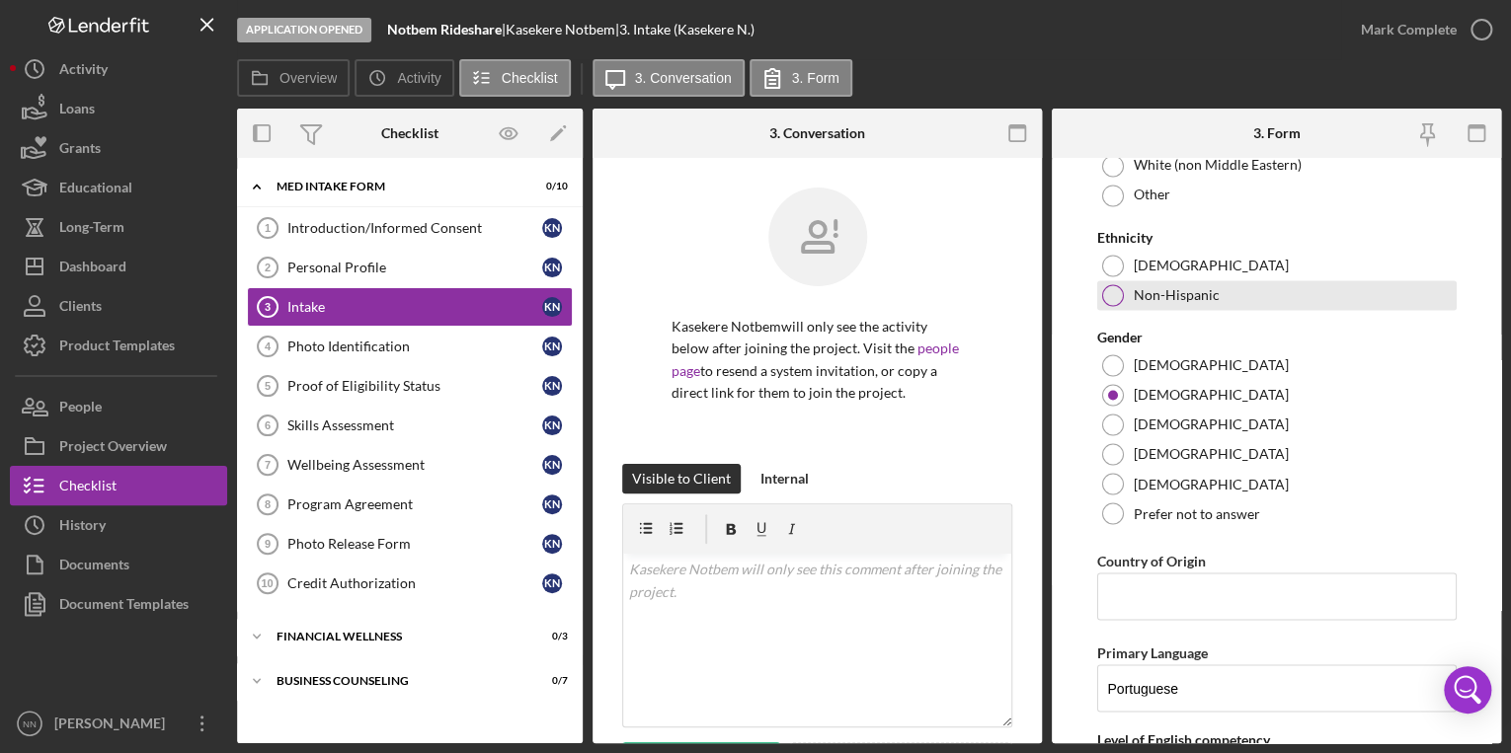
click at [1110, 306] on div at bounding box center [1113, 295] width 22 height 22
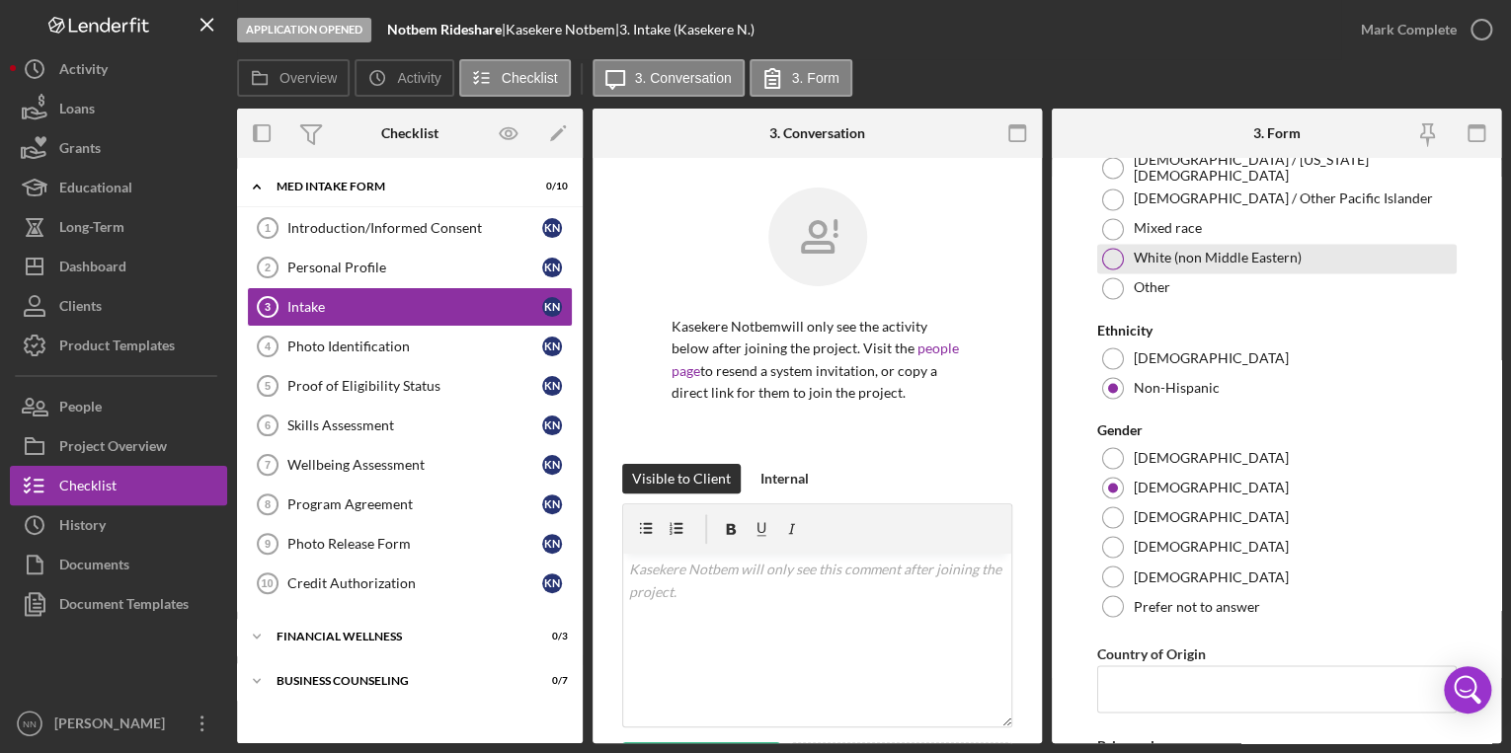
scroll to position [1343, 0]
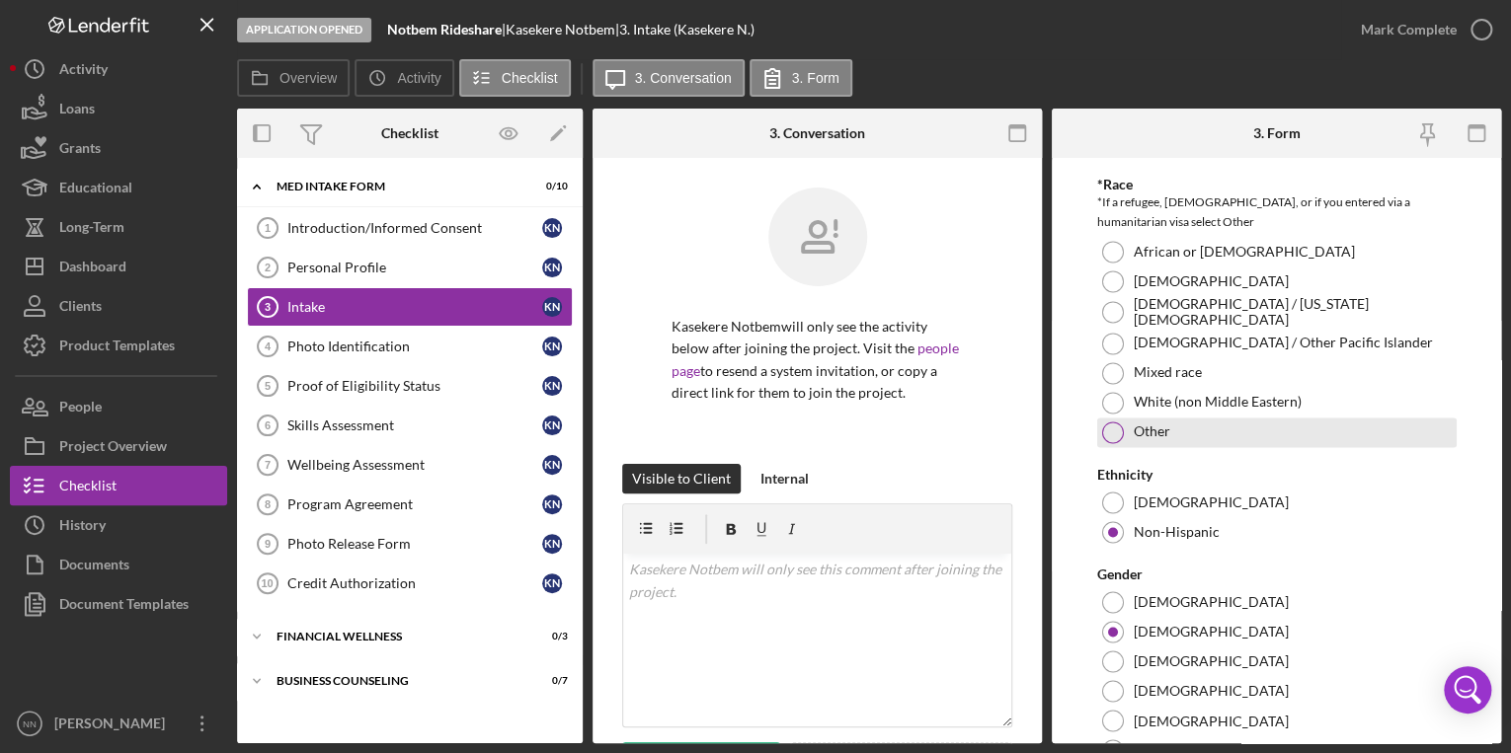
click at [1122, 446] on div "Other" at bounding box center [1276, 433] width 359 height 30
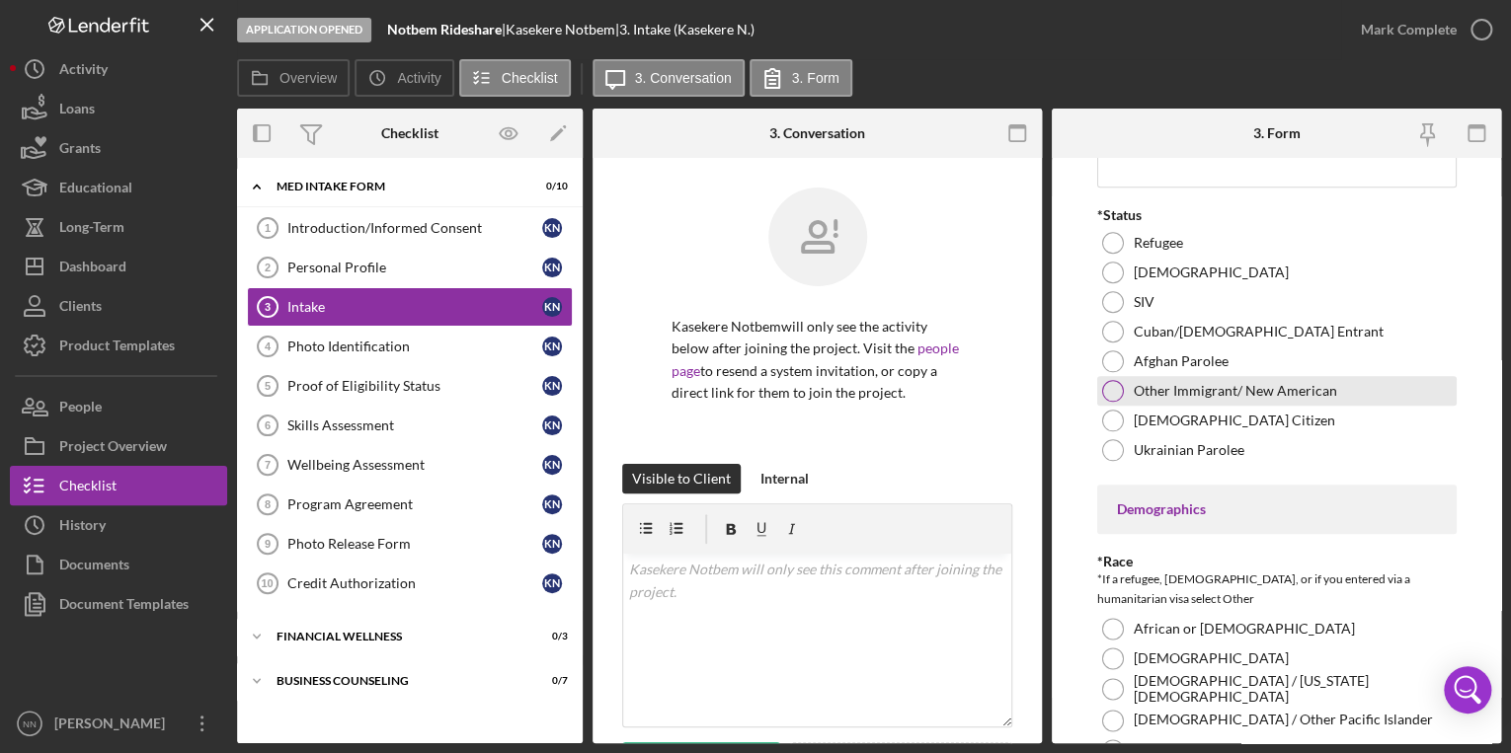
scroll to position [948, 0]
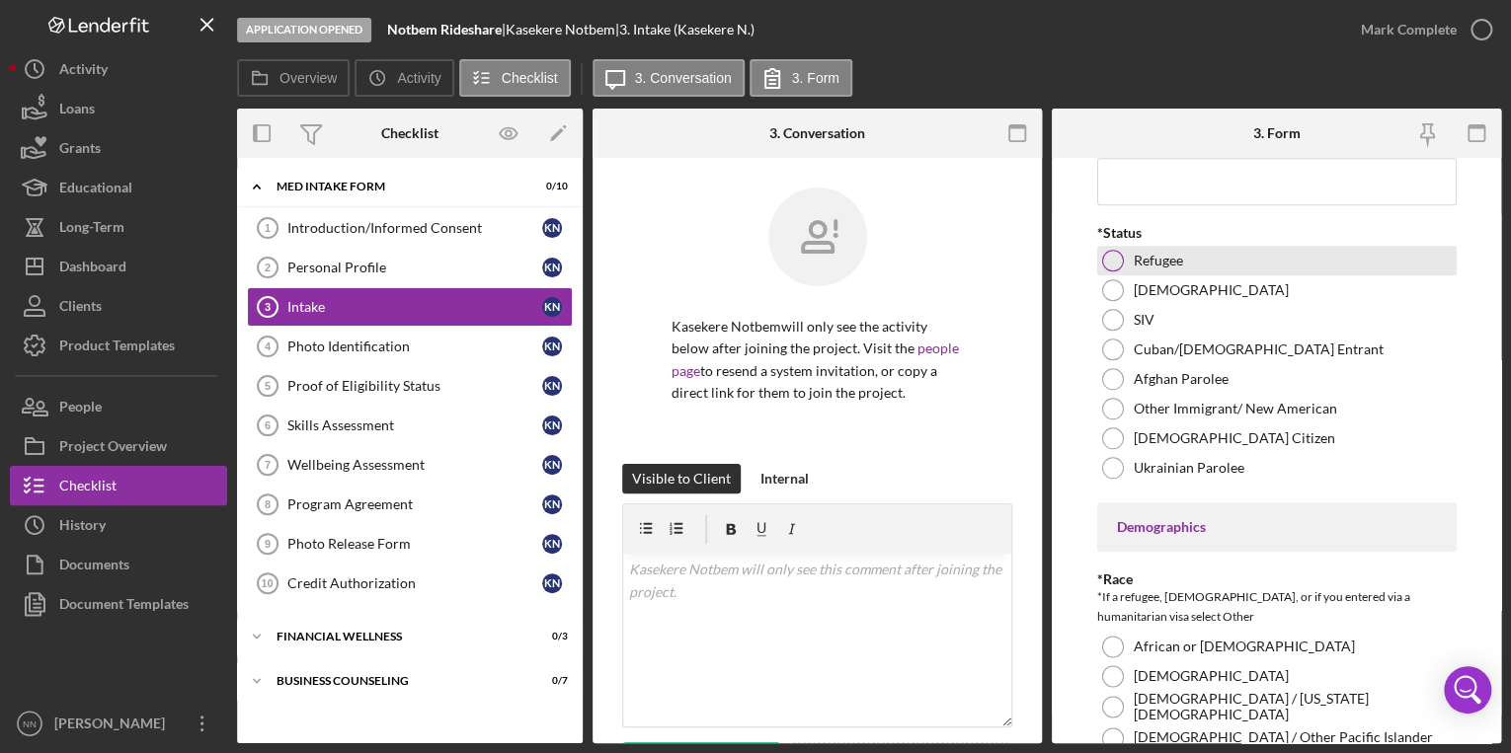
click at [1111, 261] on div "Refugee" at bounding box center [1276, 261] width 359 height 30
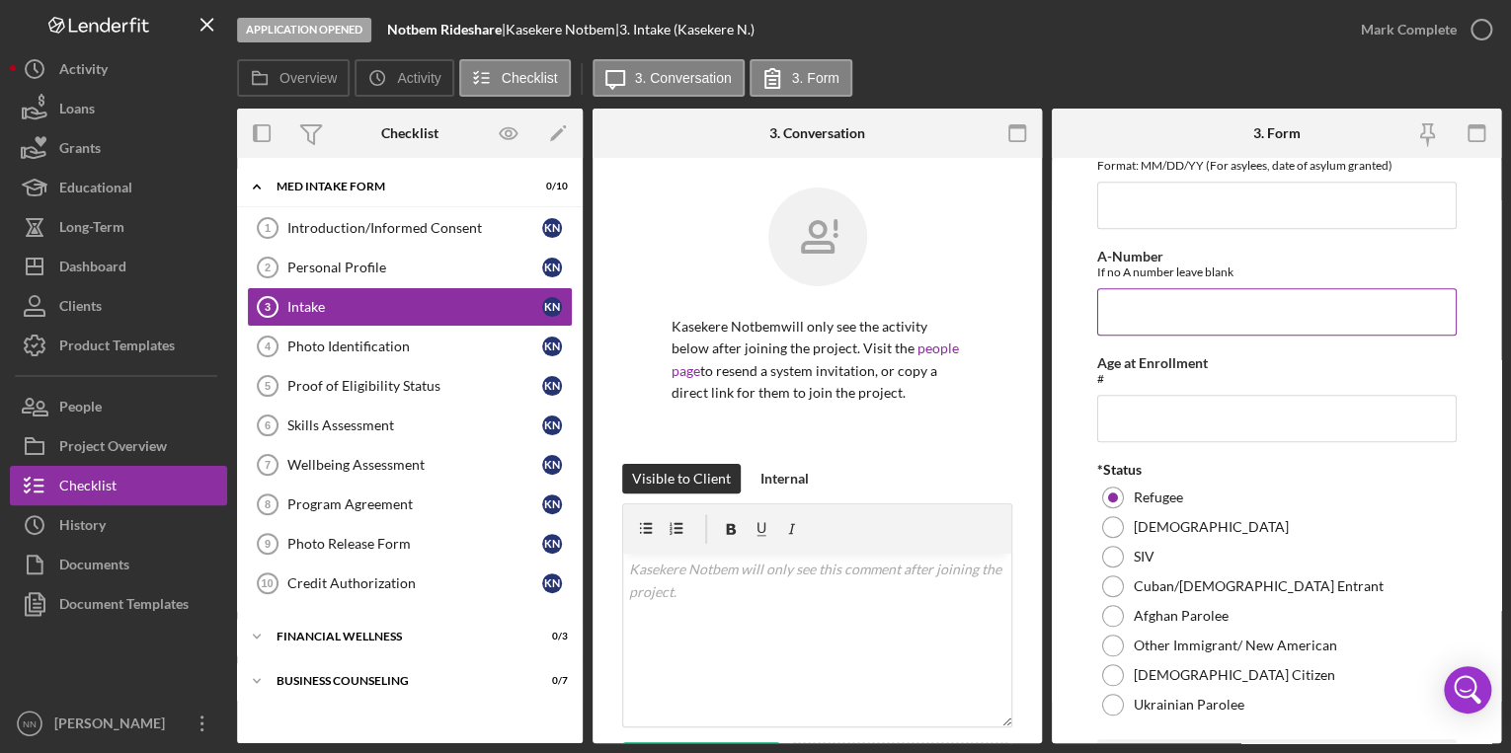
scroll to position [632, 0]
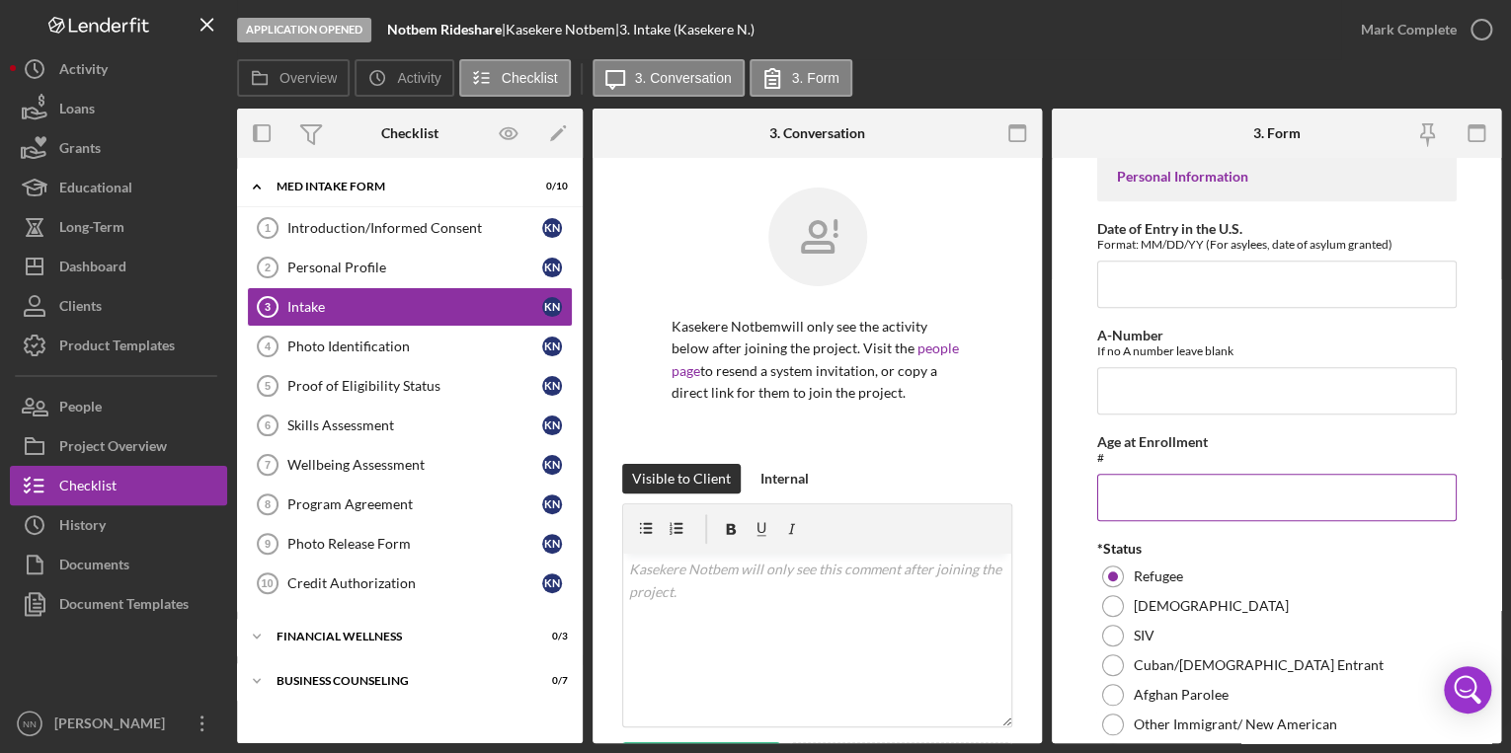
click at [1179, 518] on input "Age at Enrollment" at bounding box center [1276, 497] width 359 height 47
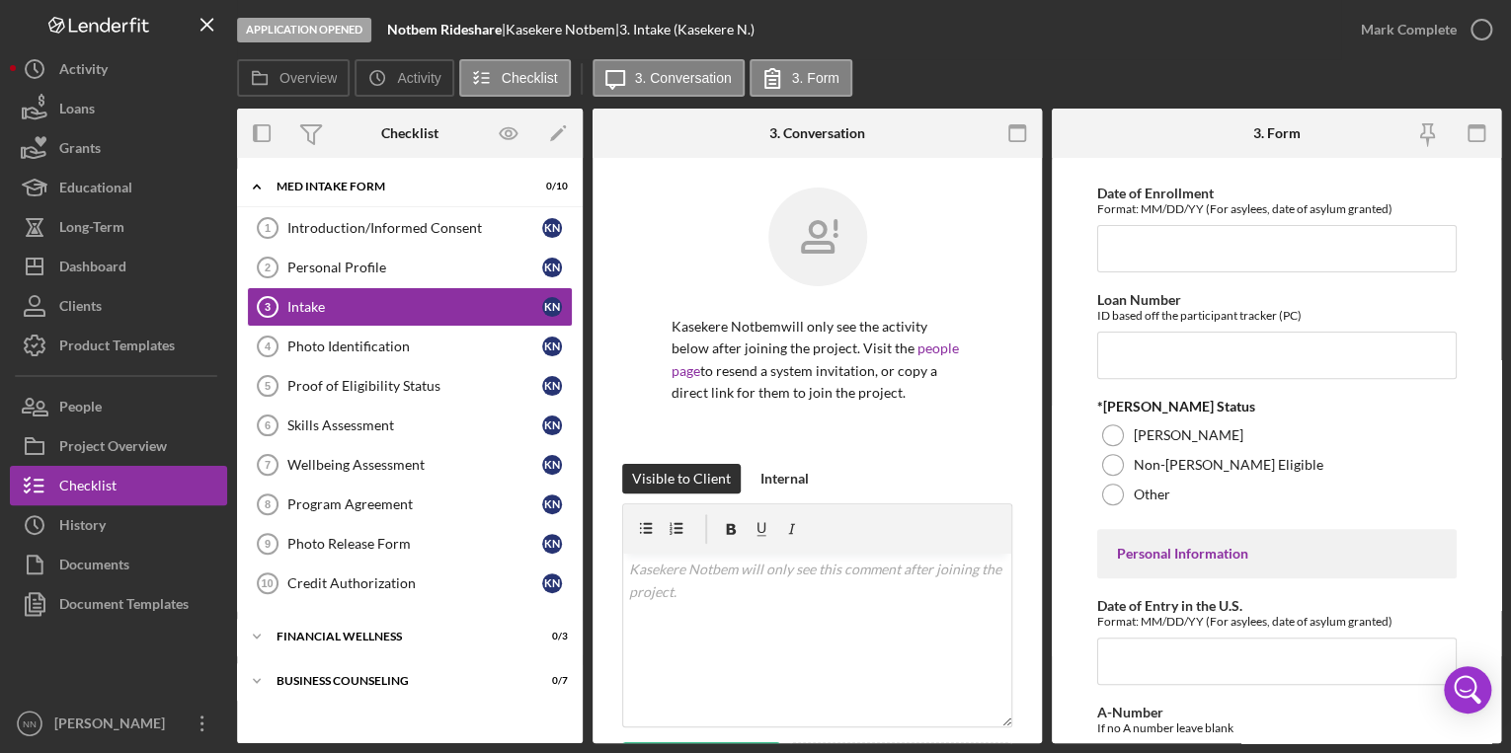
scroll to position [237, 0]
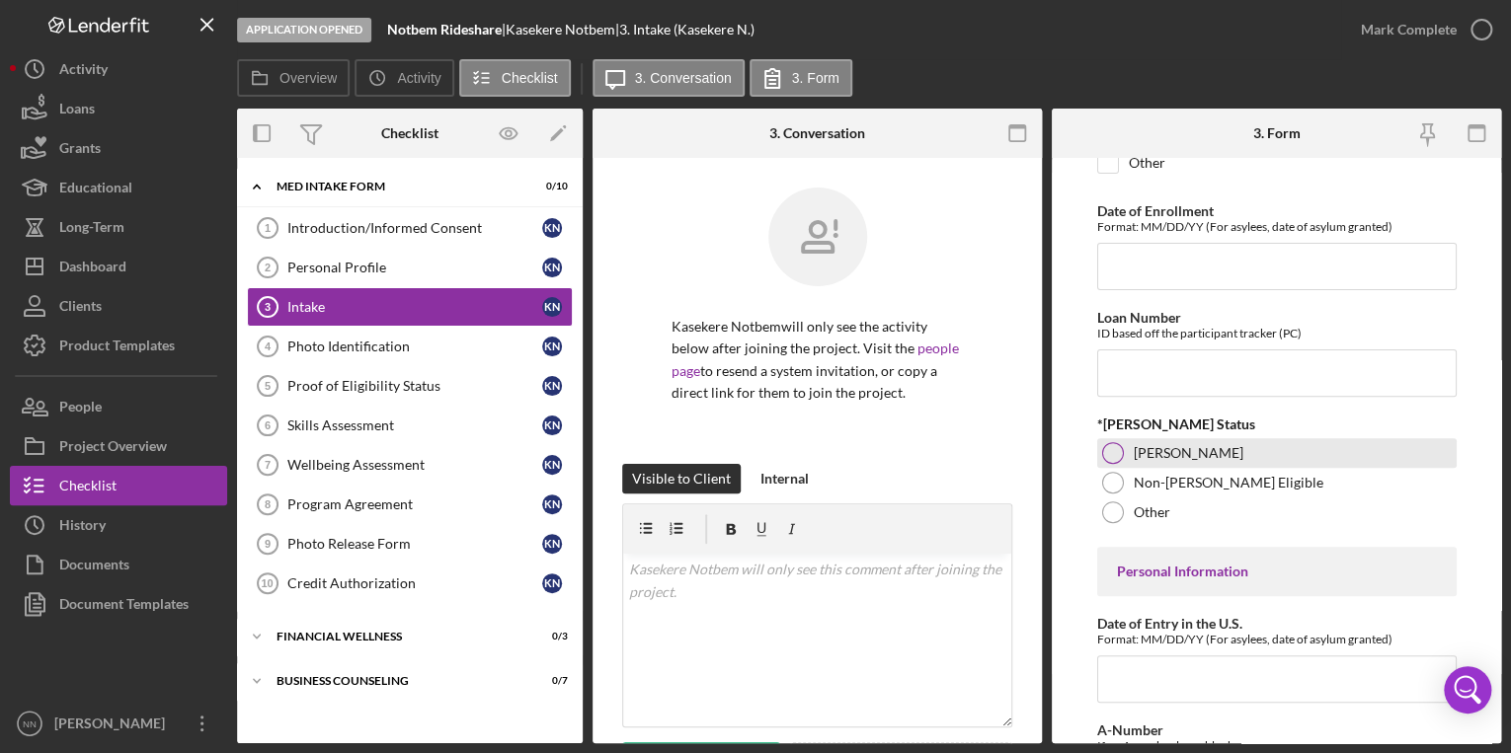
type input "20"
click at [1166, 468] on div "ORR Eligible" at bounding box center [1276, 453] width 359 height 30
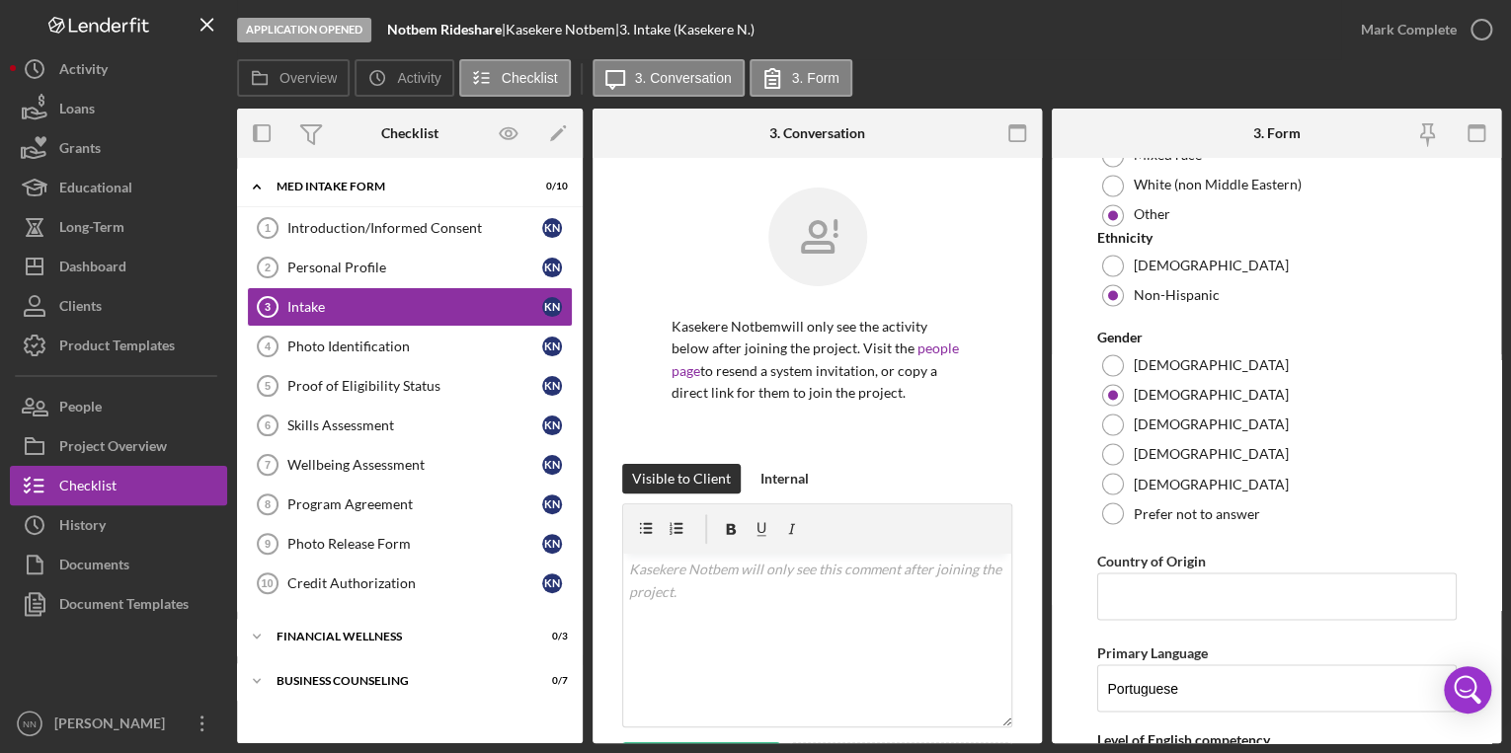
scroll to position [1659, 0]
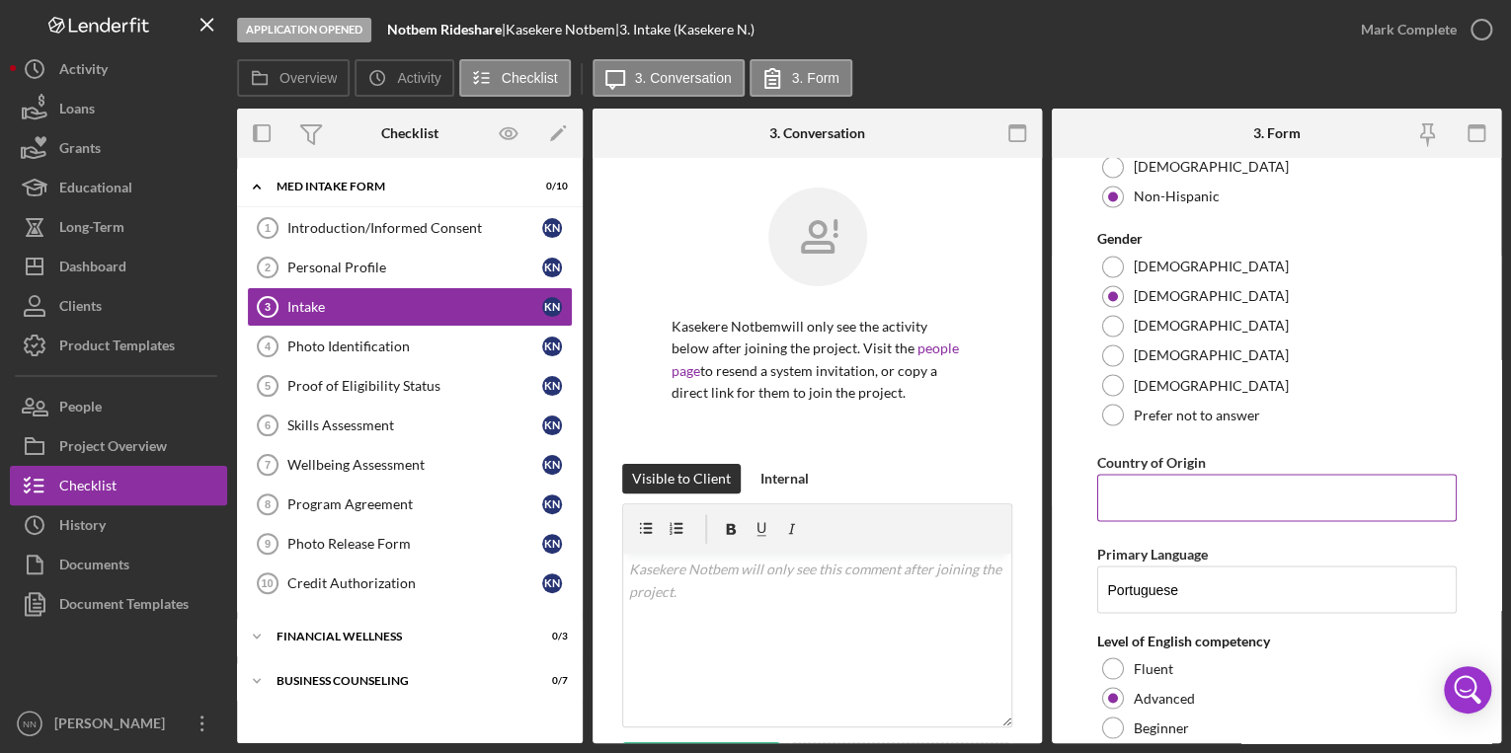
click at [1118, 486] on input "Country of Origin" at bounding box center [1276, 497] width 359 height 47
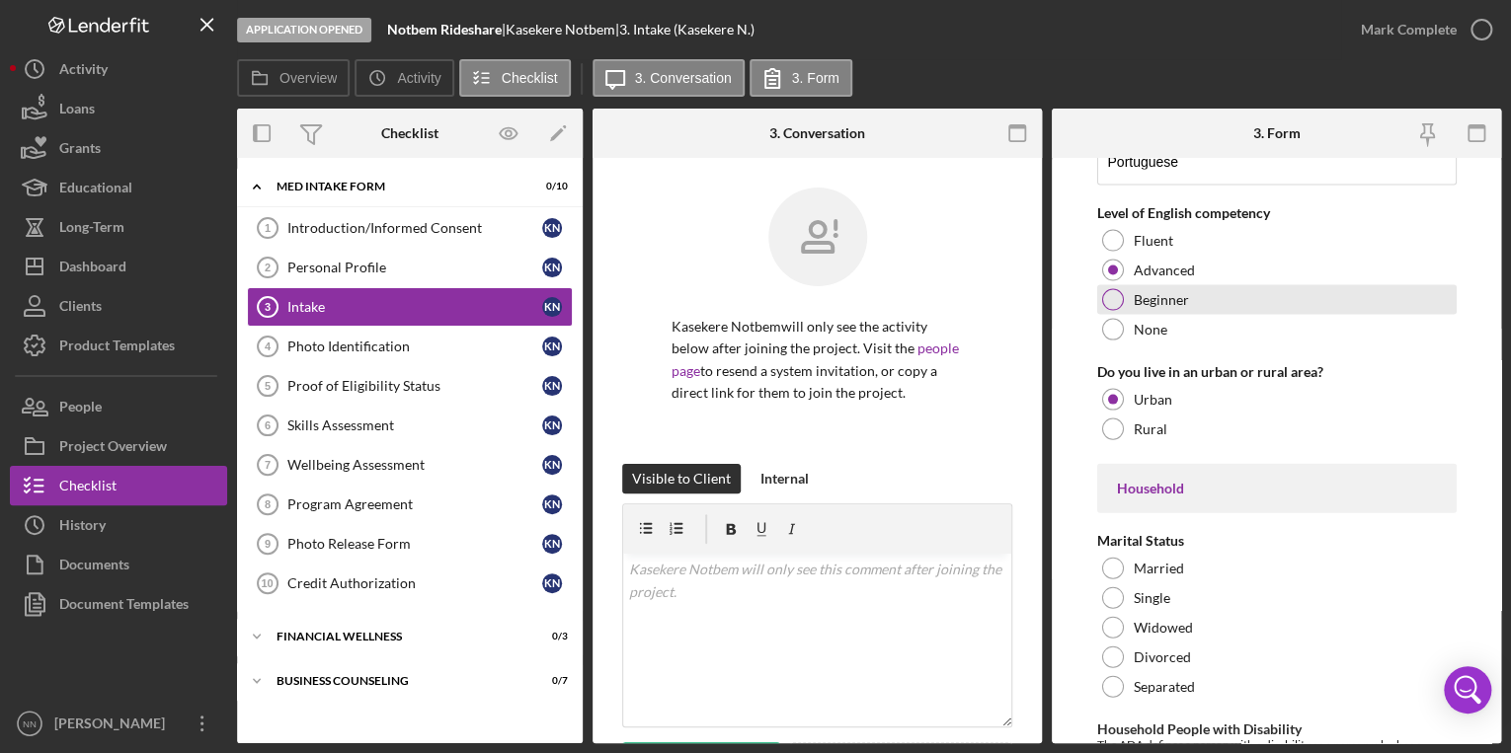
scroll to position [1896, 0]
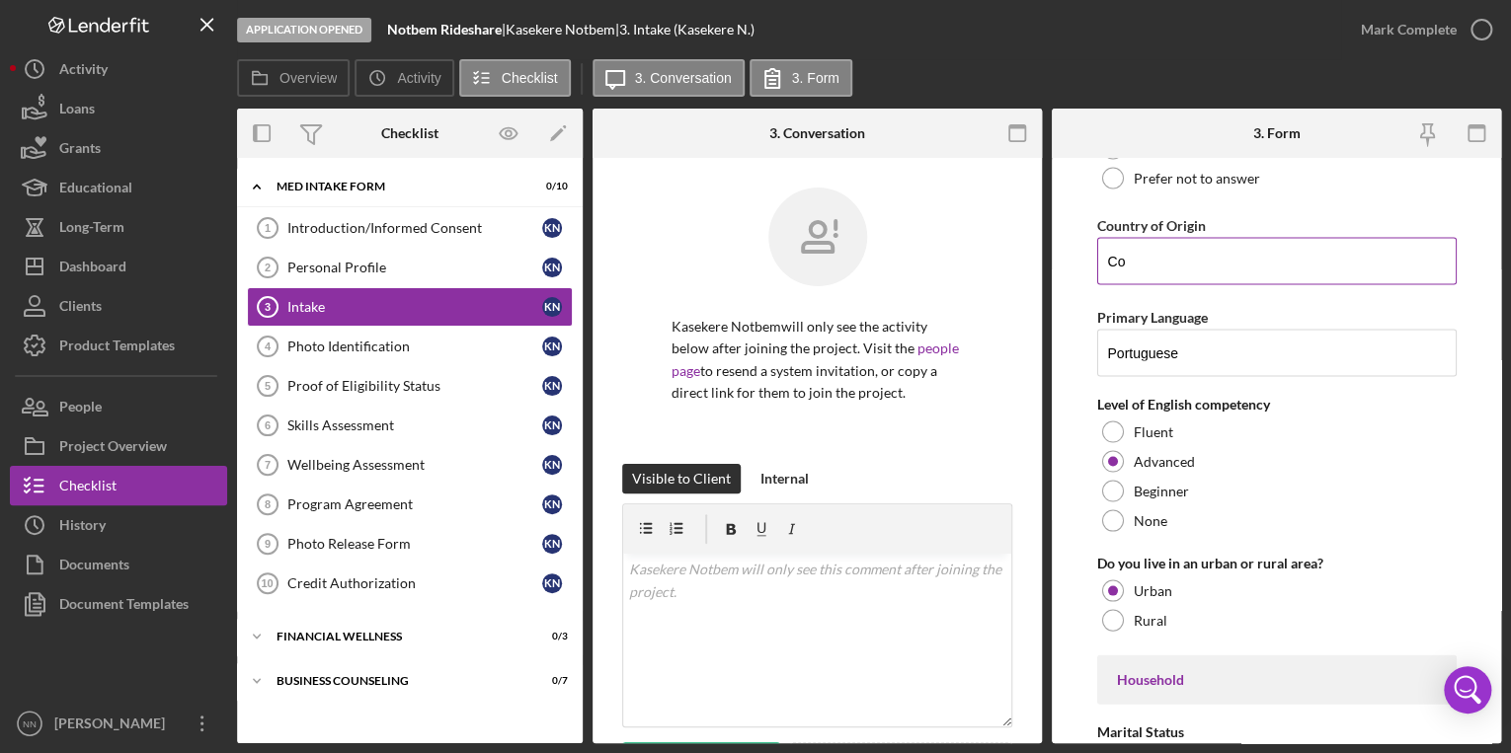
type input "C"
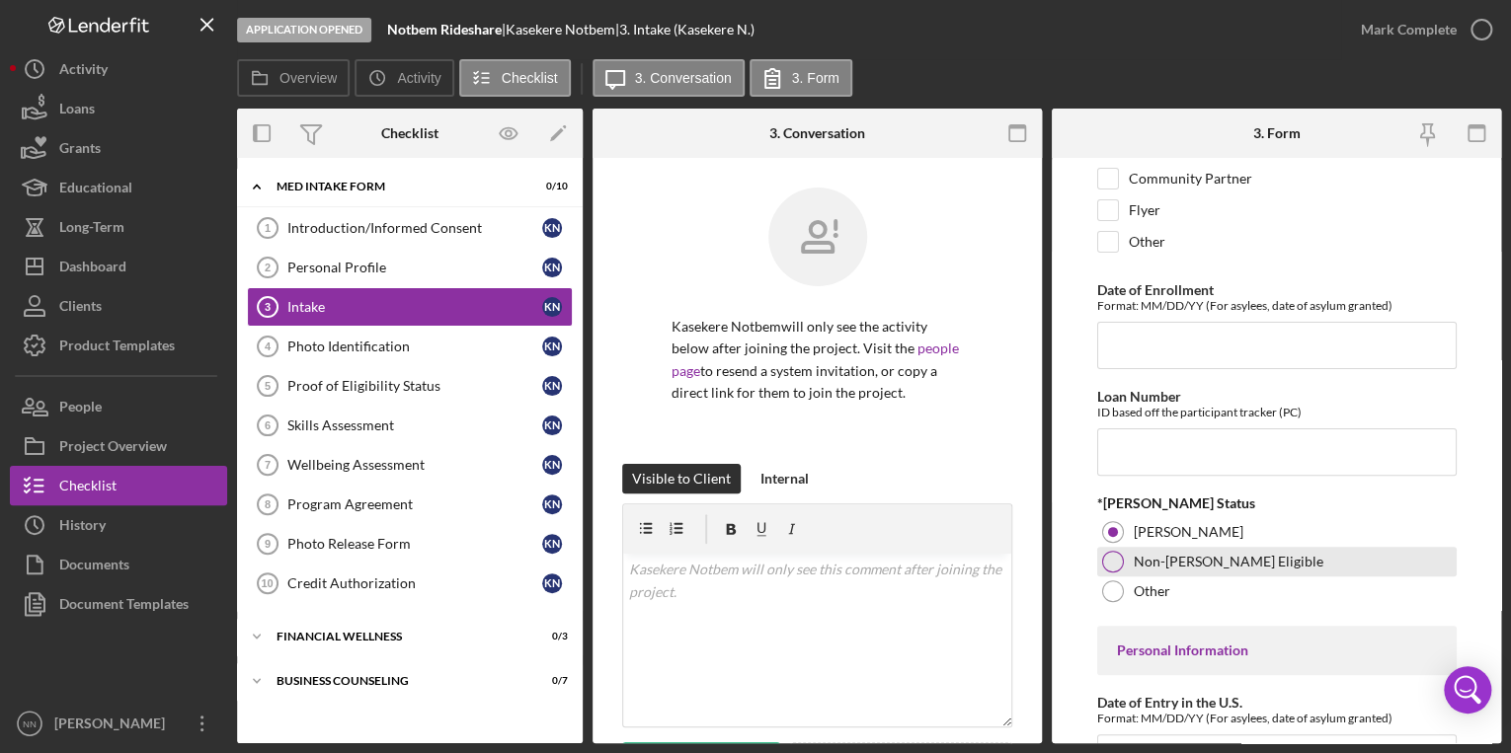
scroll to position [0, 0]
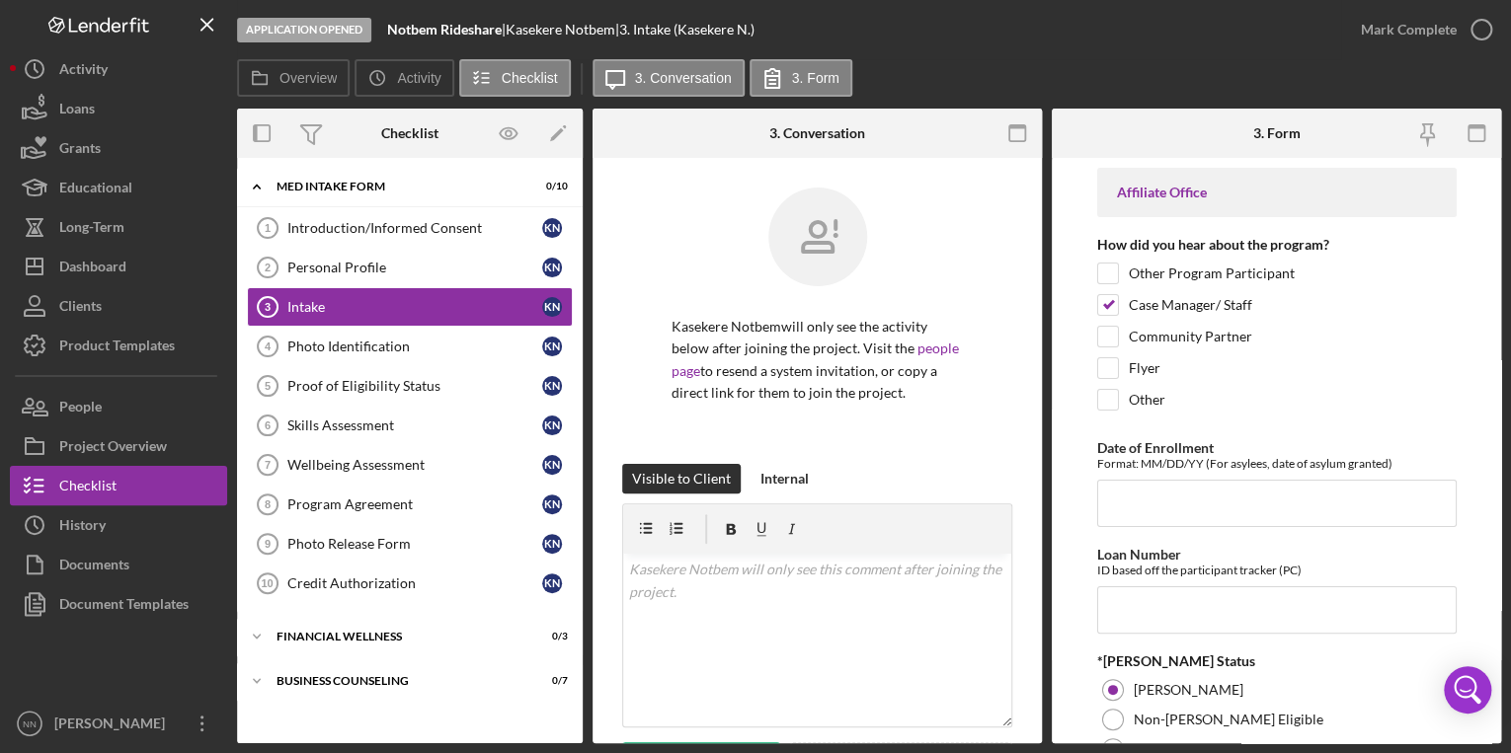
type input "Democratic Republic of Congo"
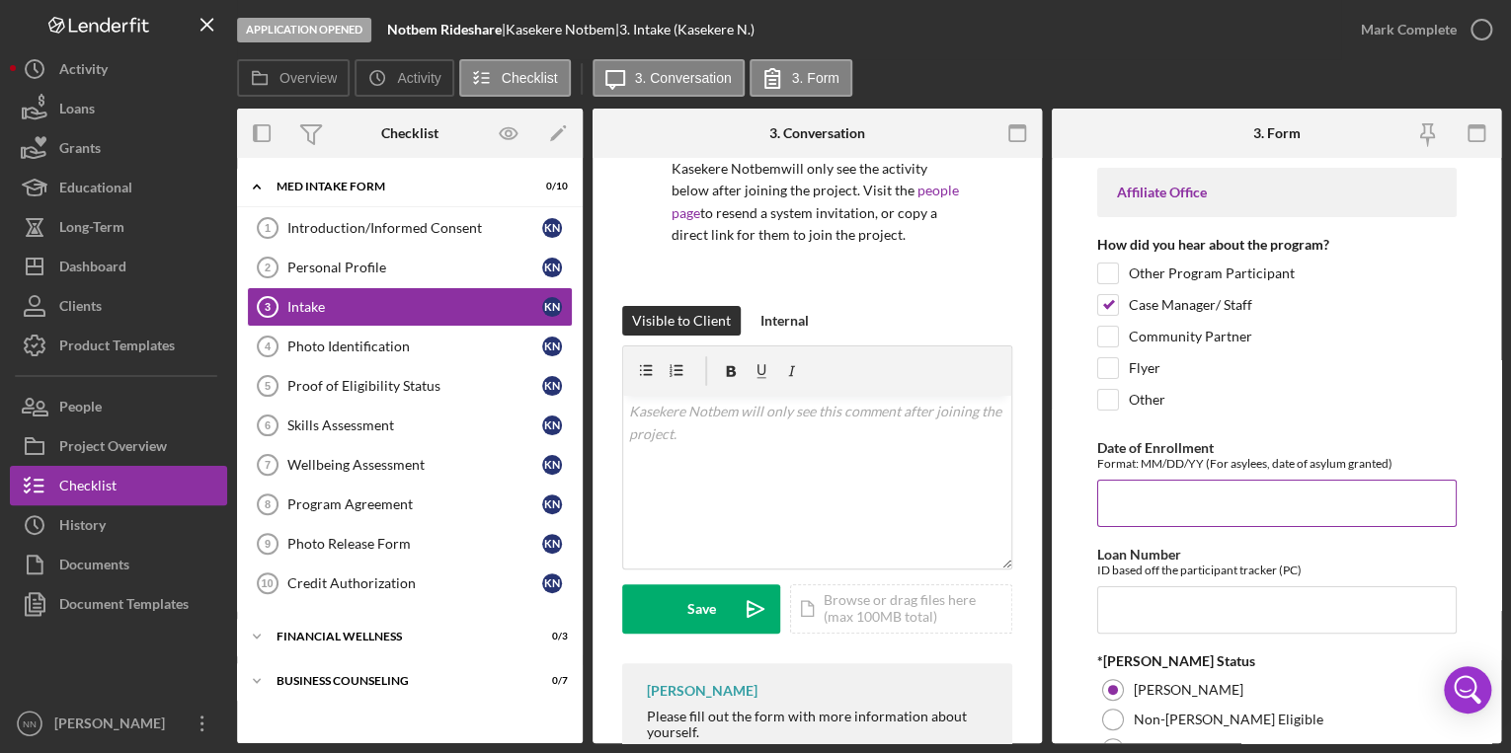
scroll to position [158, 0]
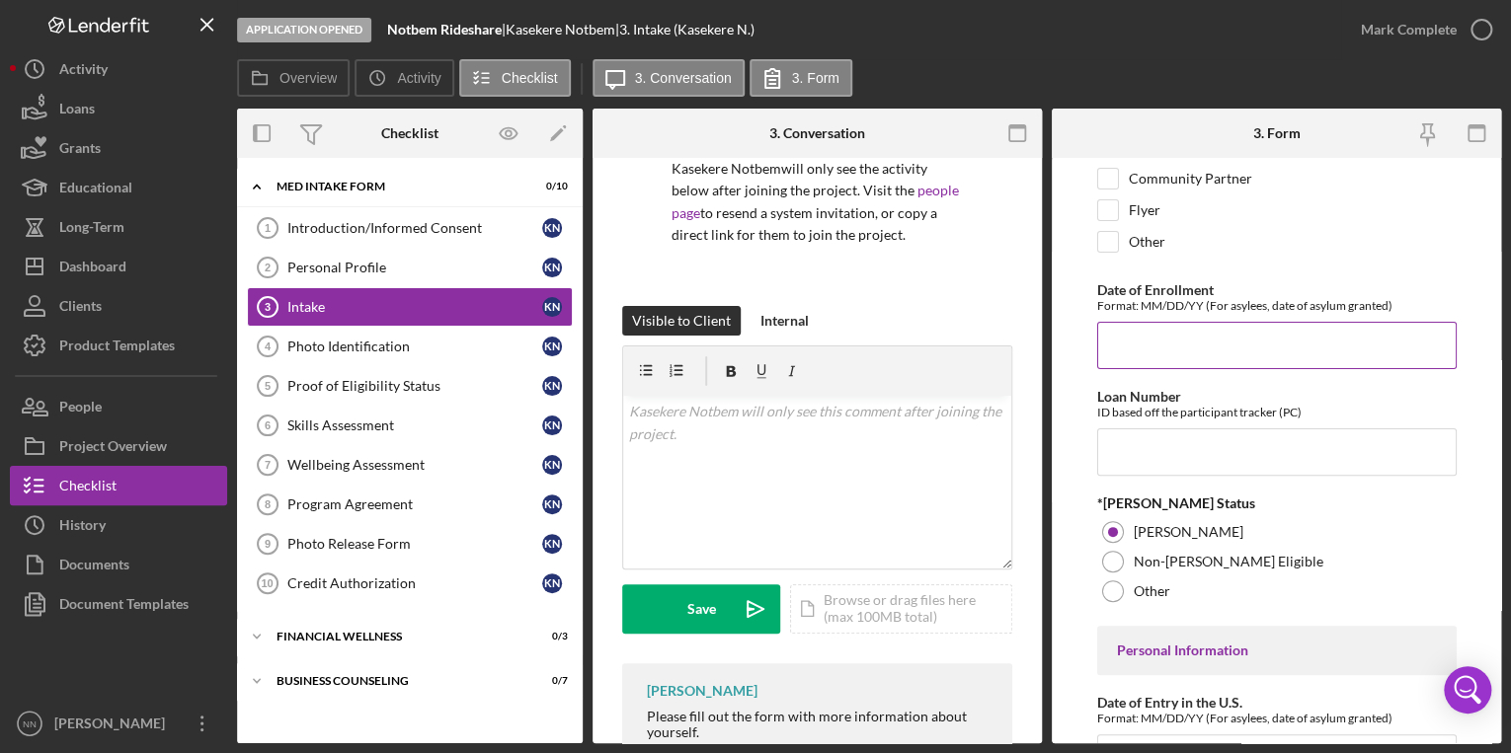
click at [1202, 369] on input "Date of Enrollment" at bounding box center [1276, 345] width 359 height 47
type input "09/16/2025"
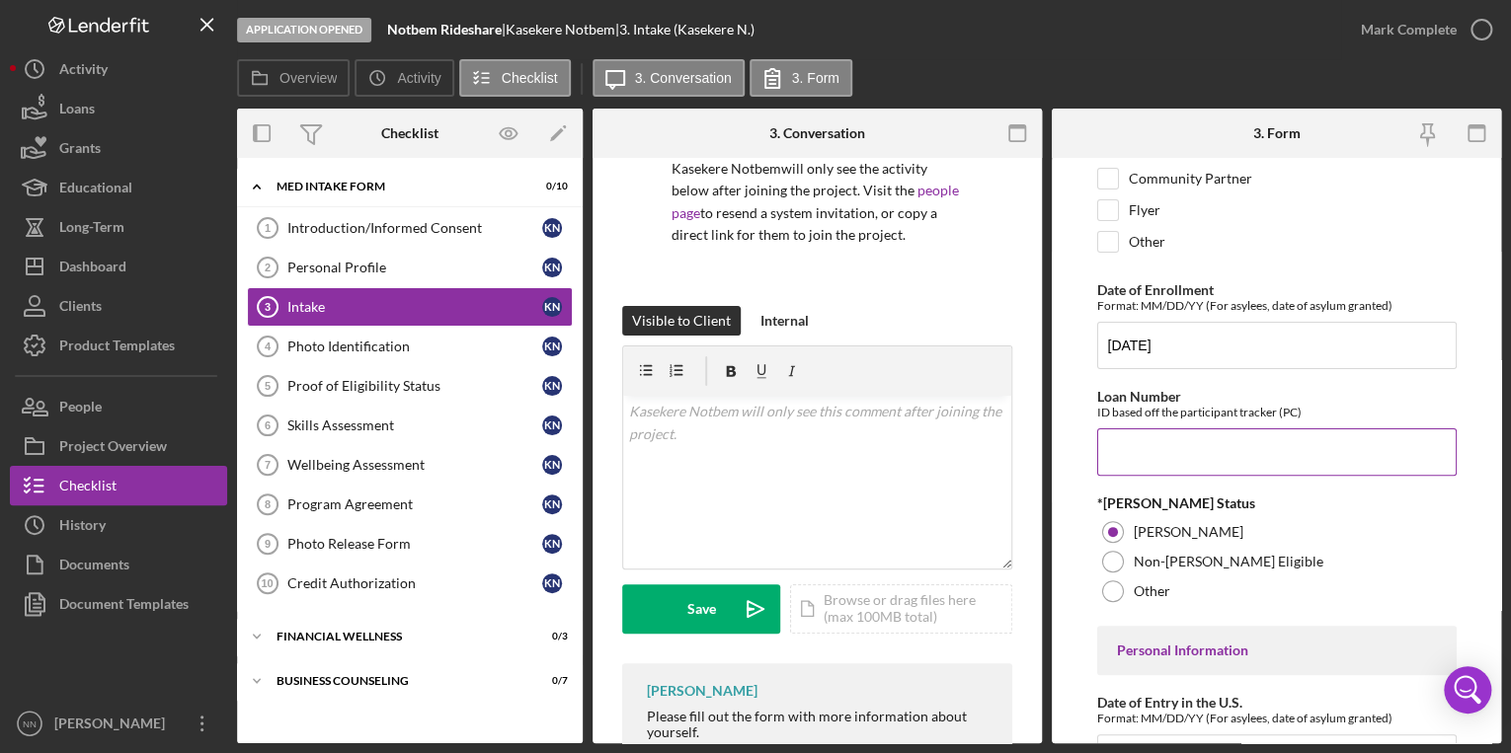
click at [1266, 471] on input "Loan Number" at bounding box center [1276, 452] width 359 height 47
type input "C"
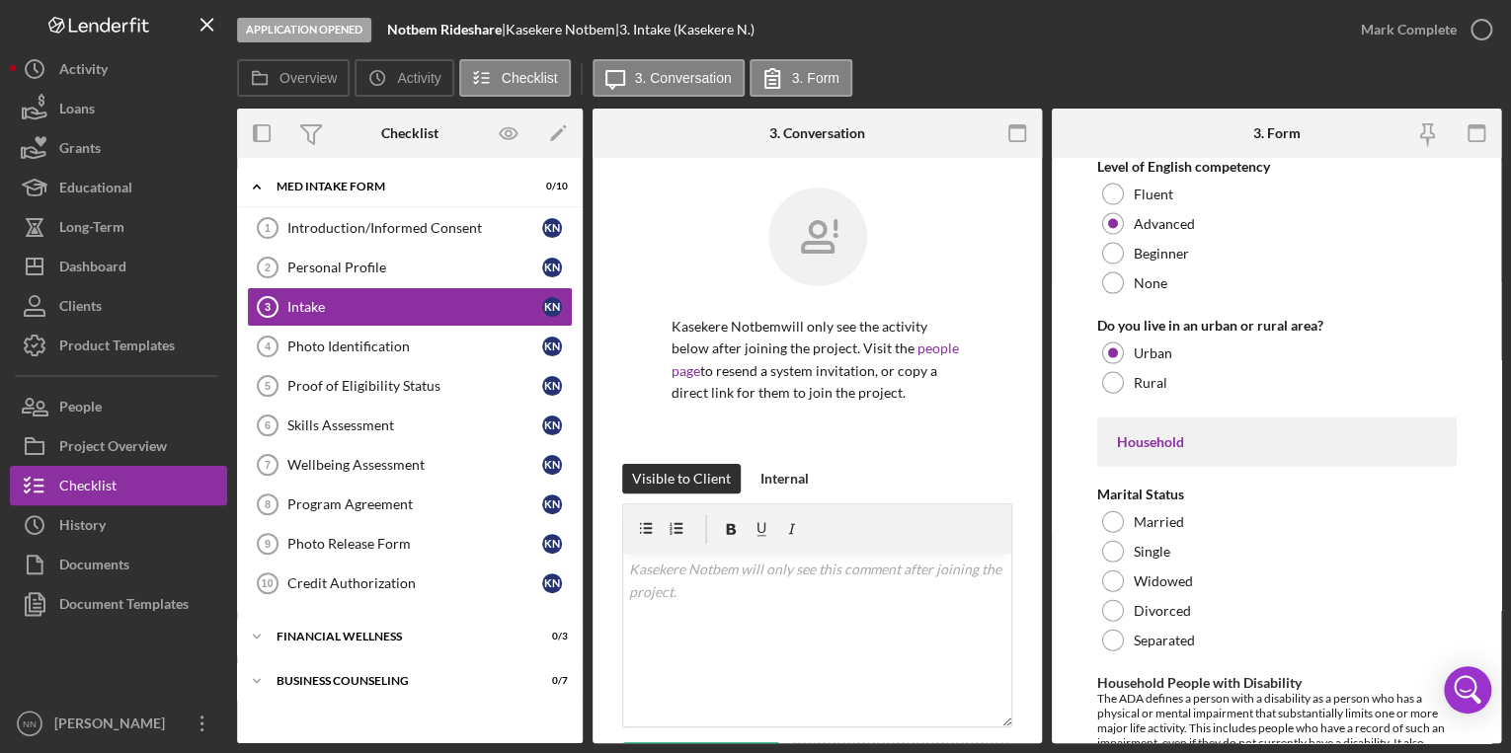
scroll to position [2133, 0]
click at [1113, 556] on div at bounding box center [1113, 552] width 22 height 22
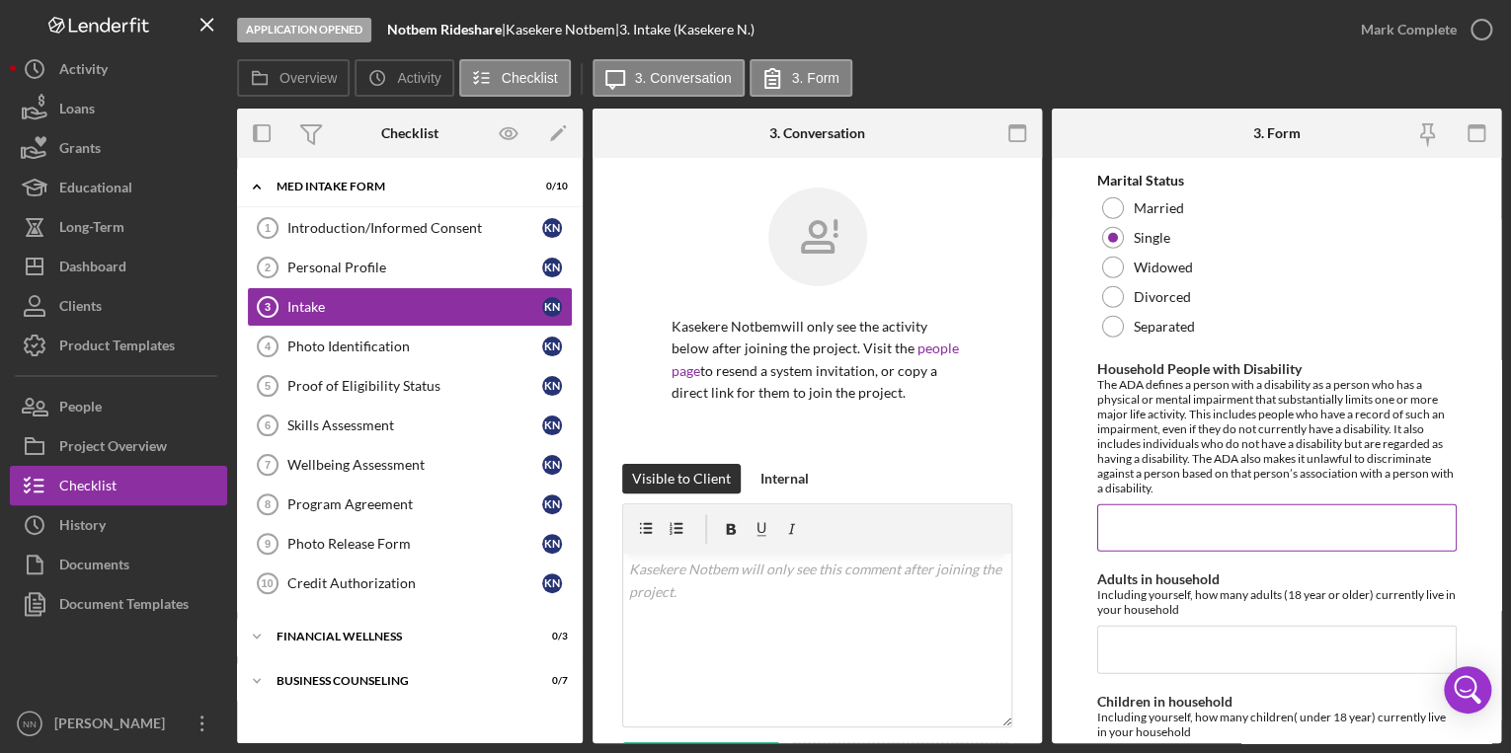
scroll to position [2449, 0]
click at [1279, 539] on input "Household People with Disability" at bounding box center [1276, 526] width 359 height 47
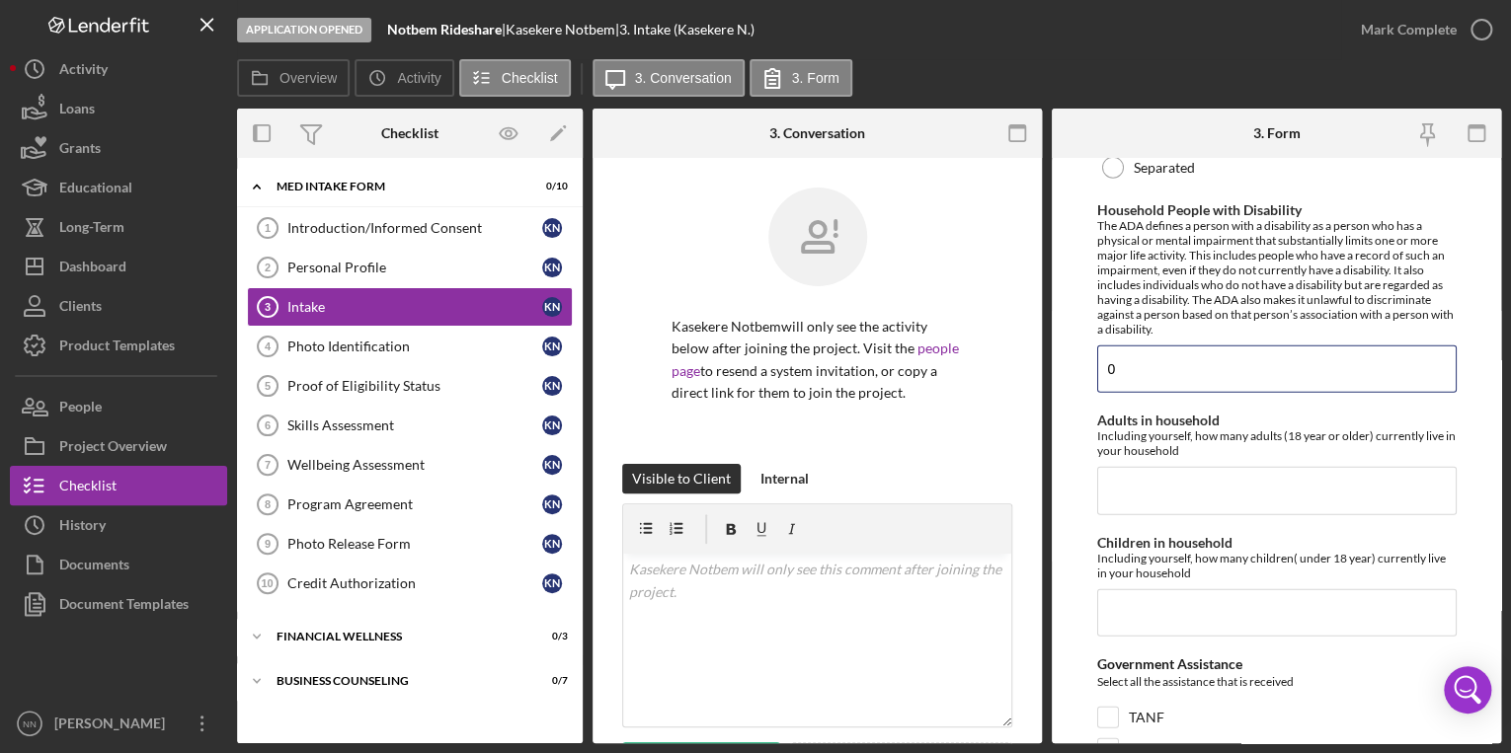
scroll to position [2607, 0]
type input "0"
click at [1270, 510] on input "Adults in household" at bounding box center [1276, 489] width 359 height 47
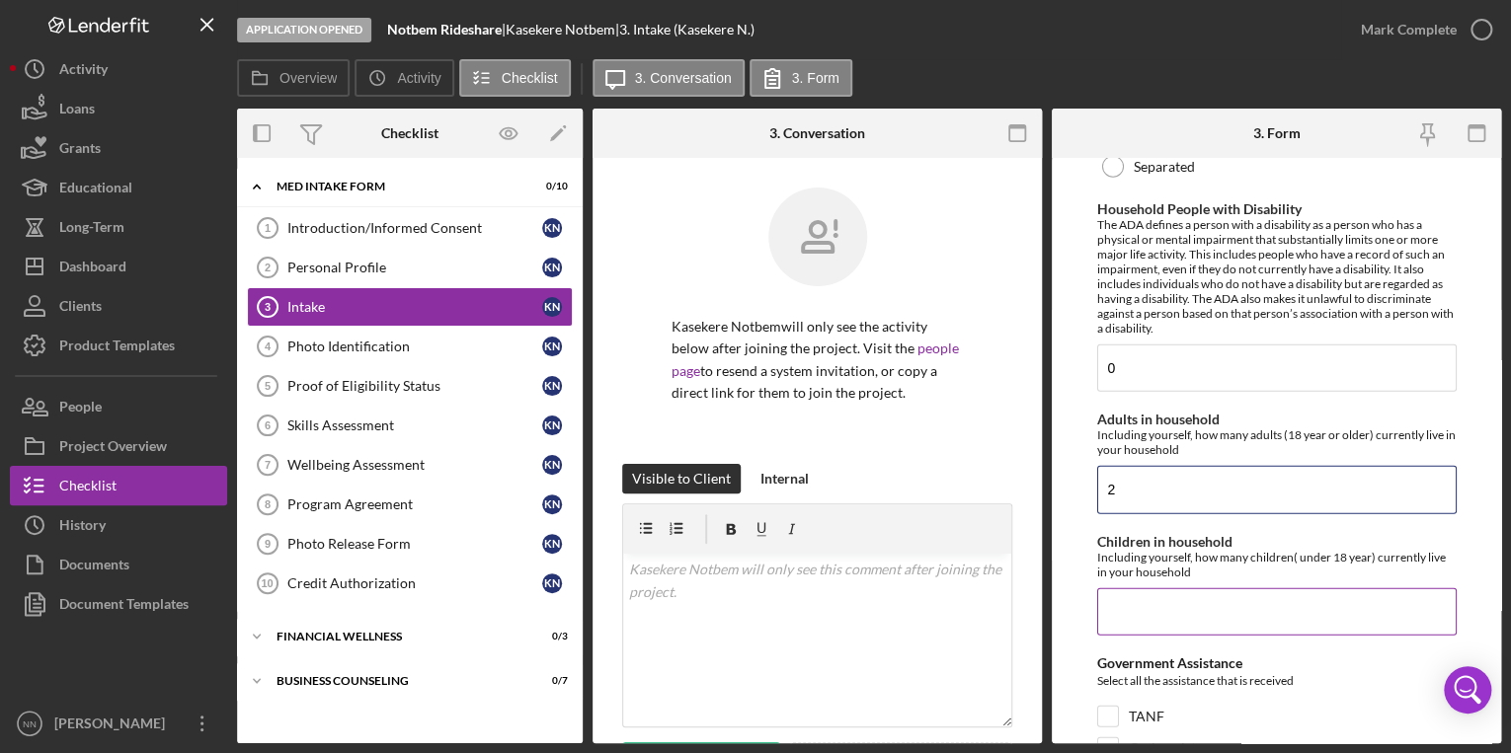
type input "2"
click at [1227, 603] on input "Children in household" at bounding box center [1276, 612] width 359 height 47
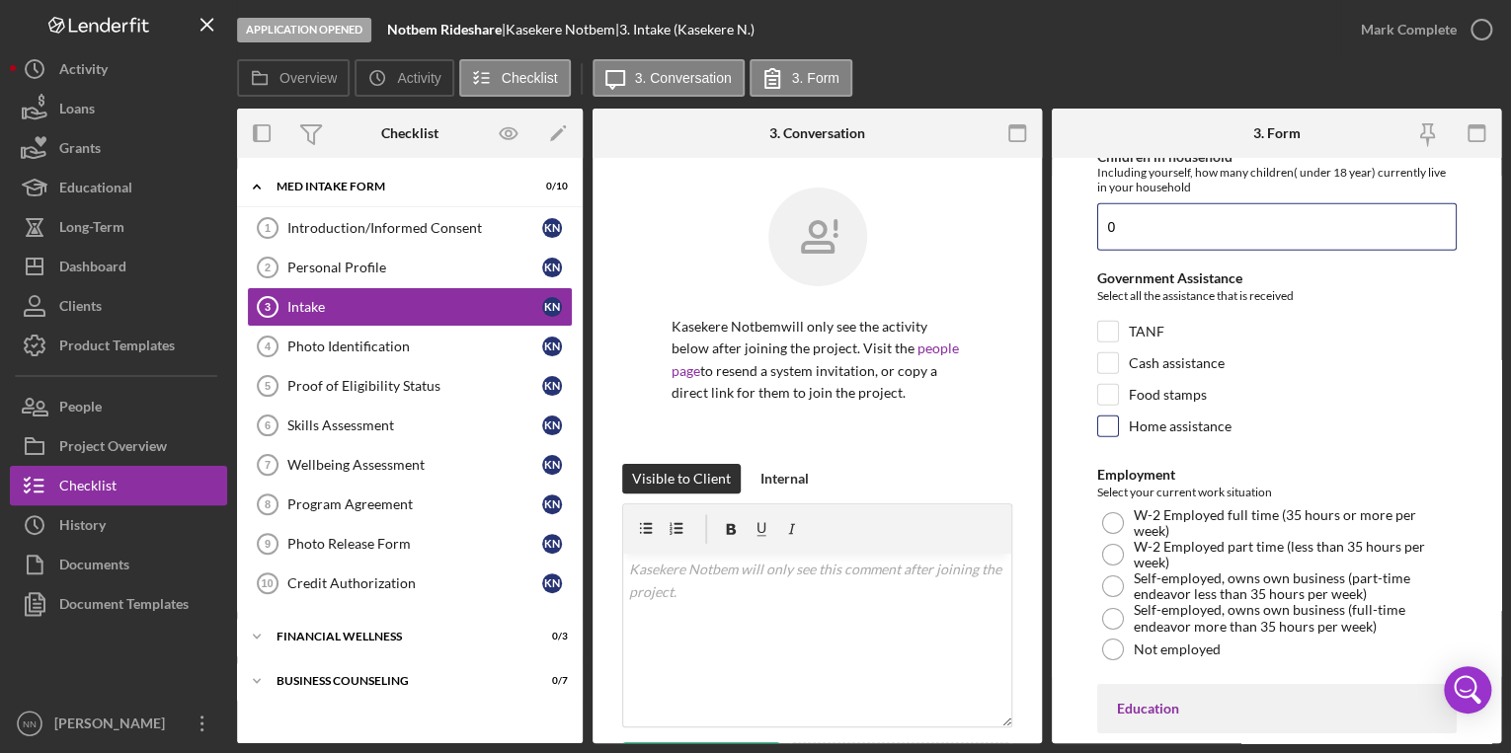
scroll to position [3081, 0]
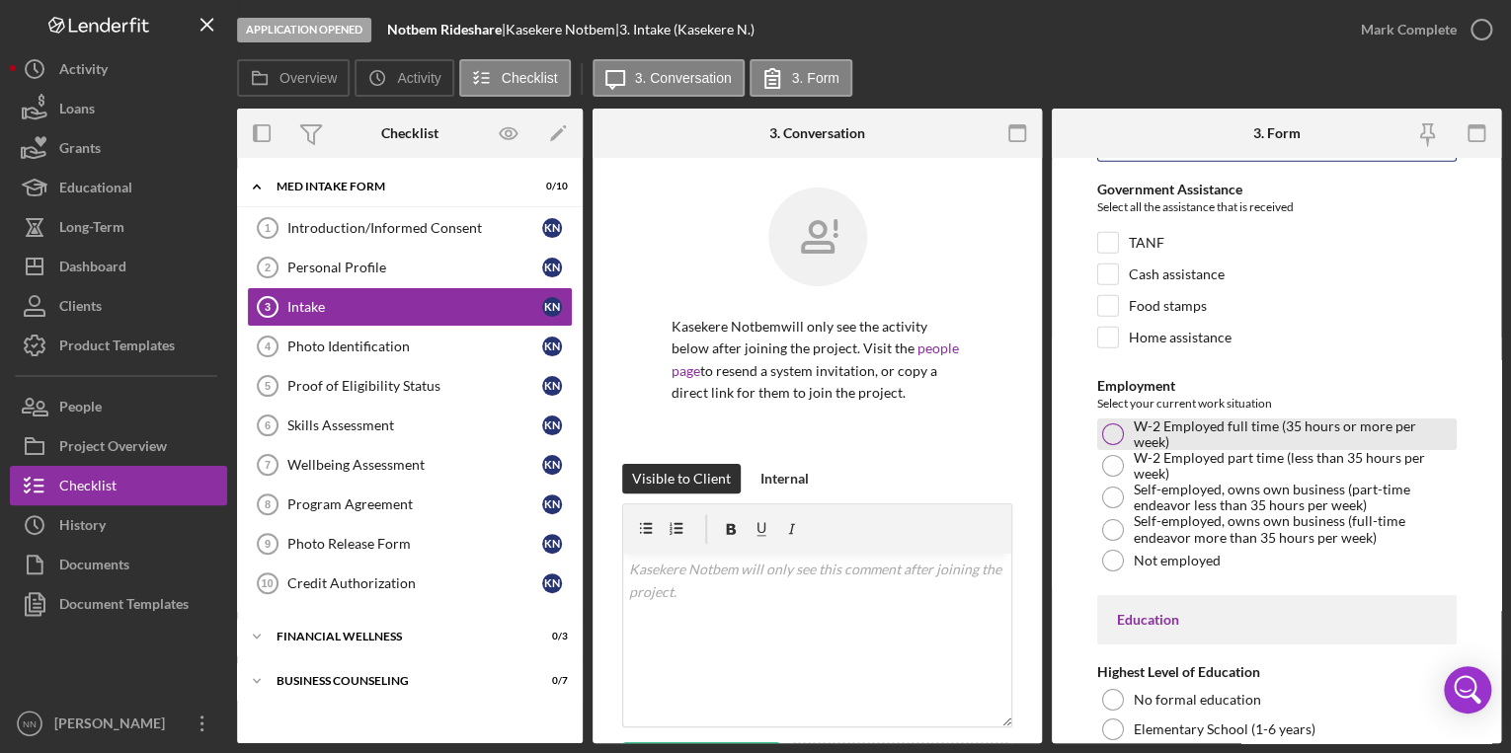
type input "0"
click at [1159, 434] on label "W-2 Employed full time (35 hours or more per week)" at bounding box center [1293, 435] width 318 height 32
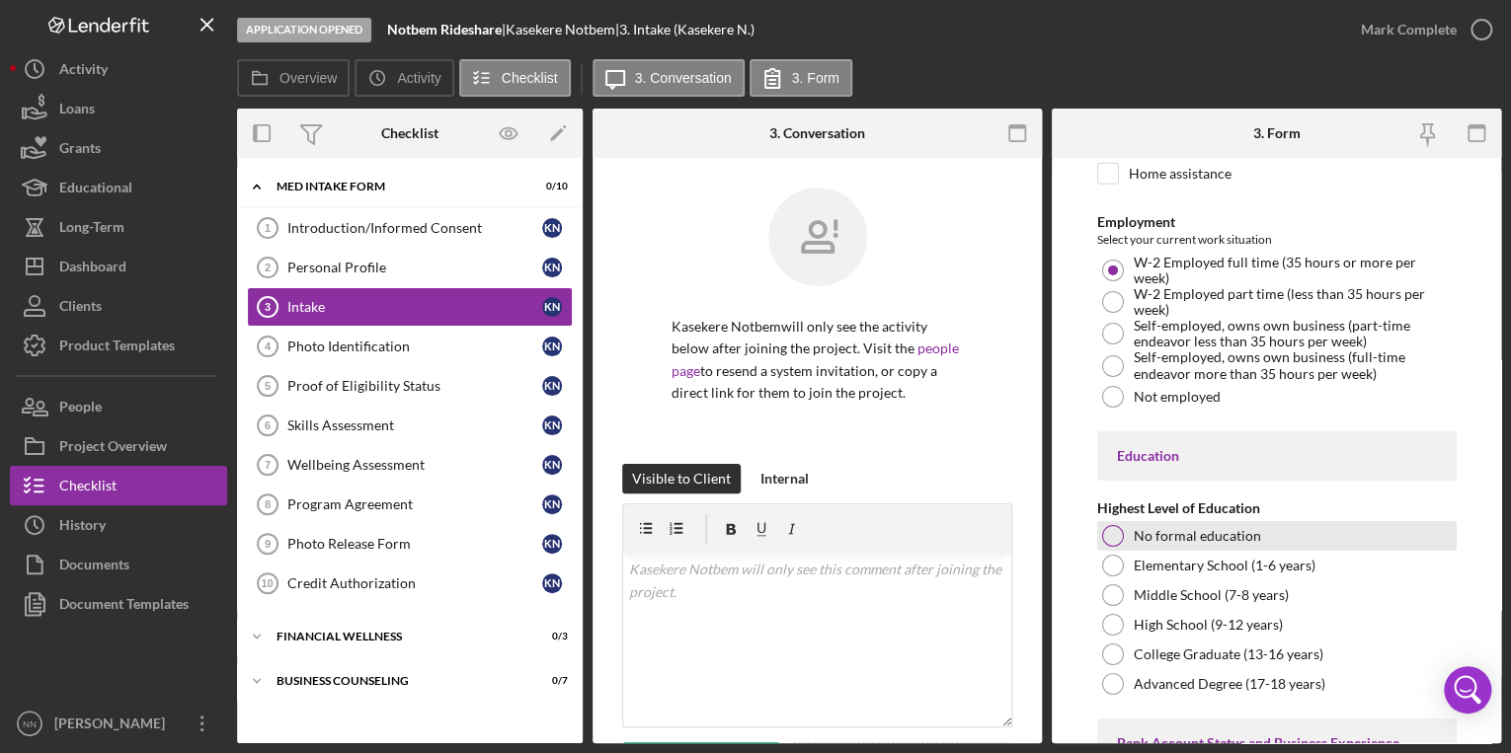
scroll to position [3318, 0]
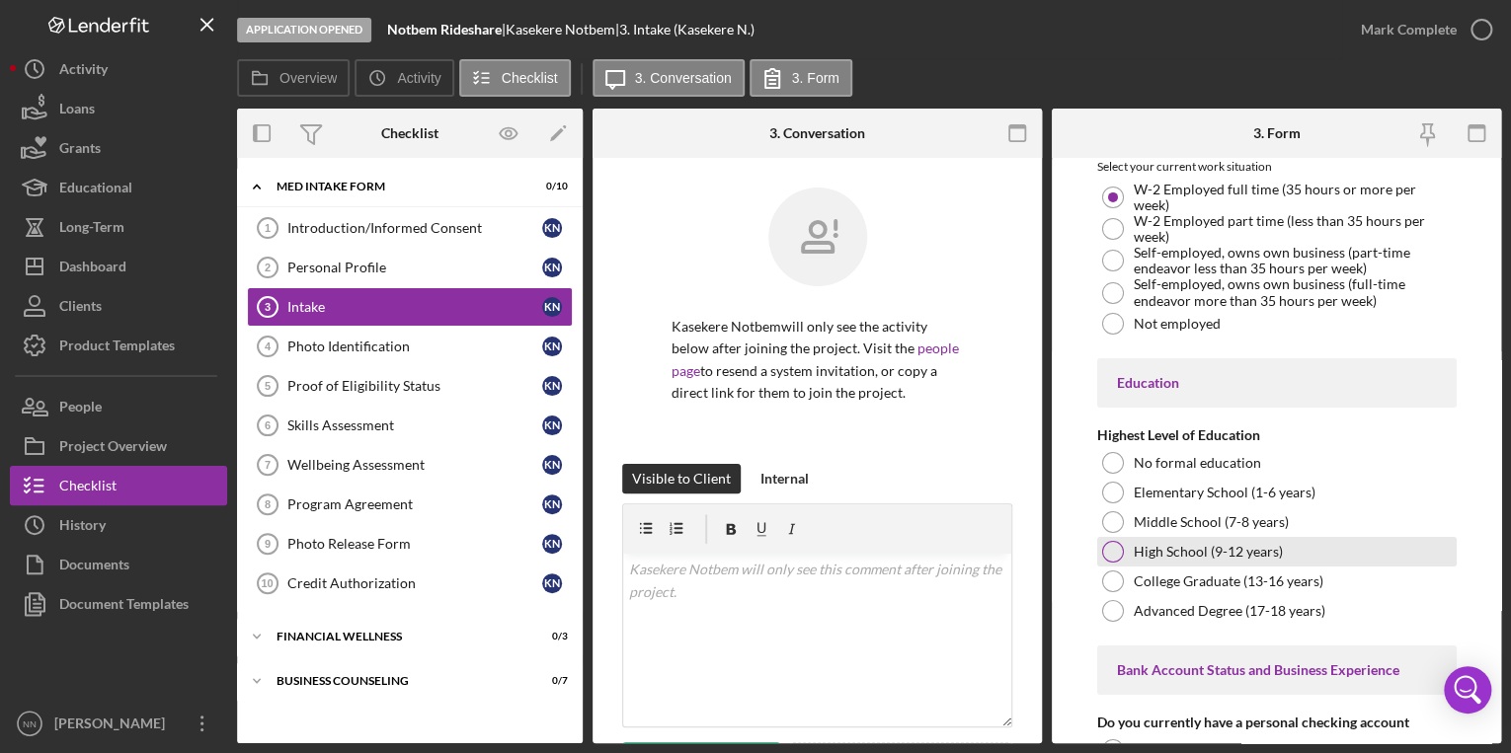
click at [1112, 555] on div at bounding box center [1113, 552] width 22 height 22
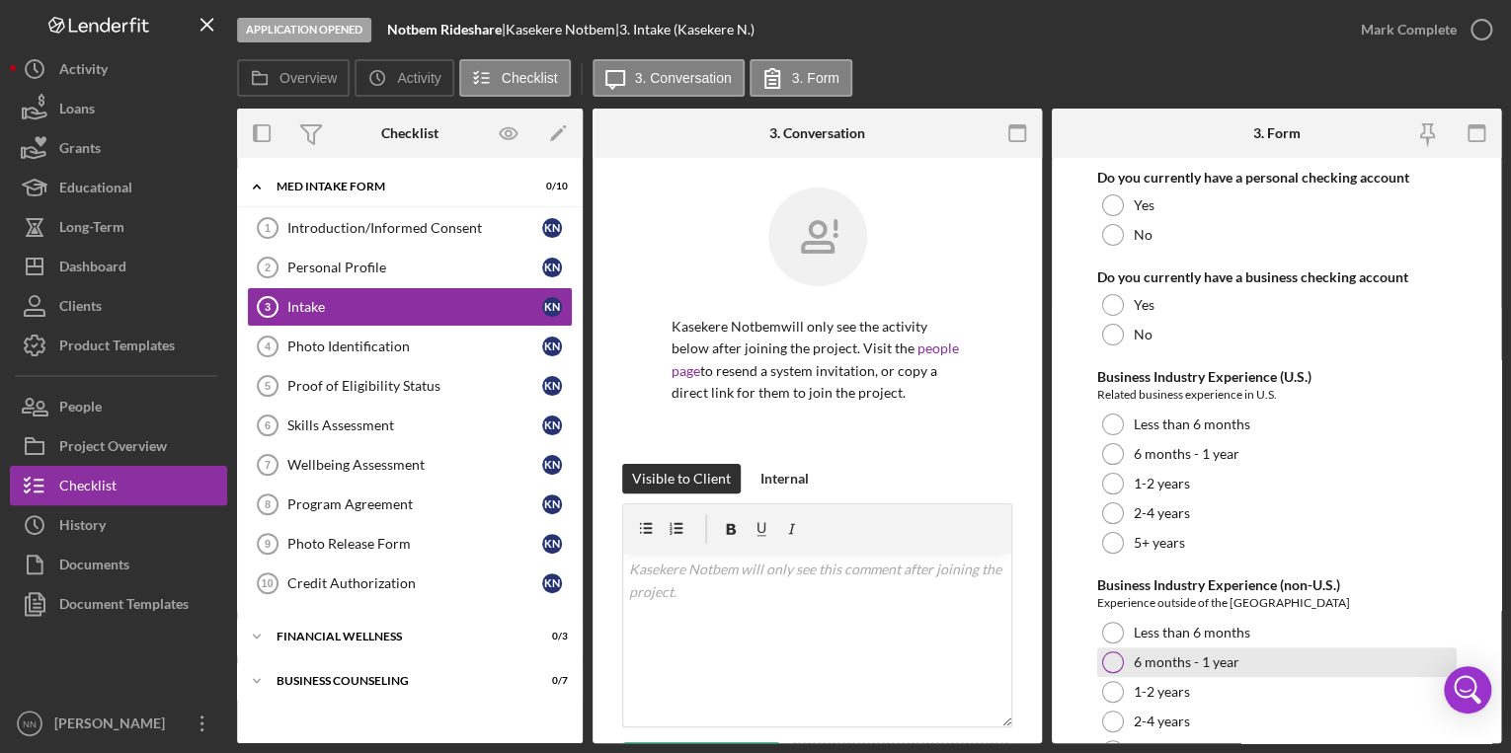
scroll to position [3950, 0]
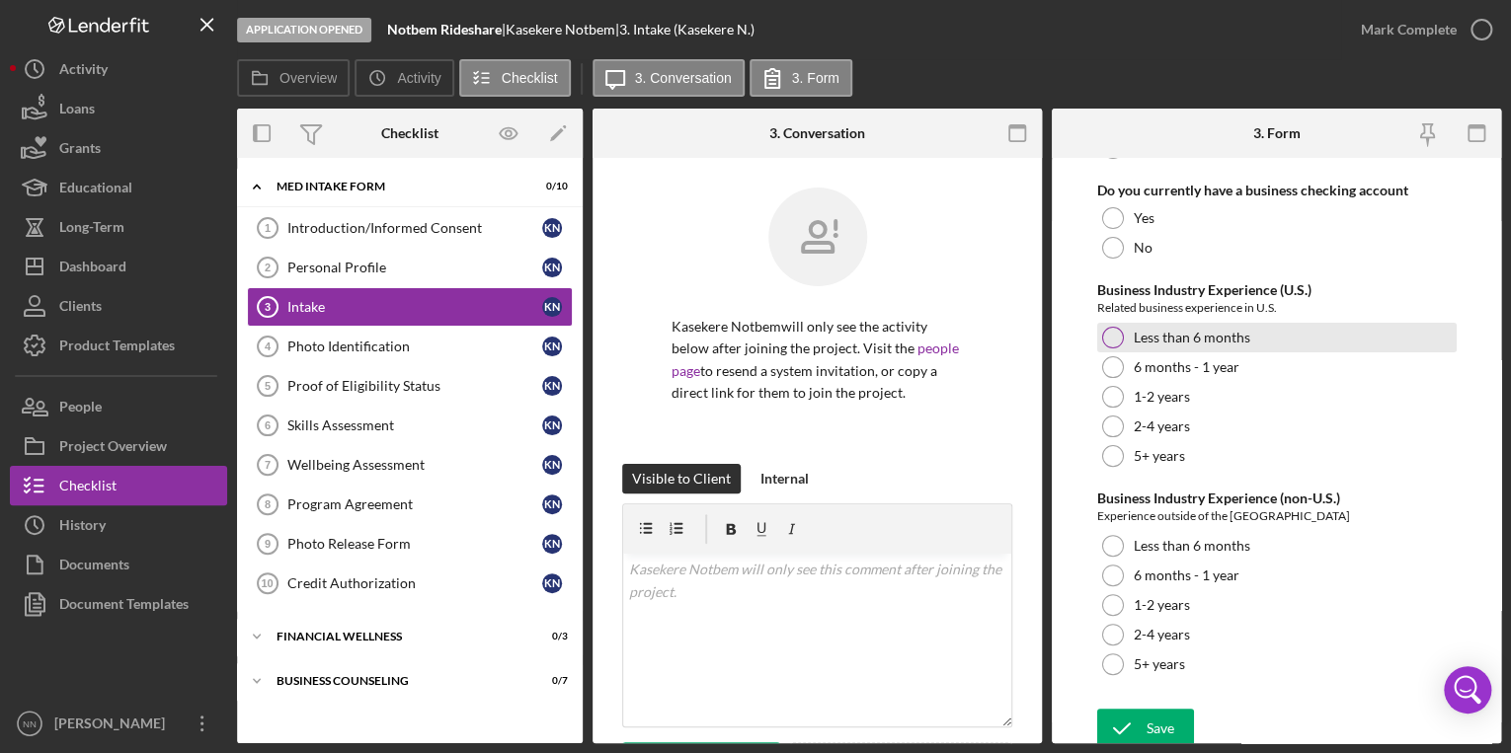
click at [1110, 344] on div at bounding box center [1113, 338] width 22 height 22
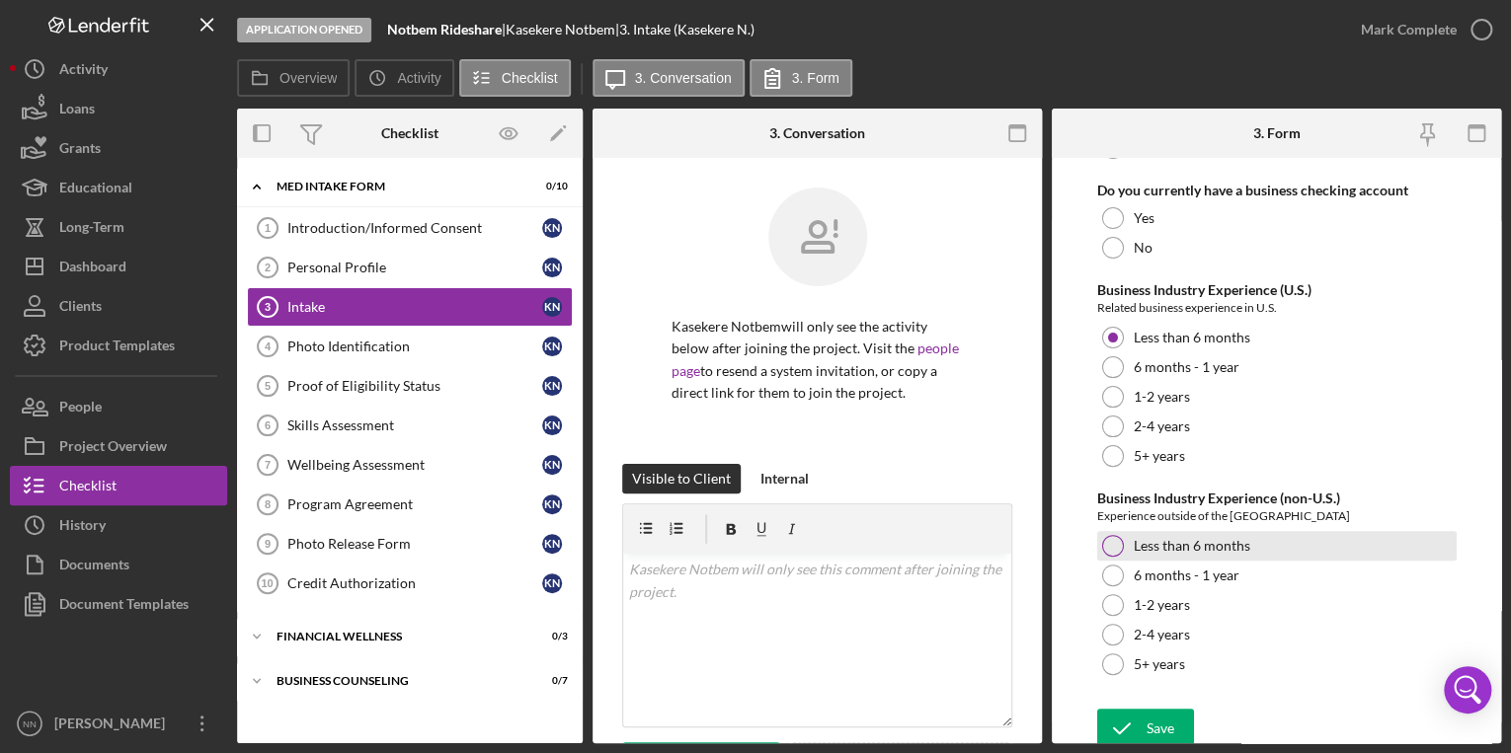
click at [1124, 545] on div "Less than 6 months" at bounding box center [1276, 546] width 359 height 30
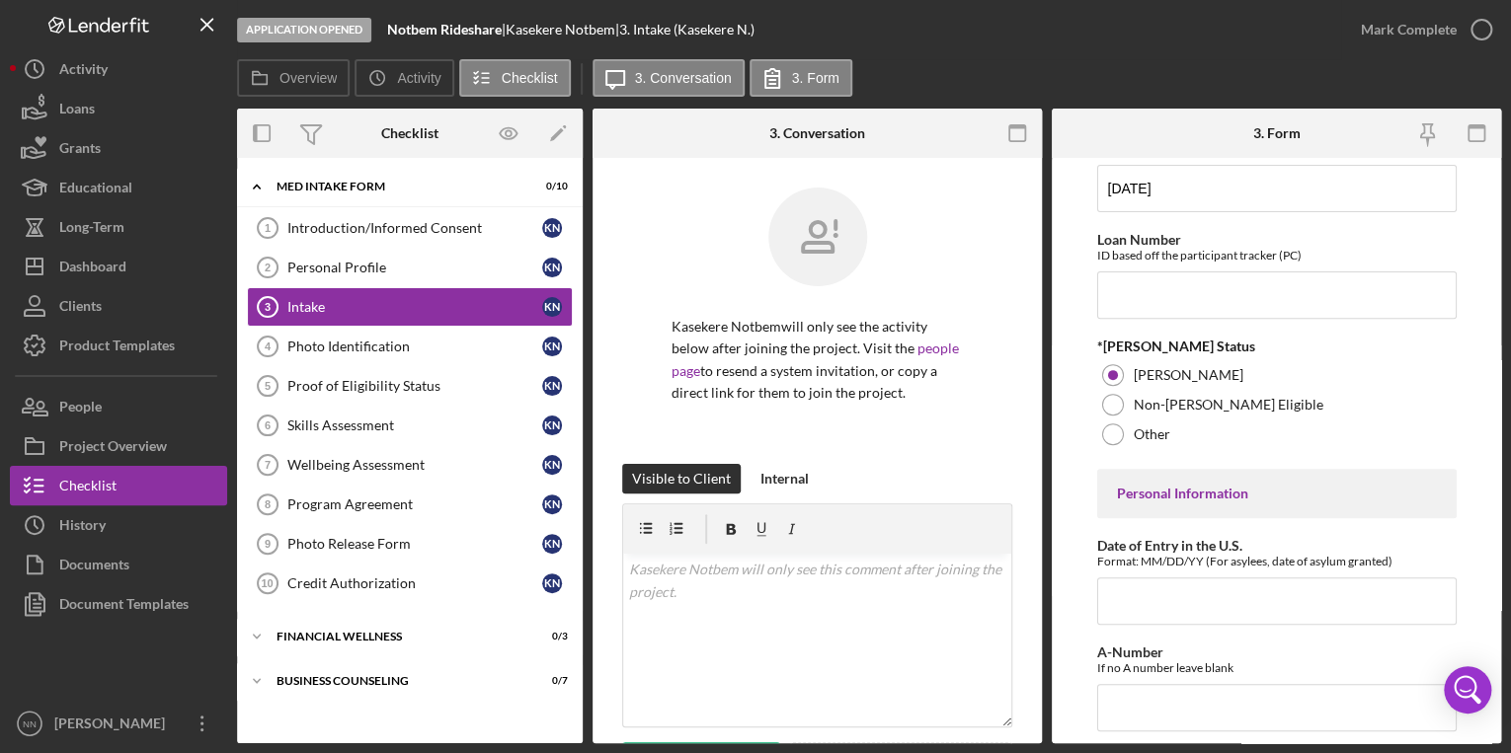
scroll to position [316, 0]
click at [1267, 310] on input "Loan Number" at bounding box center [1276, 294] width 359 height 47
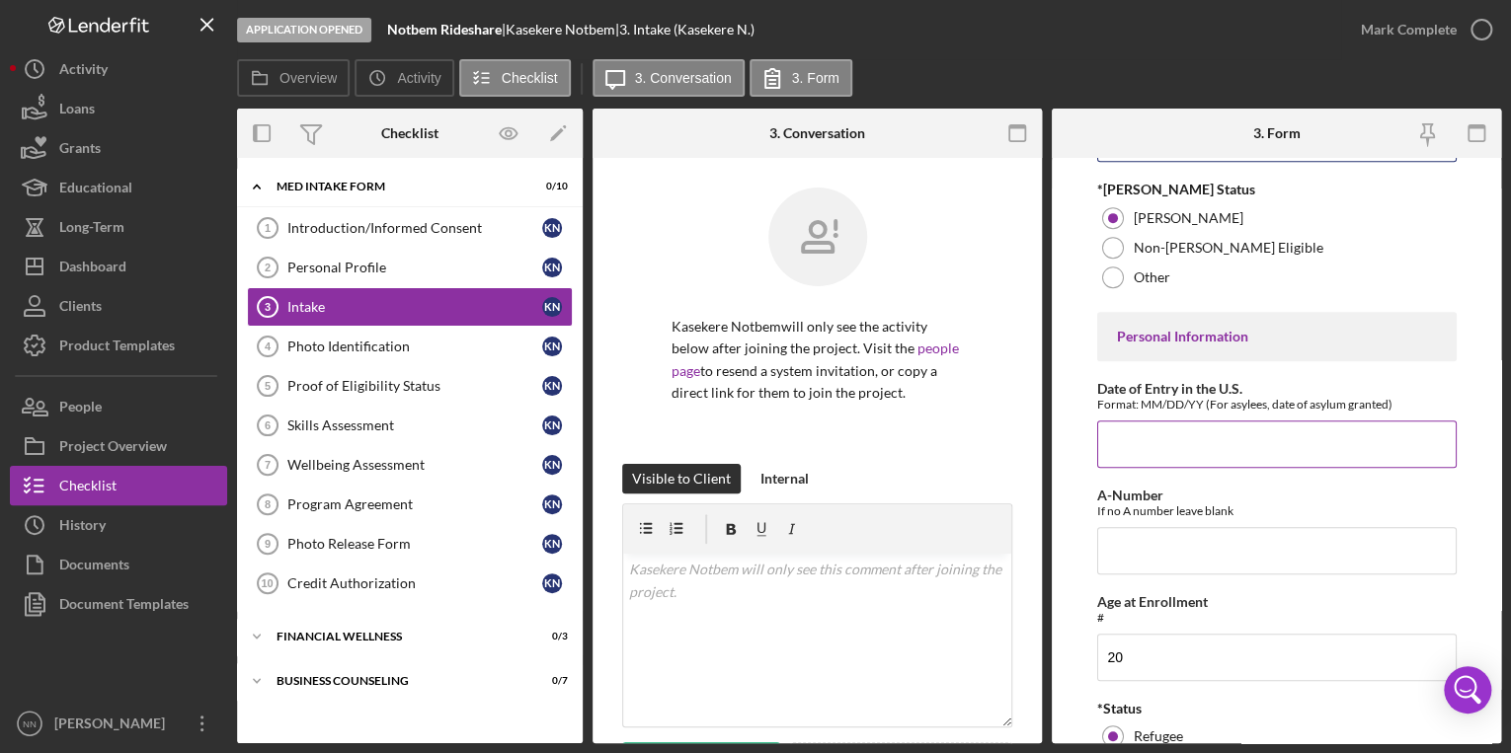
scroll to position [474, 0]
drag, startPoint x: 1171, startPoint y: 410, endPoint x: 1177, endPoint y: 419, distance: 10.7
click at [1177, 410] on div "Format: MM/DD/YY (For asylees, date of asylum granted)" at bounding box center [1276, 402] width 359 height 15
click at [1151, 449] on input "Date of Entry in the U.S." at bounding box center [1276, 442] width 359 height 47
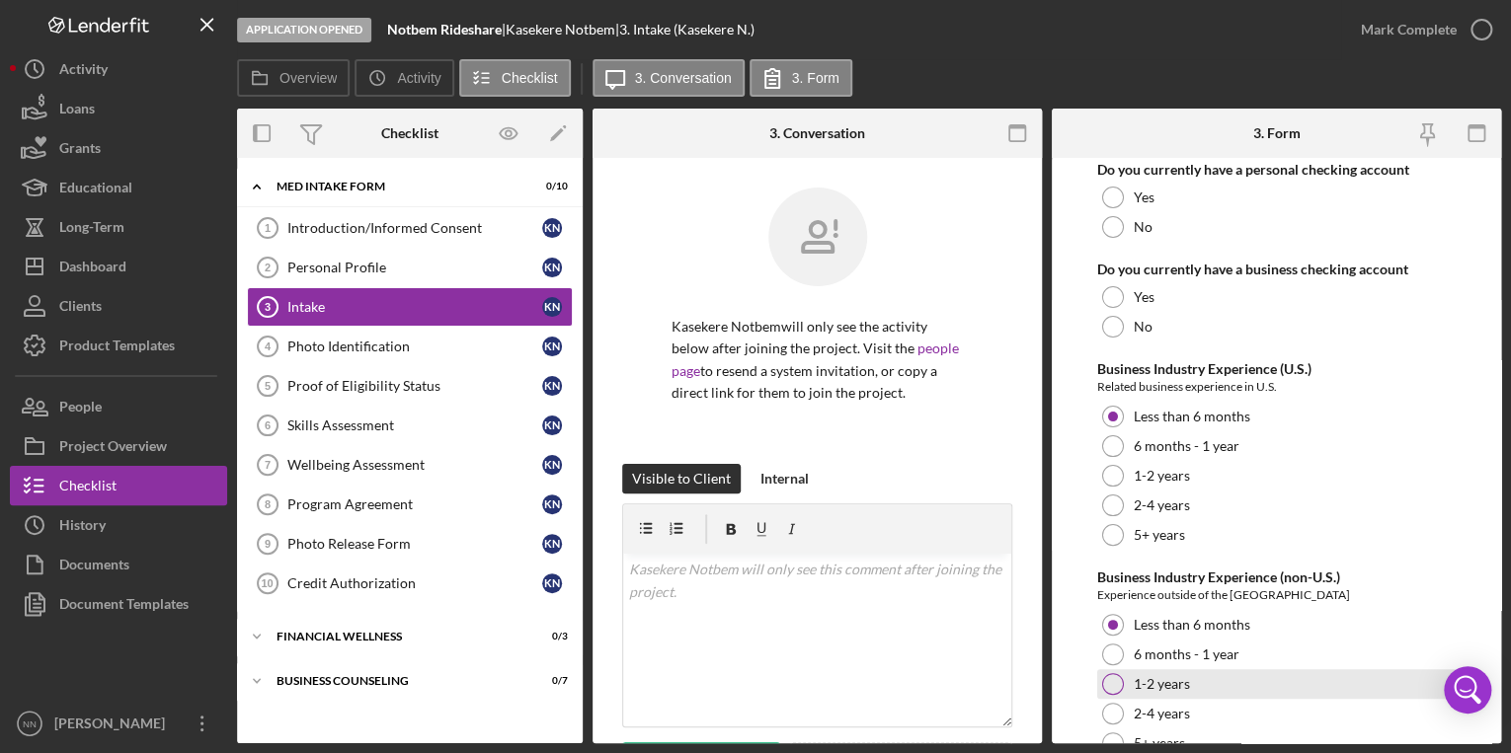
scroll to position [3963, 0]
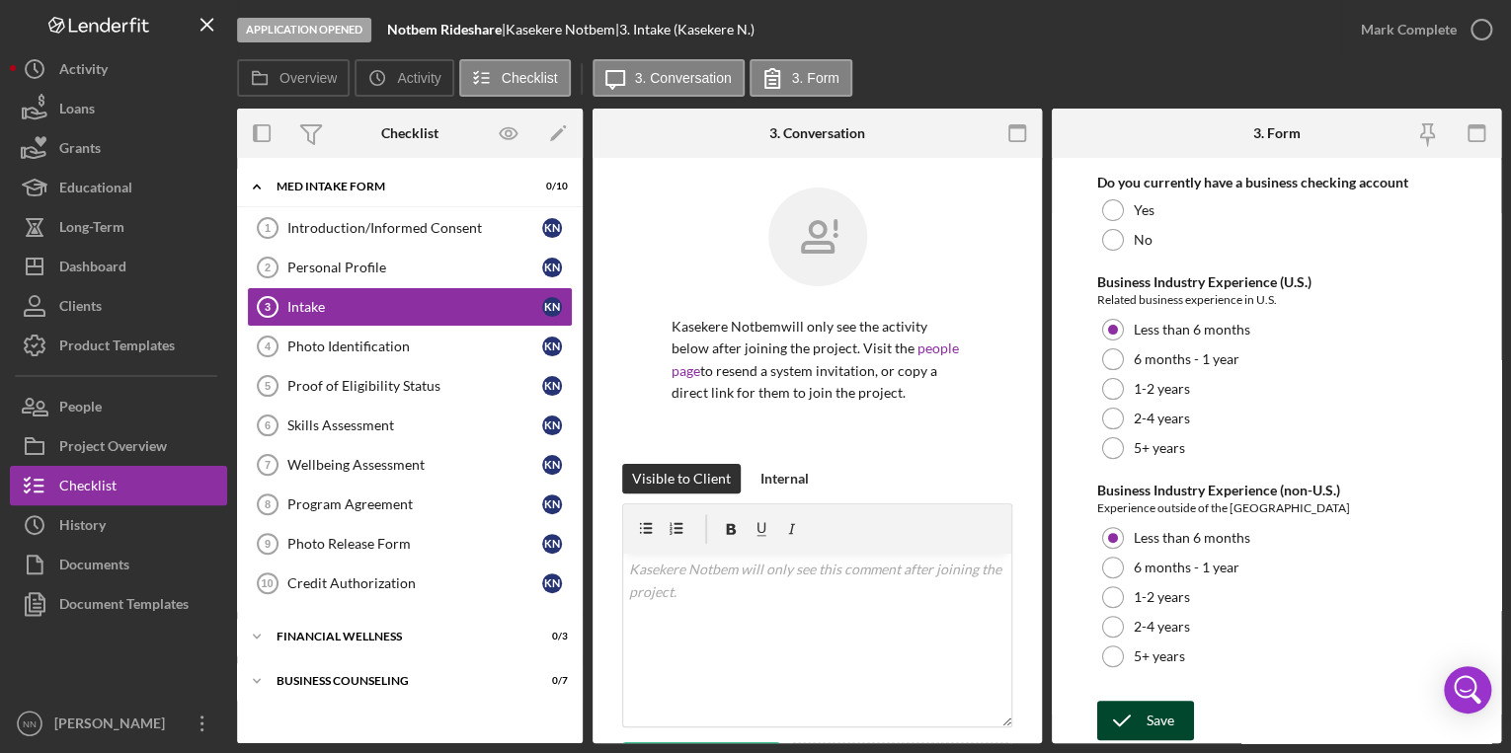
type input "07/26/2023"
click at [1137, 710] on icon "submit" at bounding box center [1121, 720] width 49 height 49
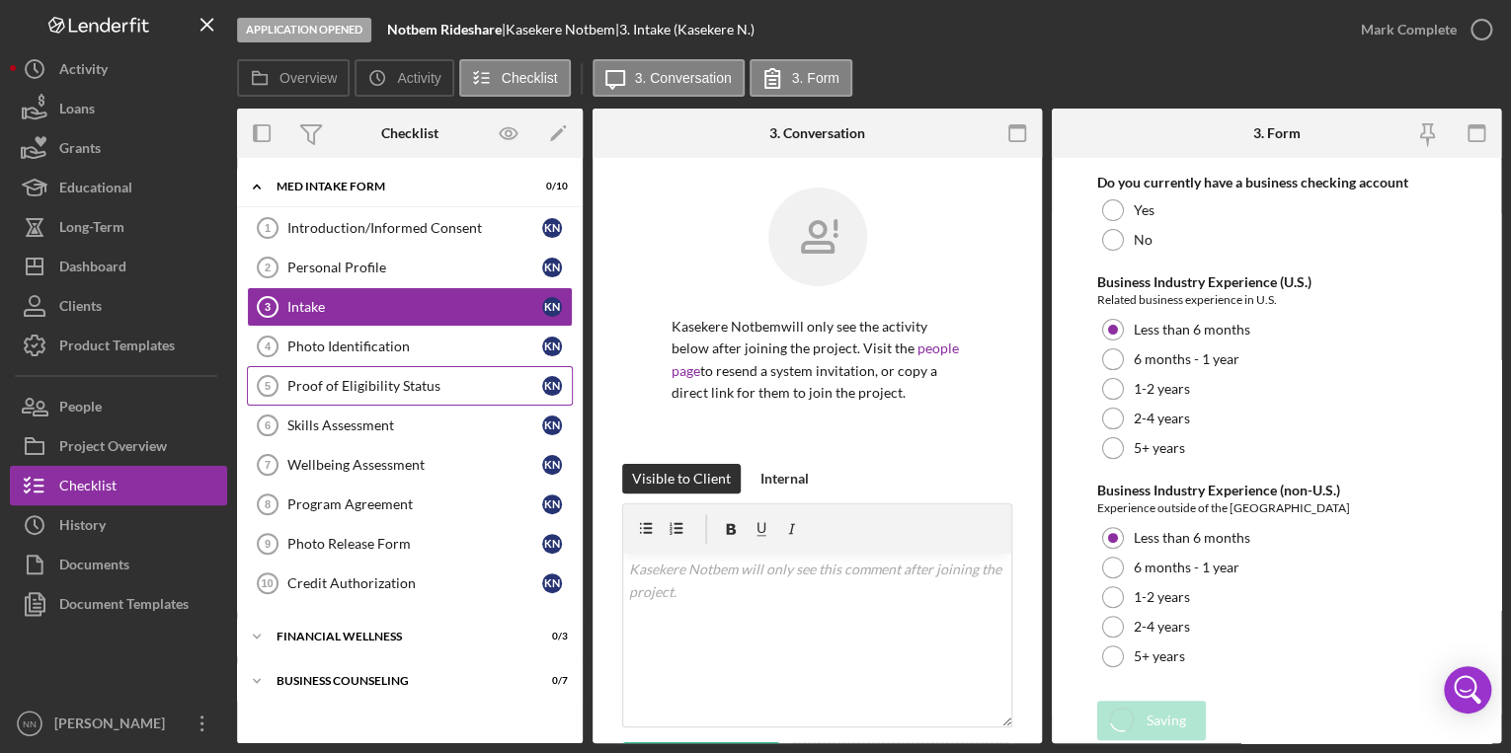
click at [416, 393] on link "Proof of Eligibility Status 5 Proof of Eligibility Status K N" at bounding box center [410, 385] width 326 height 39
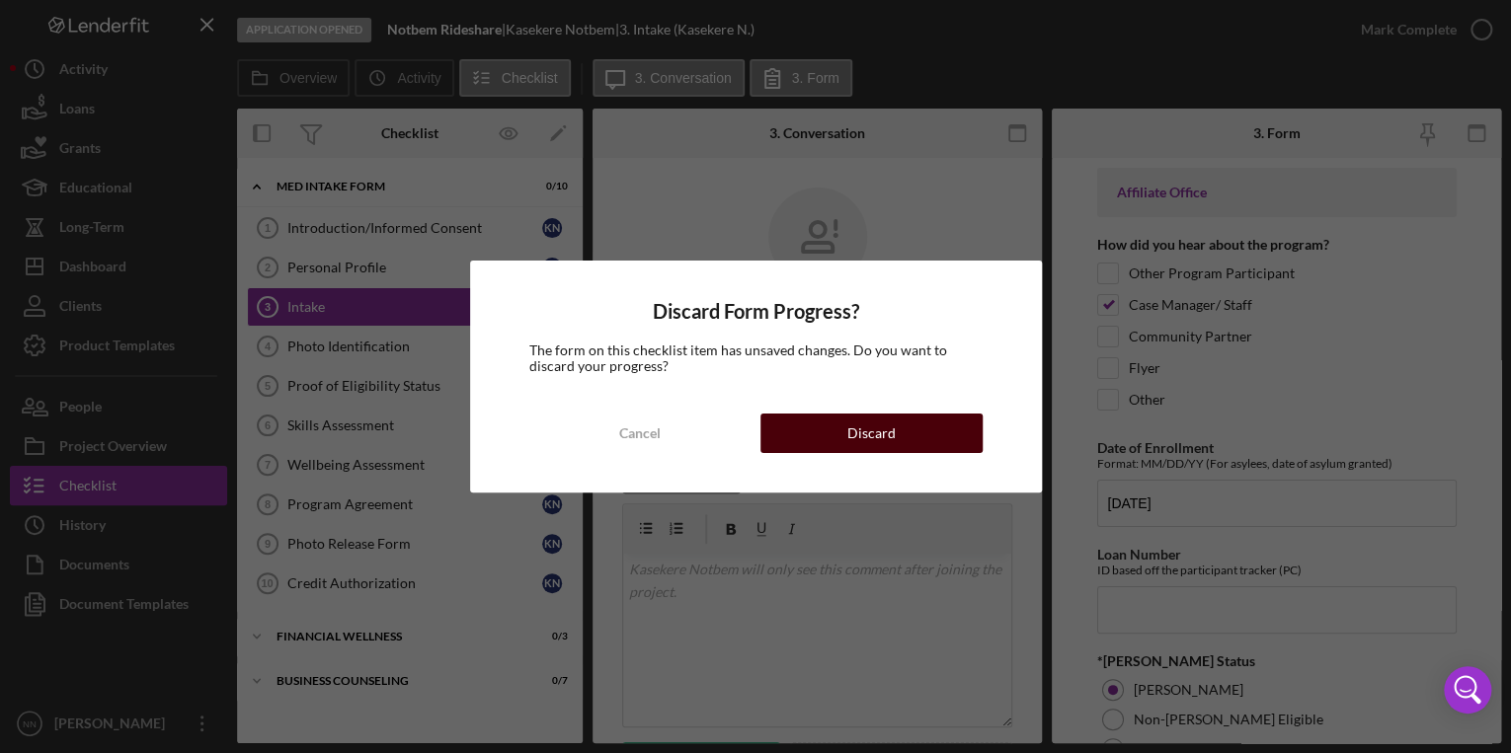
click at [820, 436] on div "Overview Internal Workflow Stage Application Opened Icon/Dropdown Arrow Archive…" at bounding box center [869, 426] width 1264 height 635
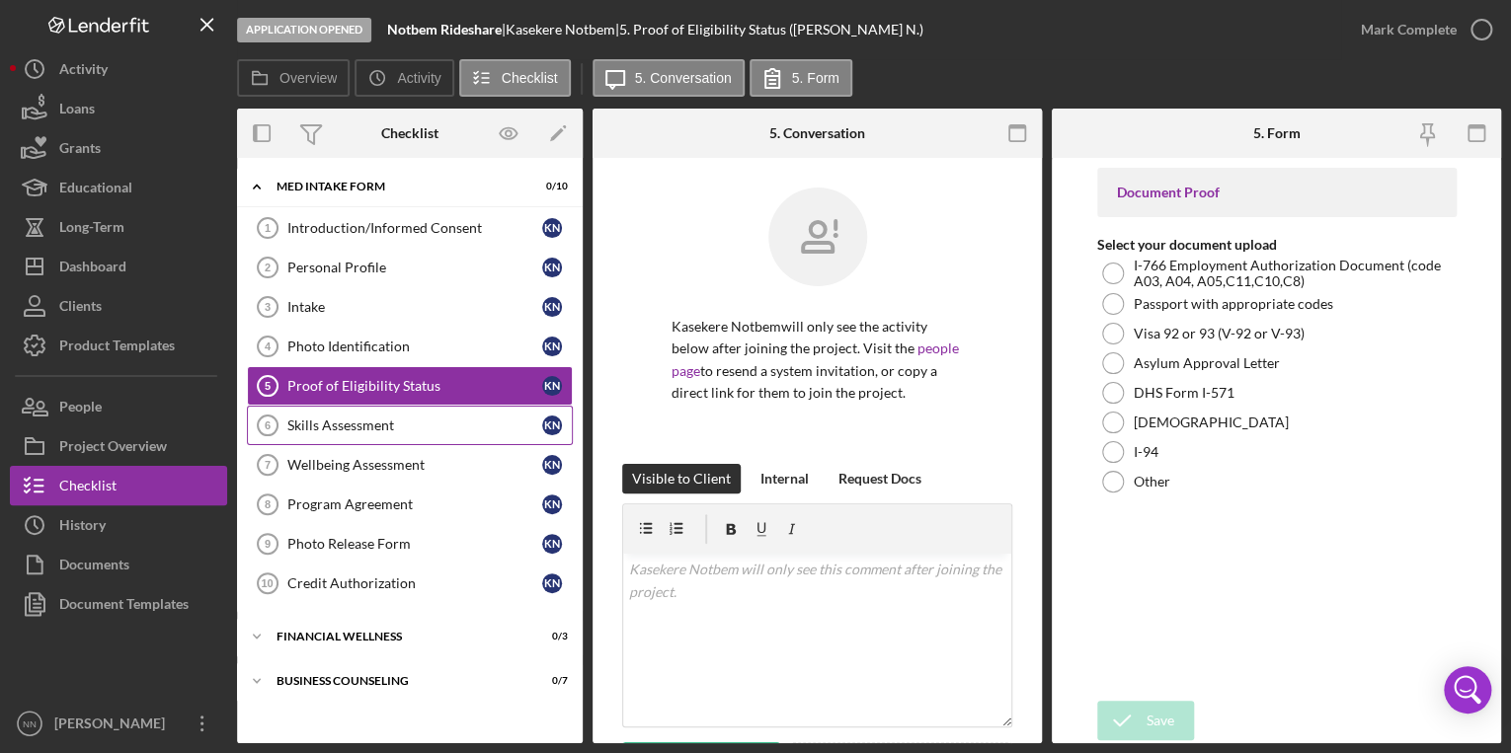
click at [346, 424] on div "Skills Assessment" at bounding box center [414, 426] width 255 height 16
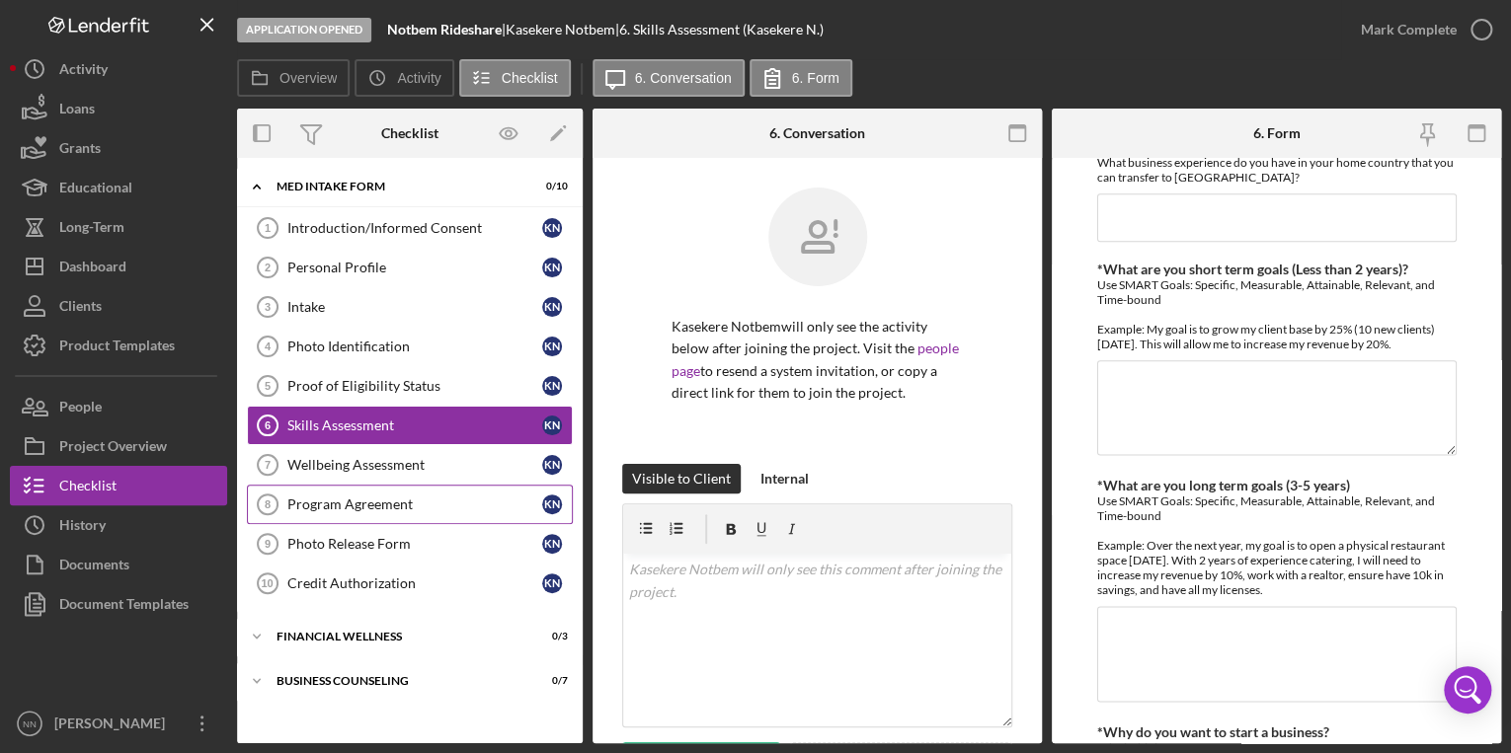
scroll to position [1264, 0]
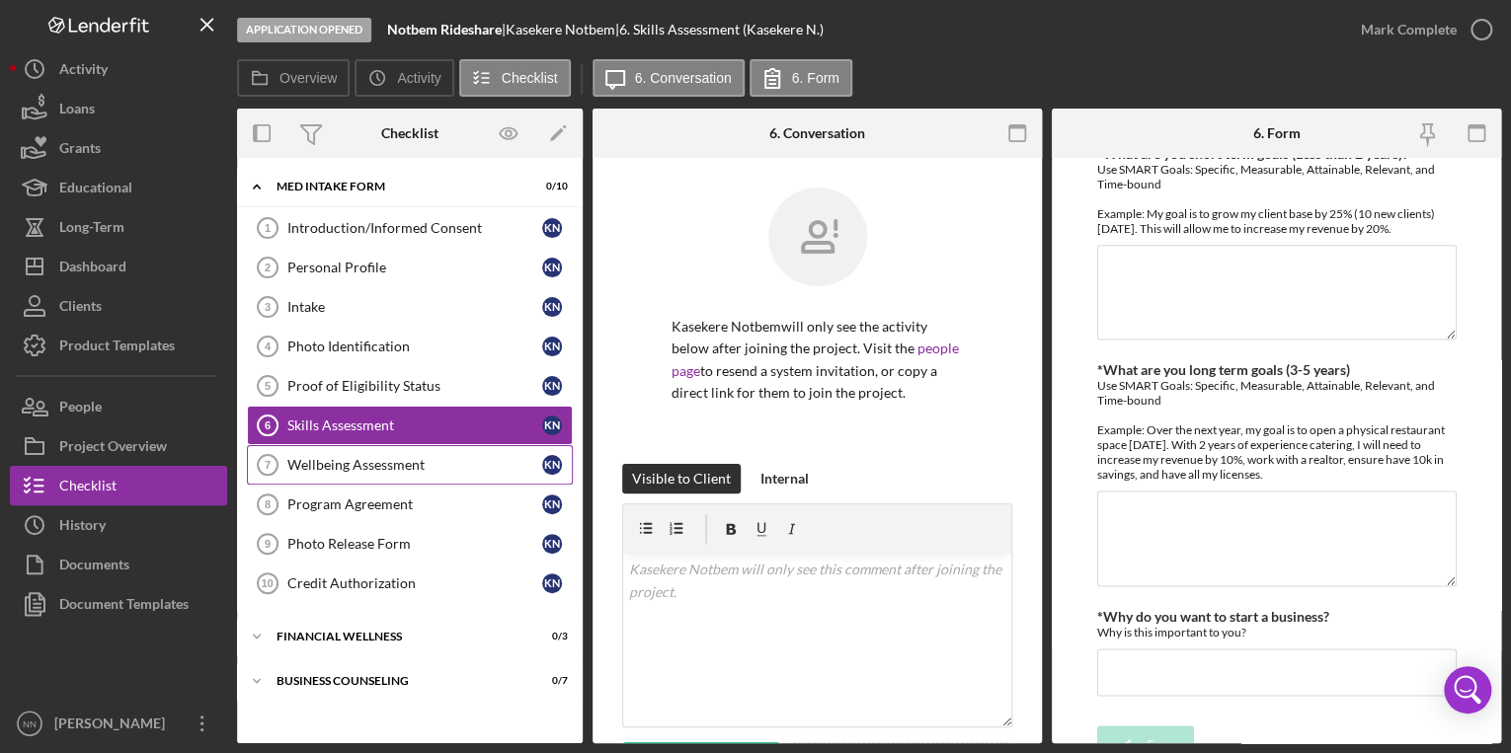
click at [339, 470] on div "Wellbeing Assessment" at bounding box center [414, 465] width 255 height 16
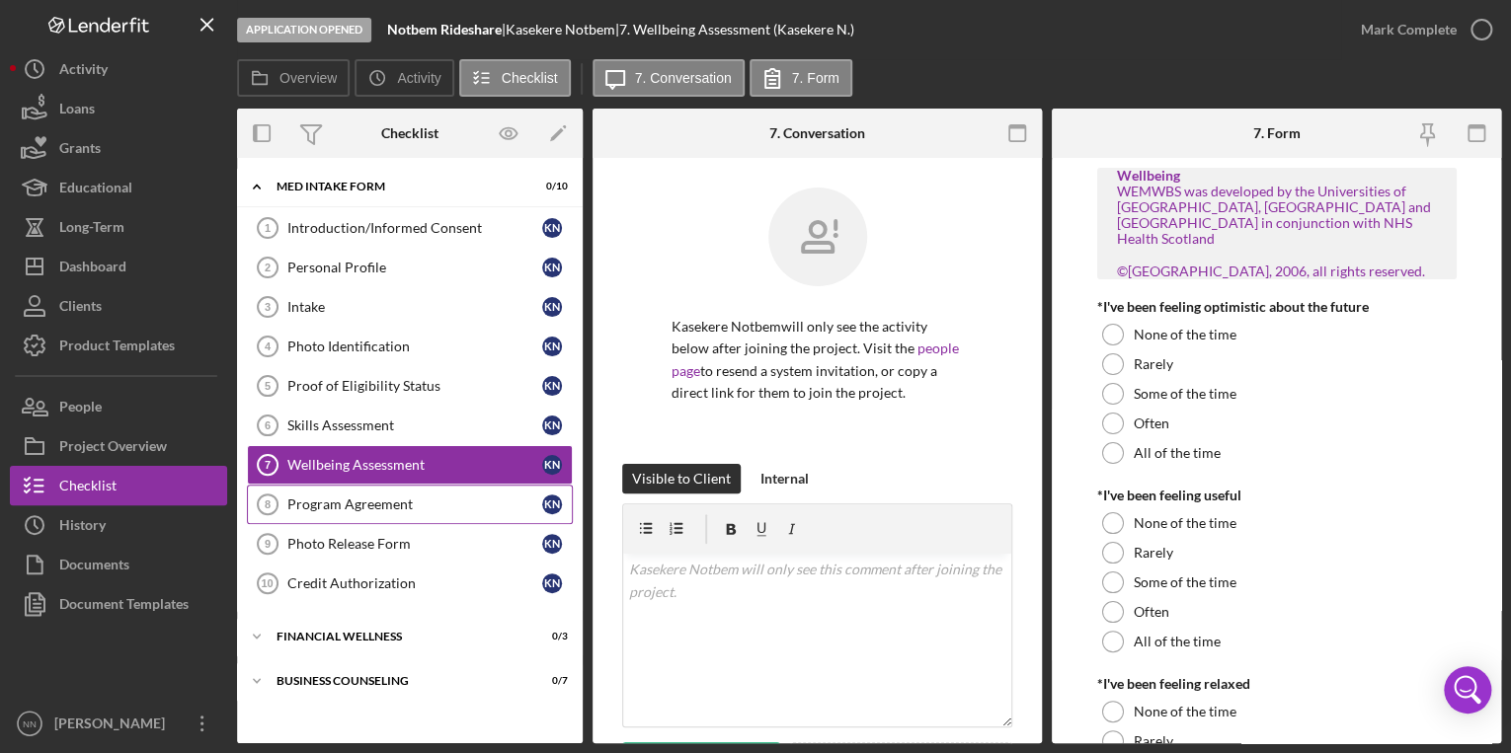
click at [336, 501] on div "Program Agreement" at bounding box center [414, 505] width 255 height 16
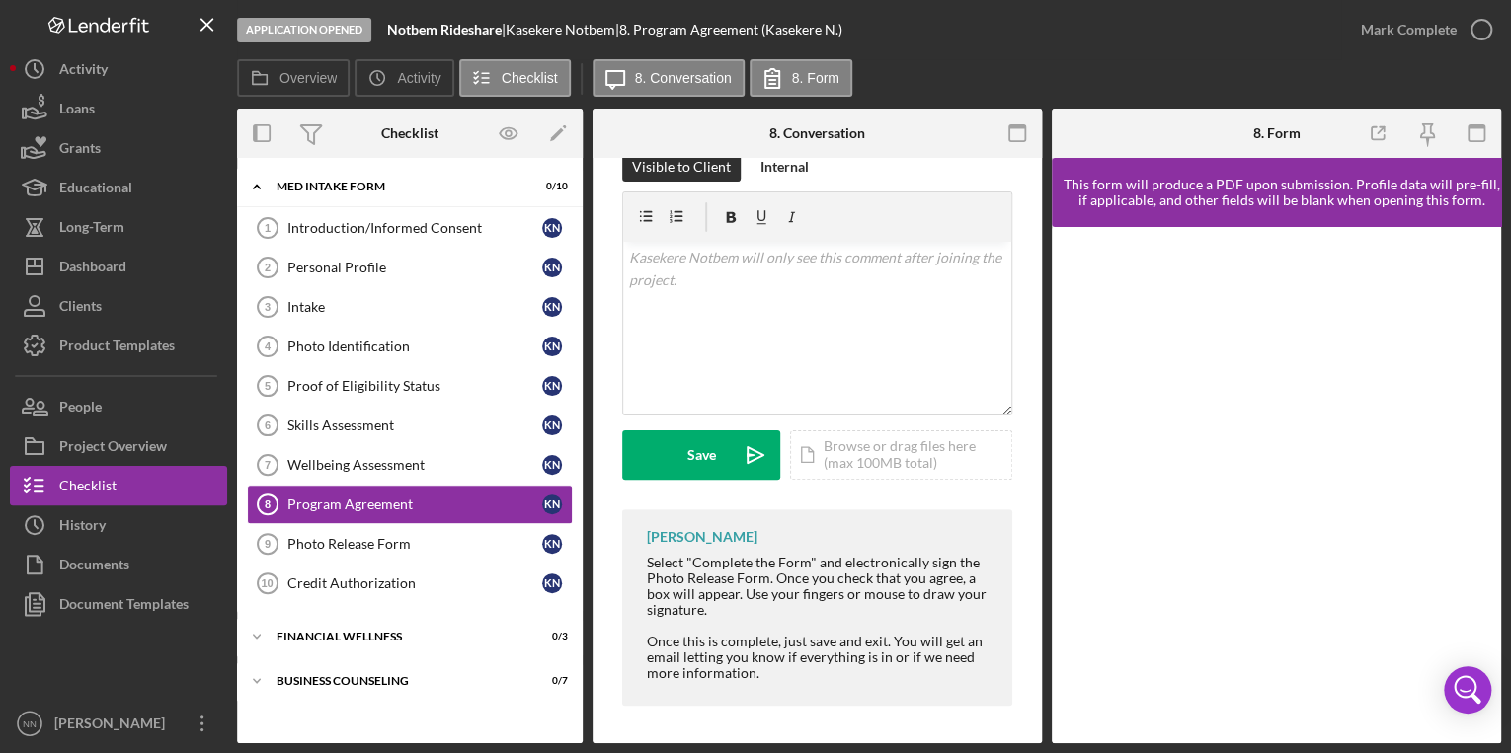
scroll to position [313, 0]
click at [1469, 134] on icon "button" at bounding box center [1477, 134] width 44 height 44
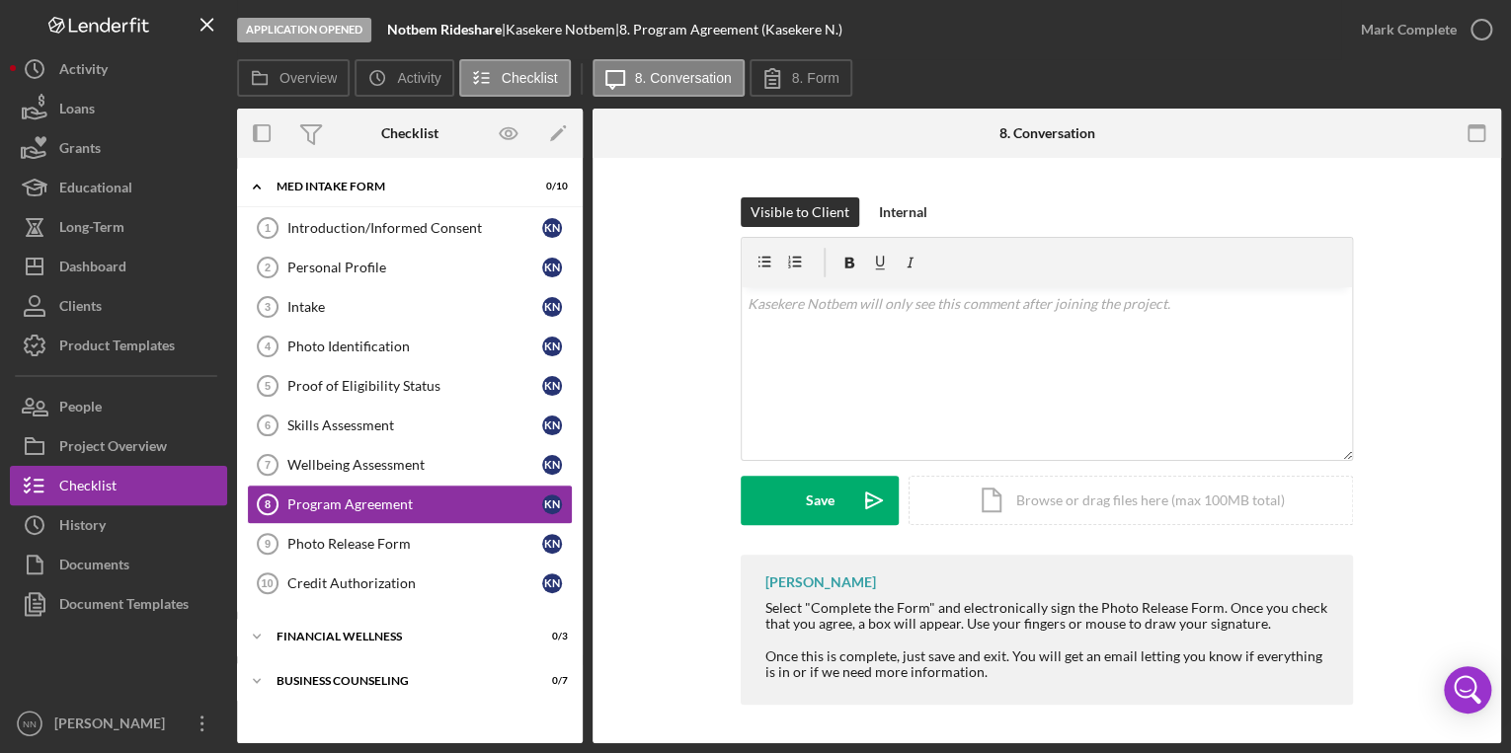
click at [1455, 121] on icon "button" at bounding box center [1477, 134] width 44 height 44
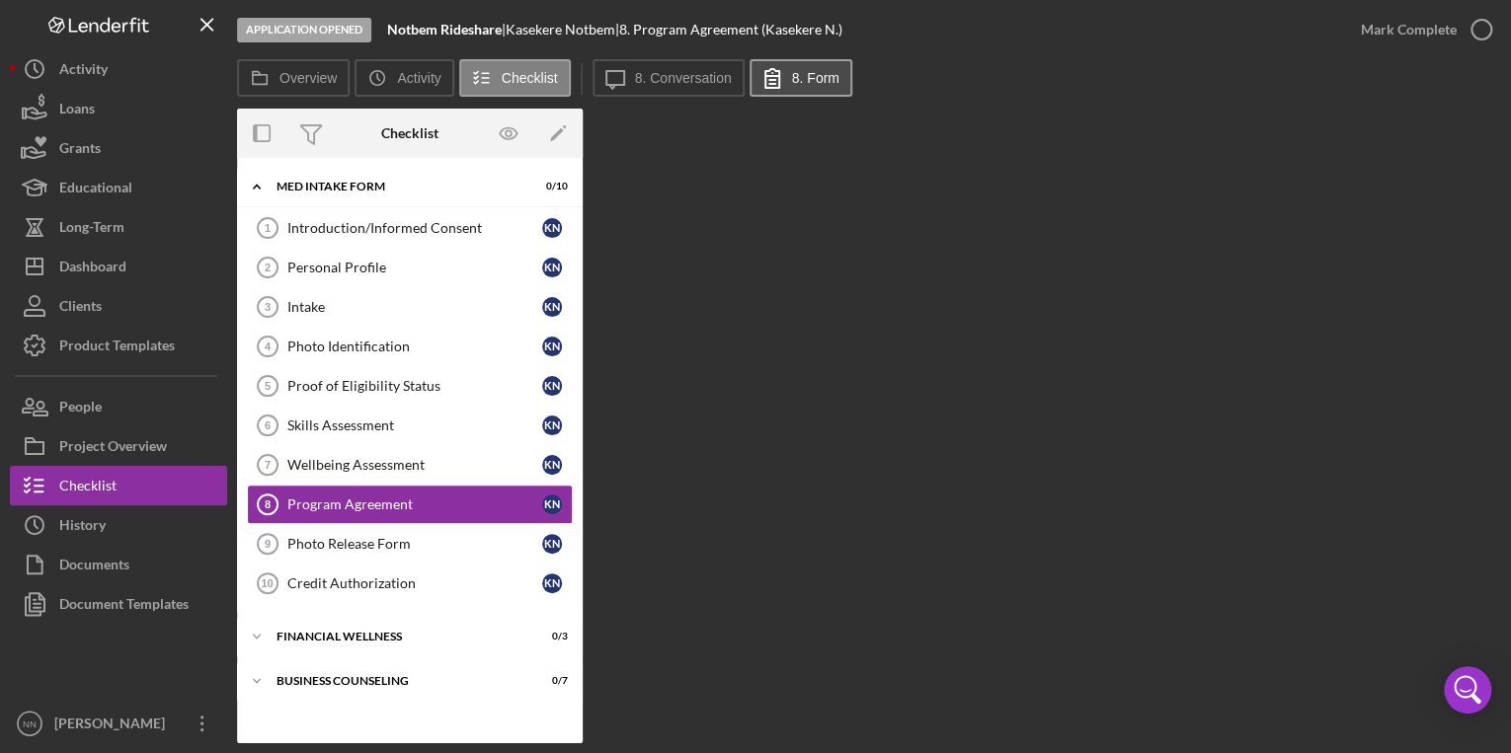
click at [786, 80] on button "8. Form" at bounding box center [800, 78] width 103 height 38
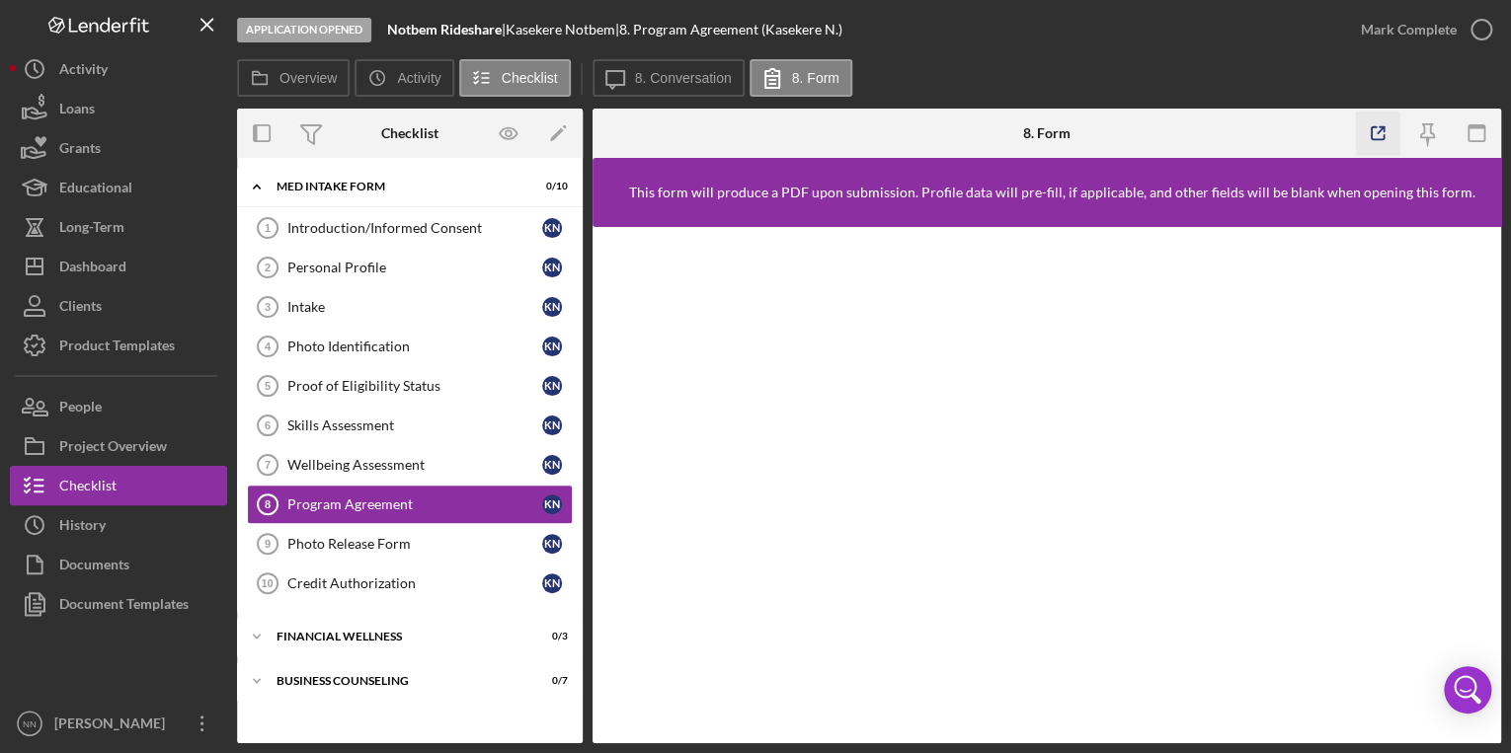
click at [1379, 133] on icon "button" at bounding box center [1378, 134] width 44 height 44
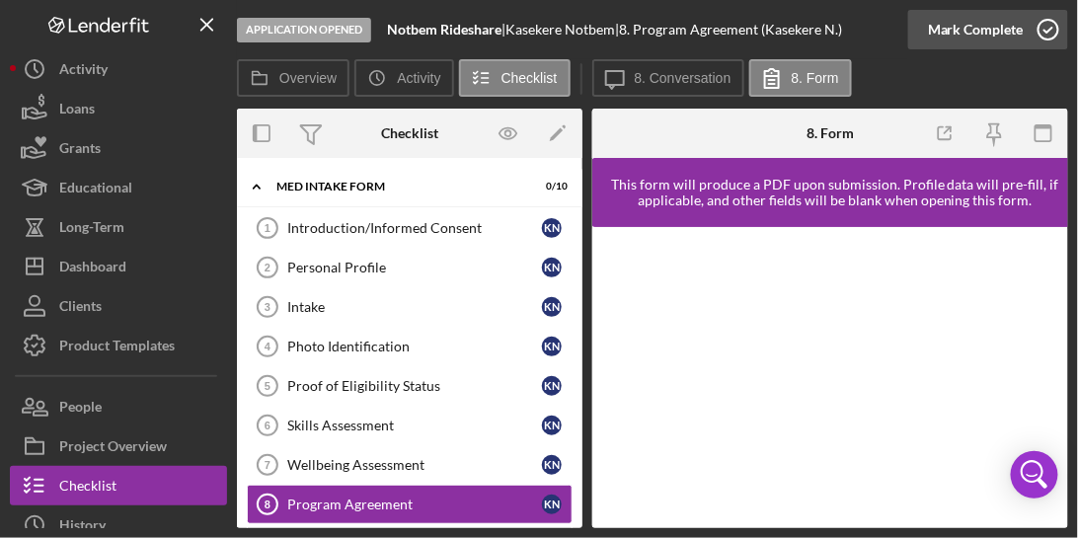
click at [1034, 34] on icon "button" at bounding box center [1048, 29] width 49 height 49
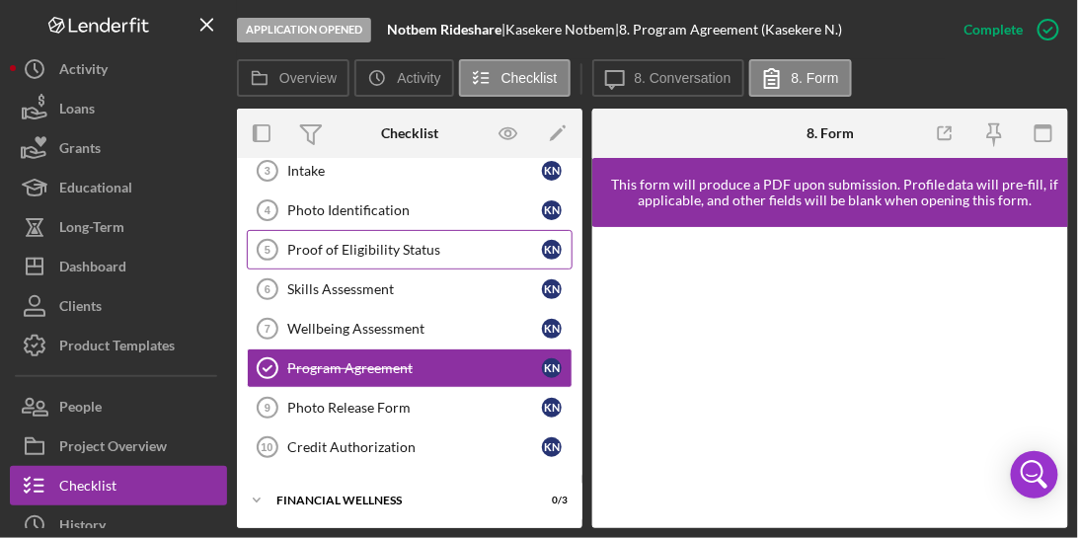
scroll to position [169, 0]
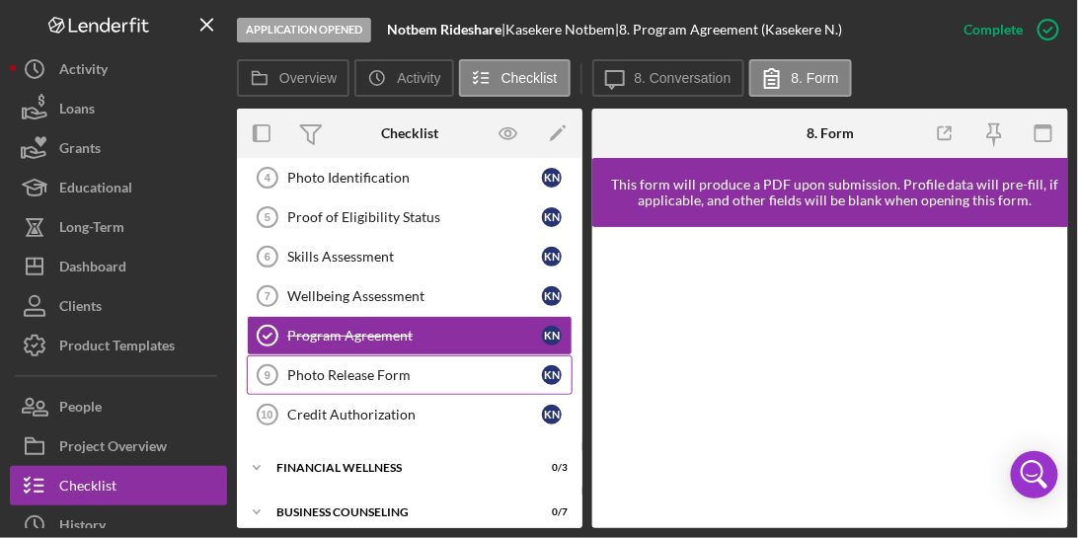
click at [366, 369] on div "Photo Release Form" at bounding box center [414, 375] width 255 height 16
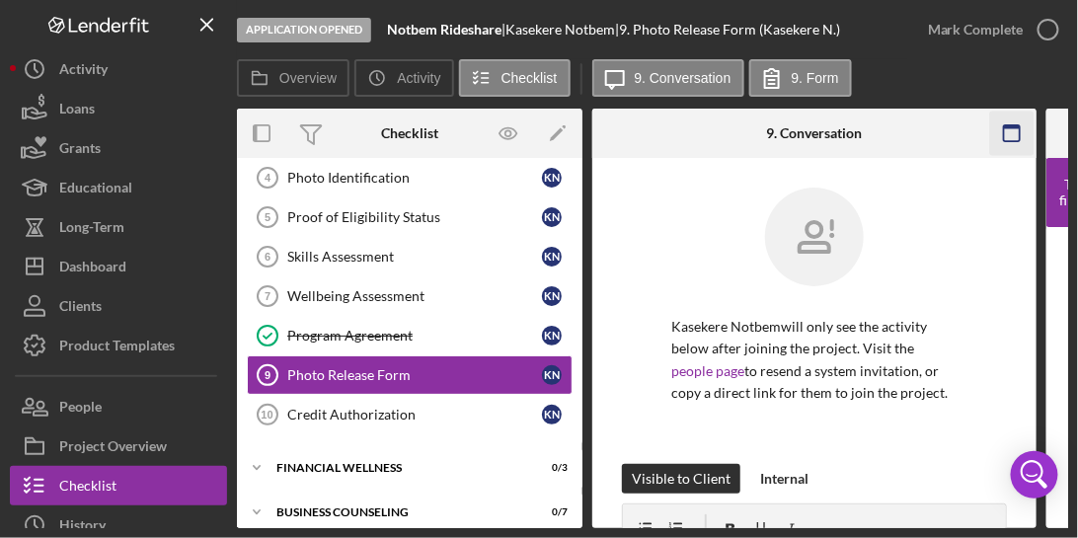
click at [1015, 129] on icon "button" at bounding box center [1012, 134] width 44 height 44
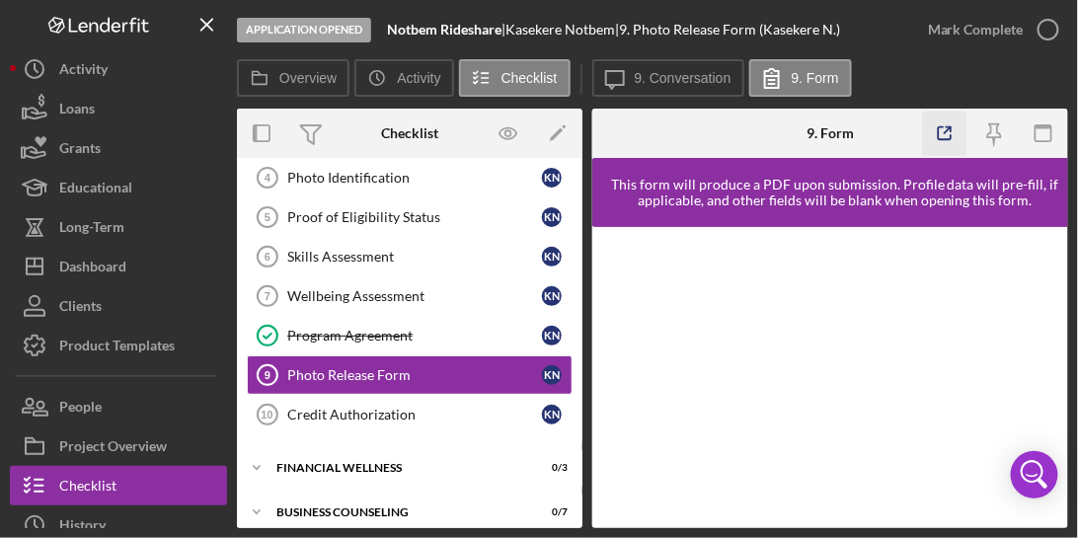
click at [934, 124] on icon "button" at bounding box center [945, 134] width 44 height 44
click at [1049, 23] on icon "button" at bounding box center [1048, 29] width 49 height 49
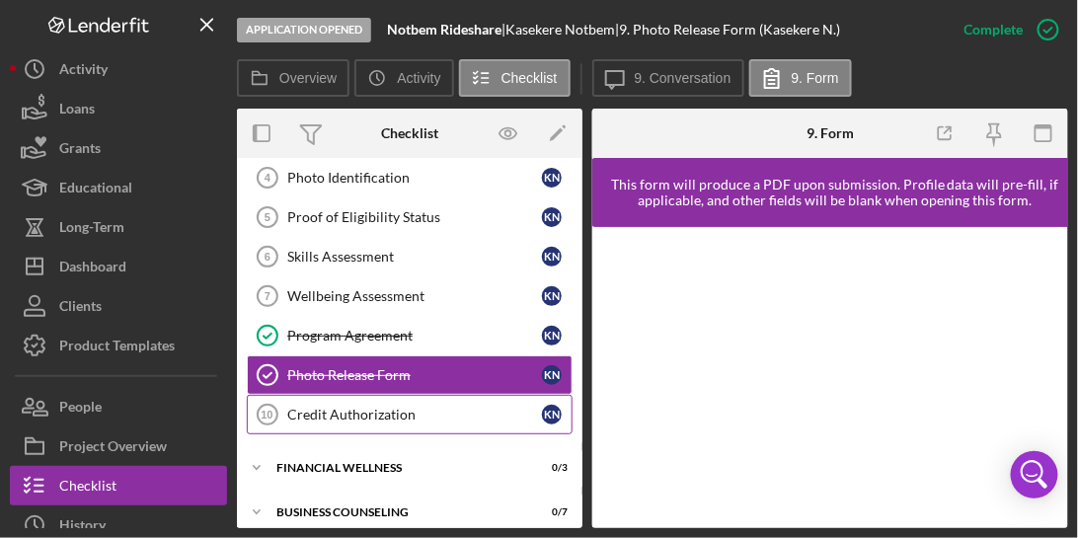
click at [373, 409] on div "Credit Authorization" at bounding box center [414, 415] width 255 height 16
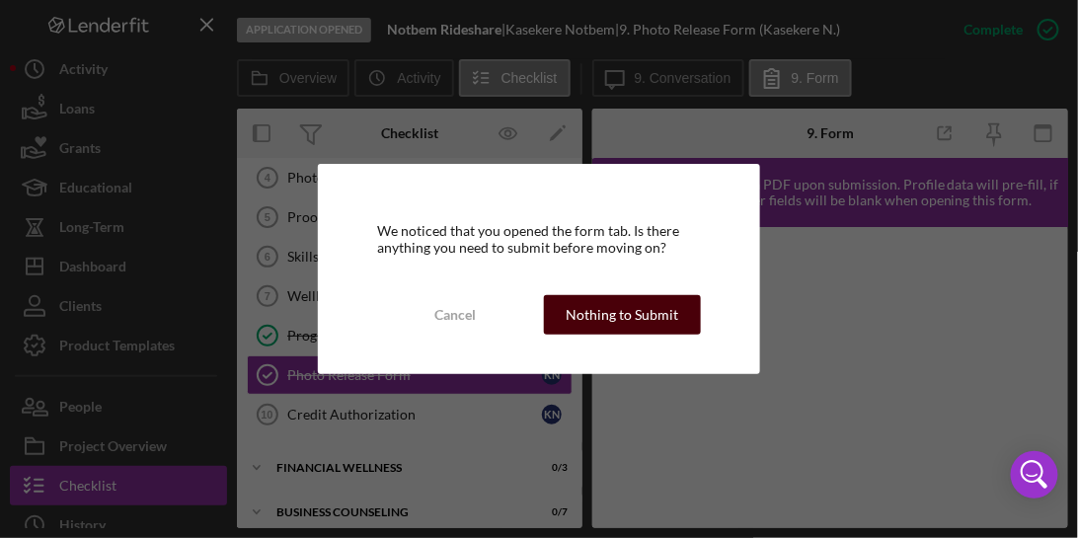
click at [577, 312] on div "Nothing to Submit" at bounding box center [622, 314] width 113 height 39
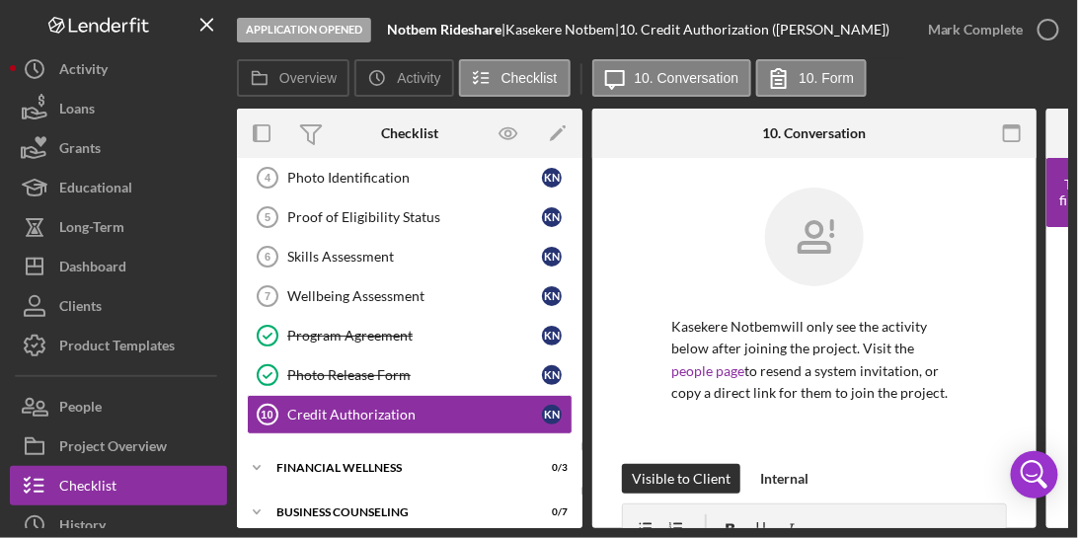
scroll to position [113, 0]
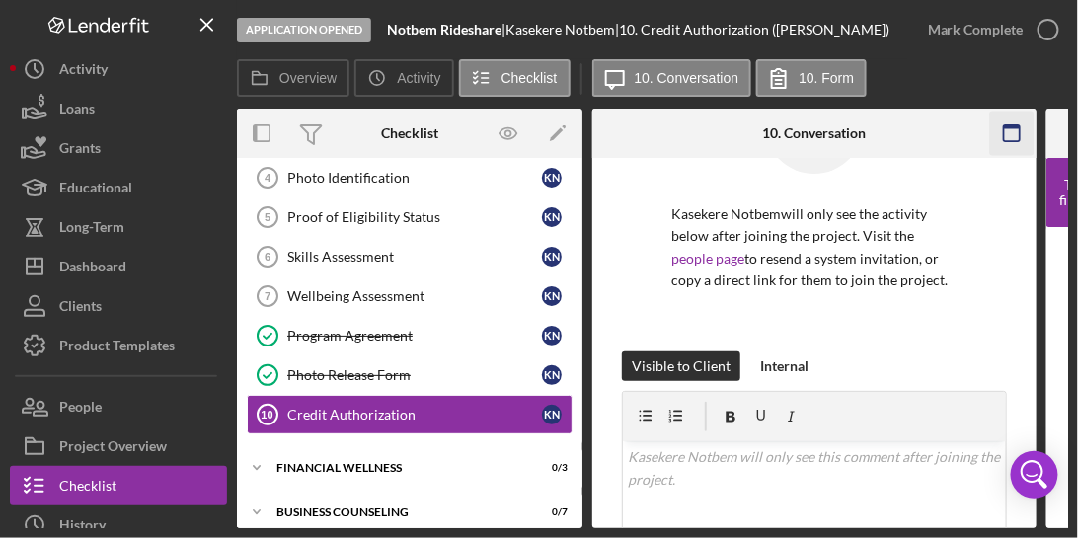
click at [1004, 133] on rect "button" at bounding box center [1012, 133] width 16 height 16
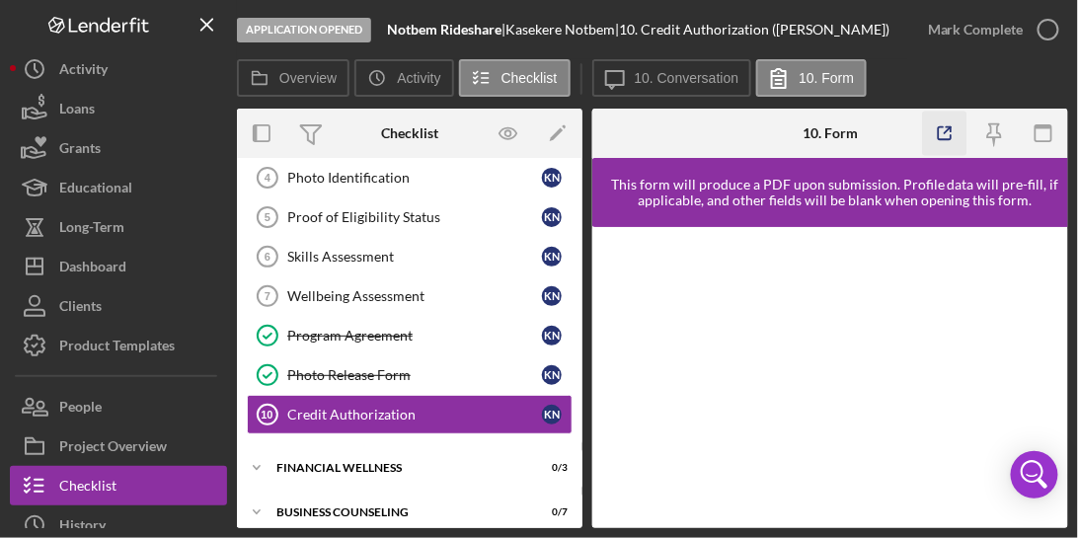
click at [950, 136] on icon "button" at bounding box center [945, 134] width 44 height 44
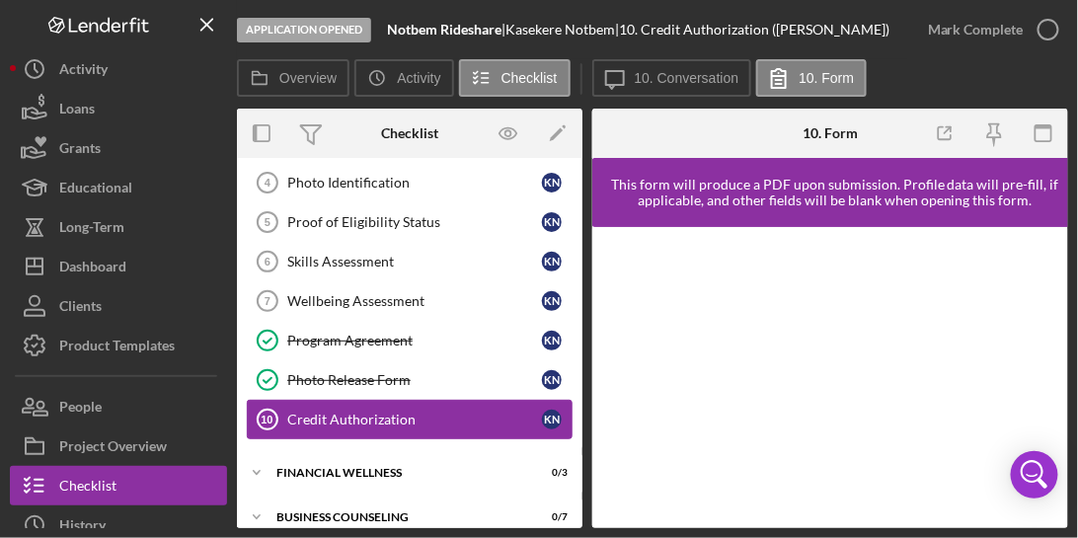
scroll to position [174, 0]
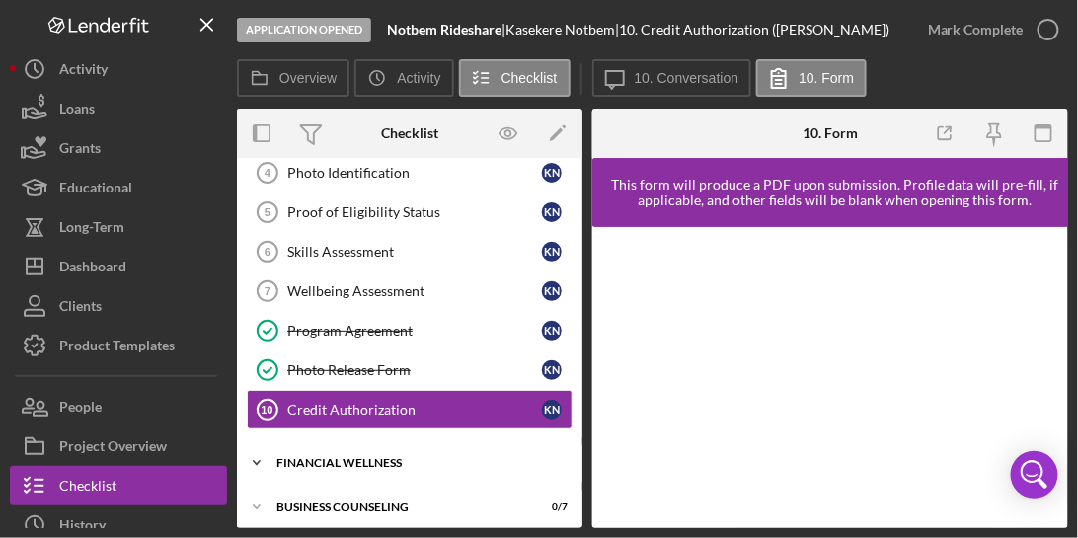
click at [337, 469] on div "Icon/Expander Financial Wellness 0 / 3" at bounding box center [410, 462] width 346 height 39
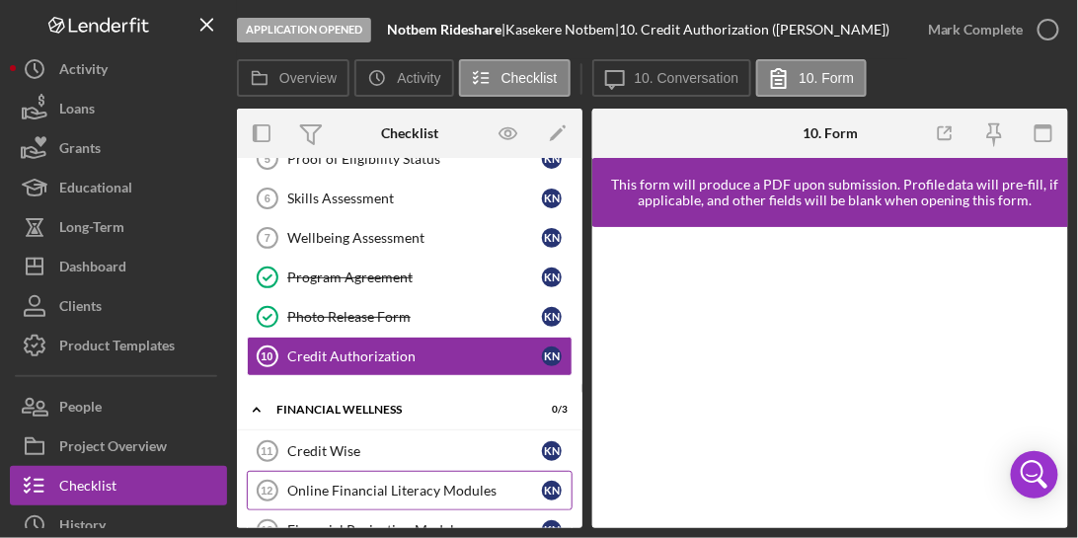
scroll to position [300, 0]
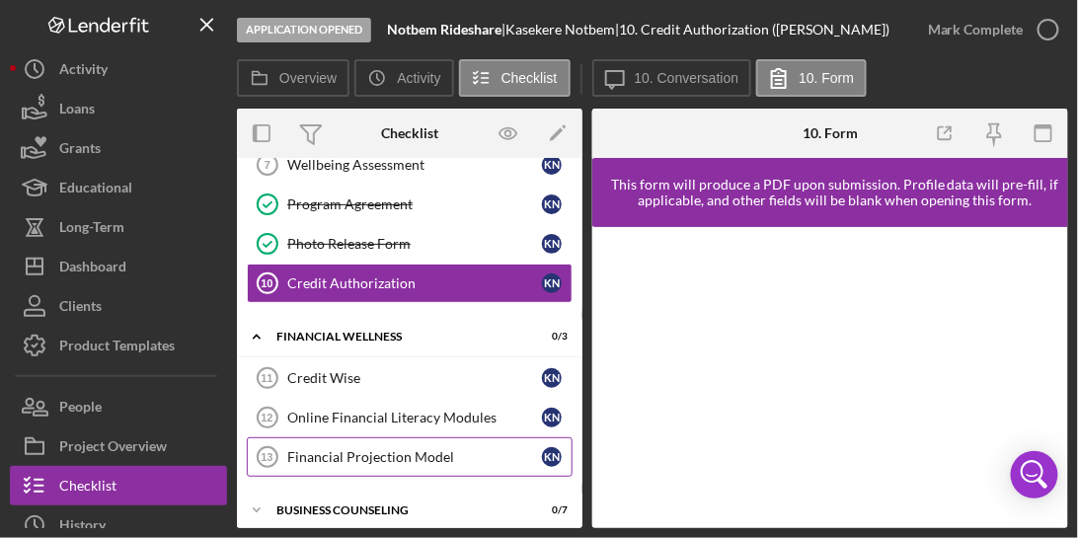
click at [391, 449] on div "Financial Projection Model" at bounding box center [414, 457] width 255 height 16
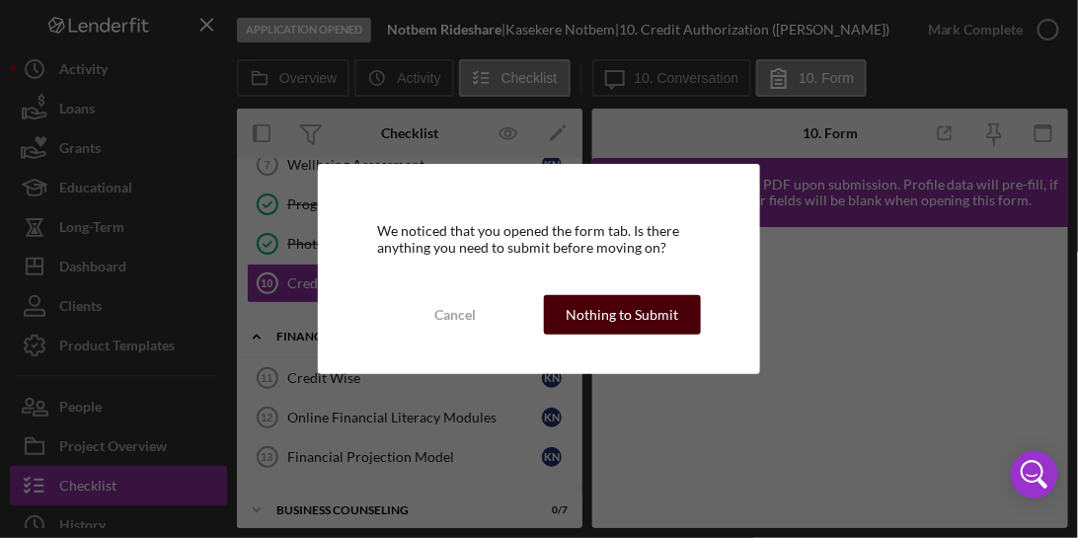
click at [633, 324] on div "Nothing to Submit" at bounding box center [622, 314] width 113 height 39
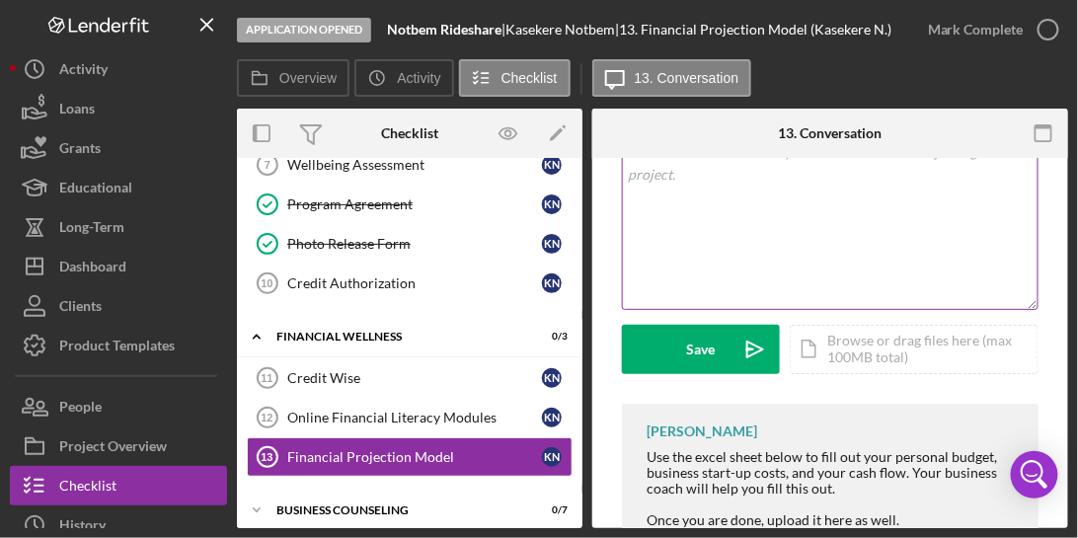
scroll to position [530, 0]
